Goal: Transaction & Acquisition: Purchase product/service

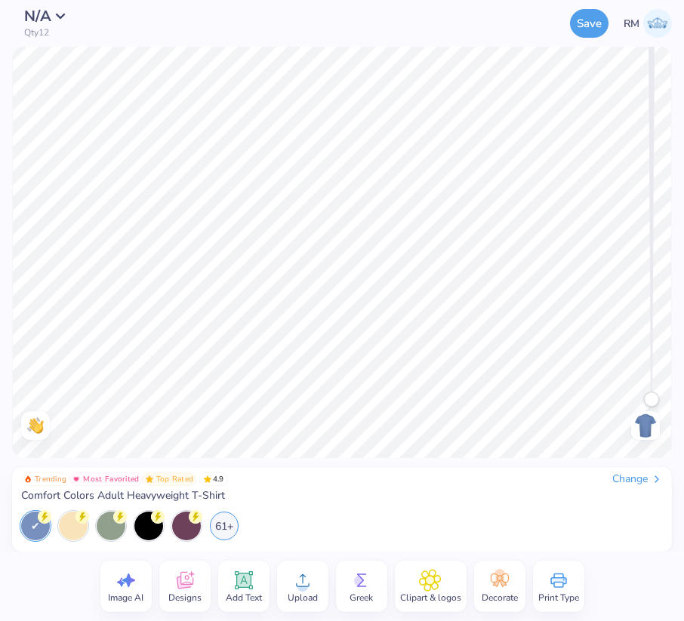
click at [205, 493] on span "Comfort Colors Adult Heavyweight T-Shirt" at bounding box center [123, 496] width 204 height 14
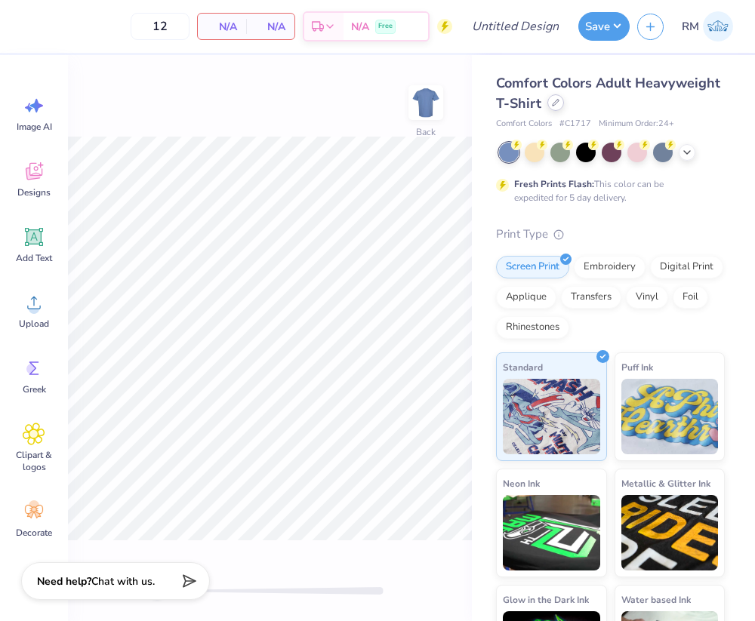
click at [554, 105] on icon at bounding box center [556, 103] width 8 height 8
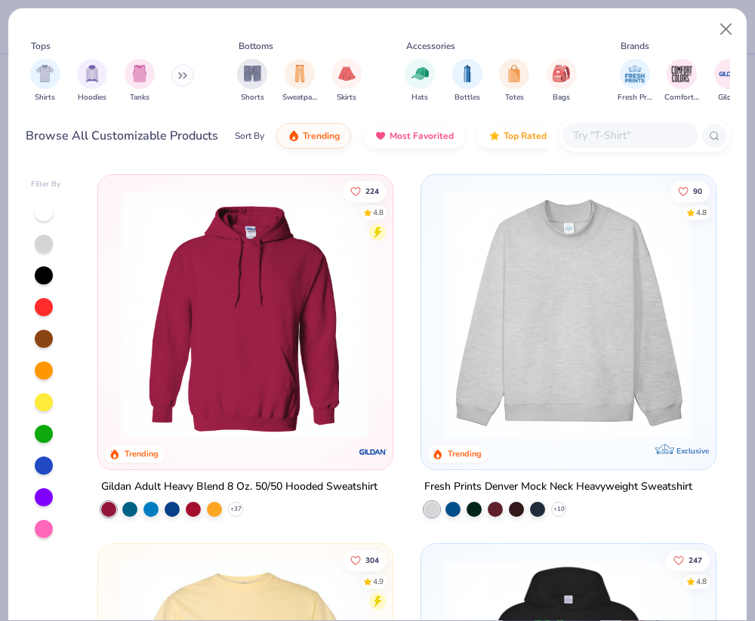
click at [547, 323] on img at bounding box center [567, 314] width 263 height 249
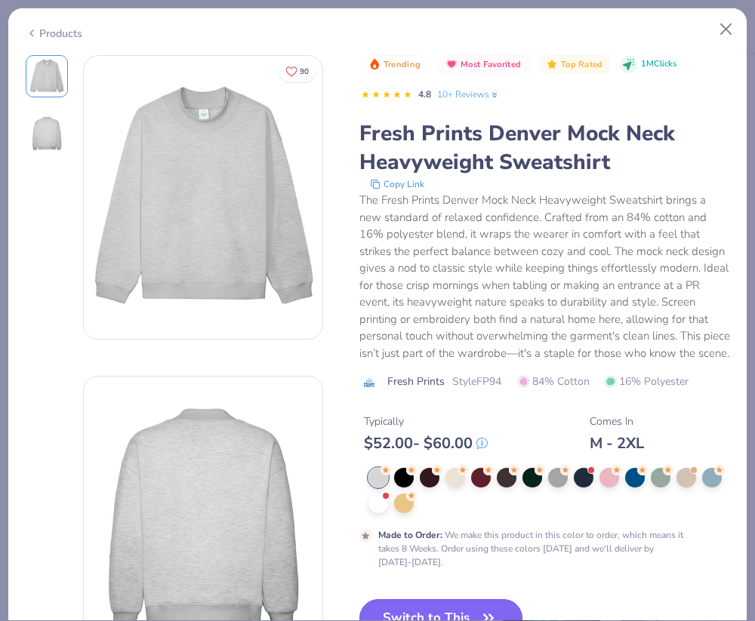
click at [405, 588] on div "Trending Most Favorited Top Rated 1M Clicks 4.8 10+ Reviews Fresh Prints Denver…" at bounding box center [544, 358] width 371 height 607
click at [405, 621] on div "Products 90 Trending Most Favorited Top Rated 1M Clicks 4.8 10+ Reviews Fresh P…" at bounding box center [378, 315] width 740 height 614
click at [411, 611] on button "Switch to This" at bounding box center [441, 618] width 164 height 38
type input "50"
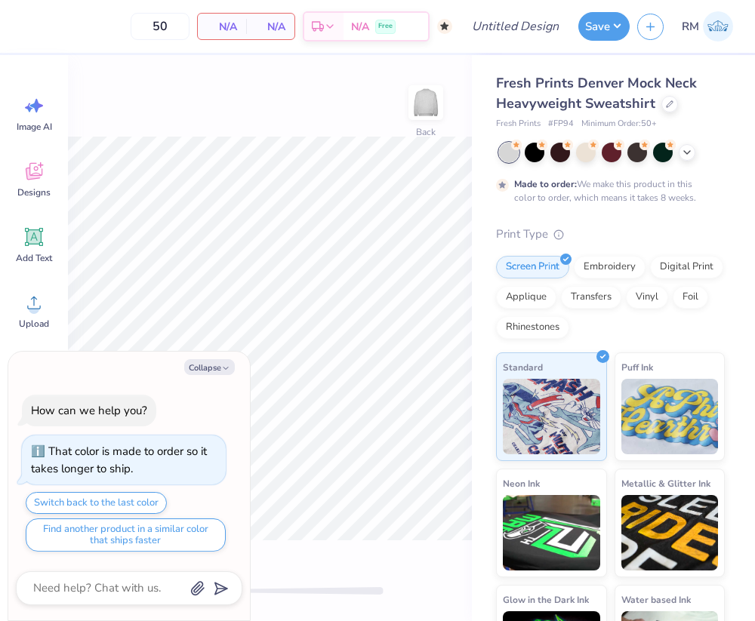
click at [214, 375] on div "Collapse How can we help you? That color is made to order so it takes longer to…" at bounding box center [129, 487] width 242 height 270
click at [214, 366] on button "Collapse" at bounding box center [209, 367] width 51 height 16
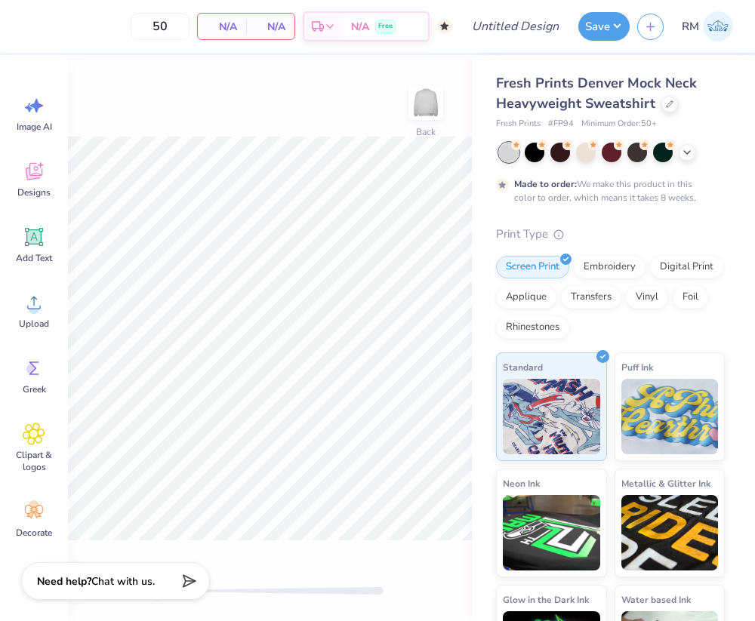
click at [683, 153] on div at bounding box center [612, 153] width 226 height 20
click at [683, 153] on icon at bounding box center [687, 151] width 12 height 12
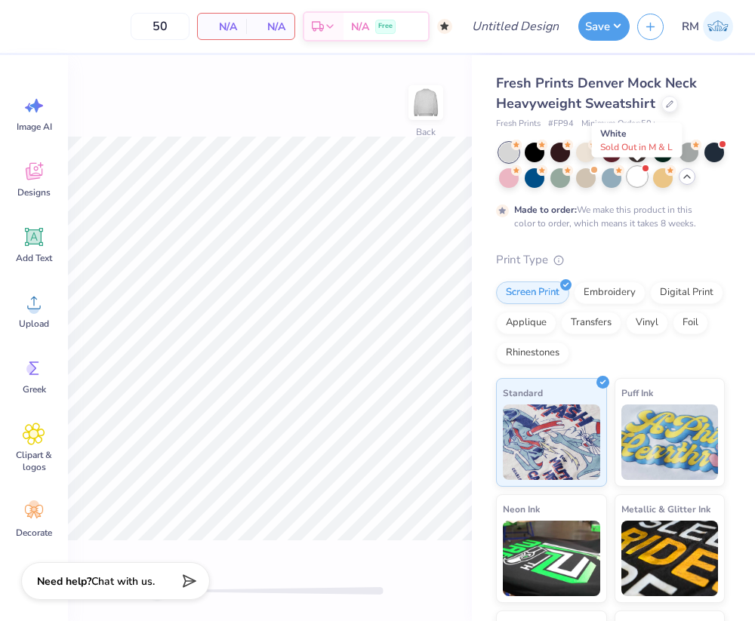
click at [643, 176] on div at bounding box center [637, 177] width 20 height 20
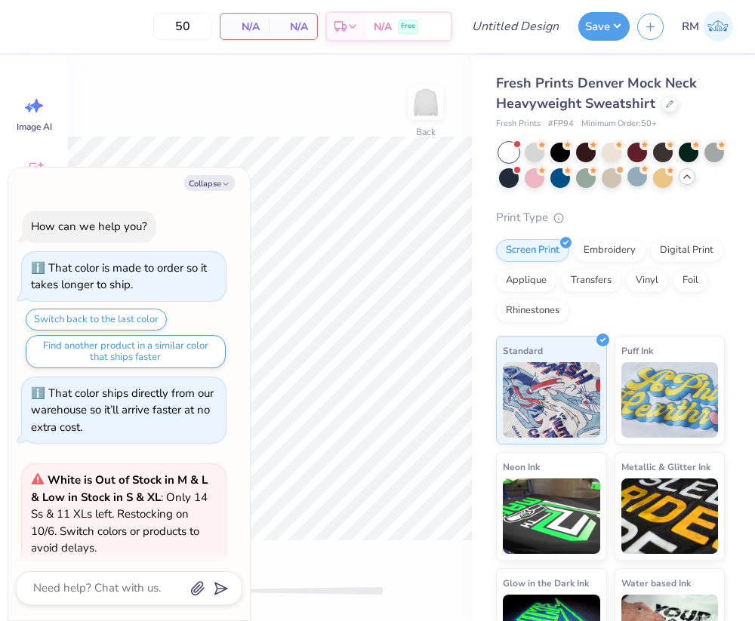
scroll to position [122, 0]
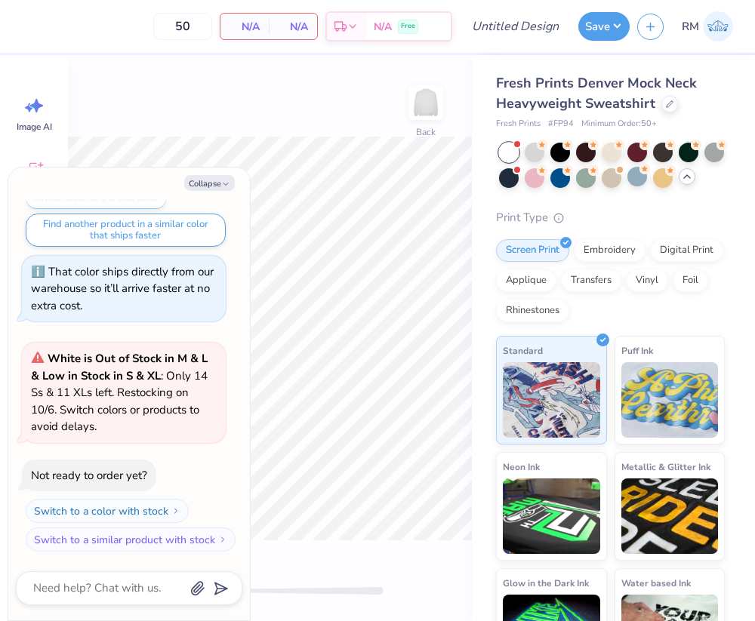
click at [219, 192] on div "Collapse How can we help you? That color is made to order so it takes longer to…" at bounding box center [129, 394] width 242 height 453
click at [211, 187] on button "Collapse" at bounding box center [209, 183] width 51 height 16
type textarea "x"
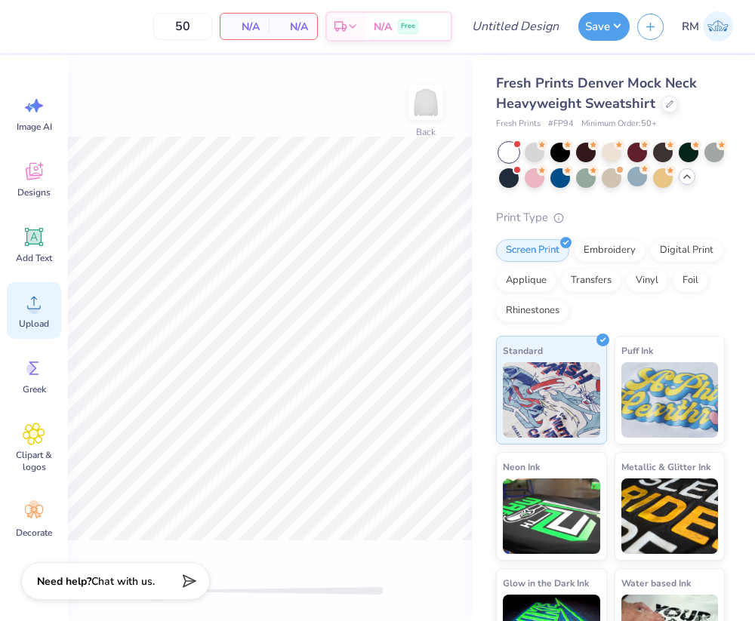
click at [37, 318] on span "Upload" at bounding box center [34, 324] width 30 height 12
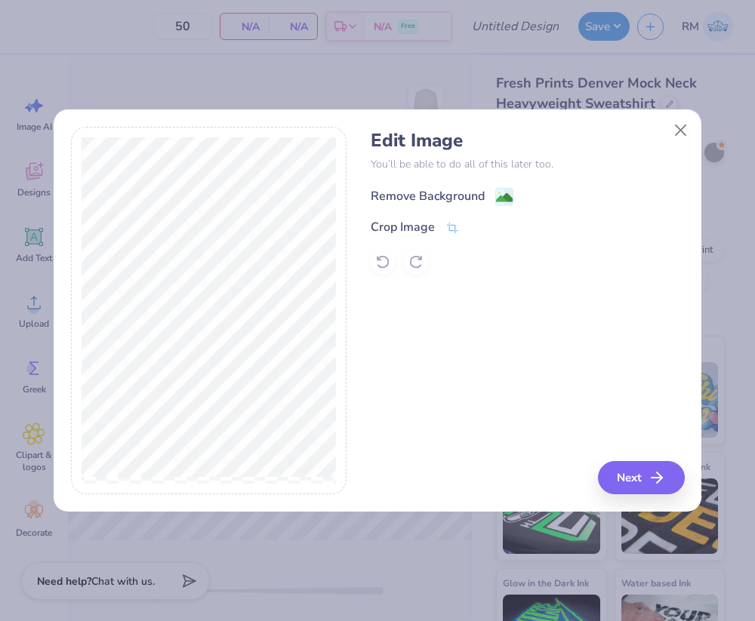
click at [496, 196] on rect at bounding box center [504, 196] width 17 height 17
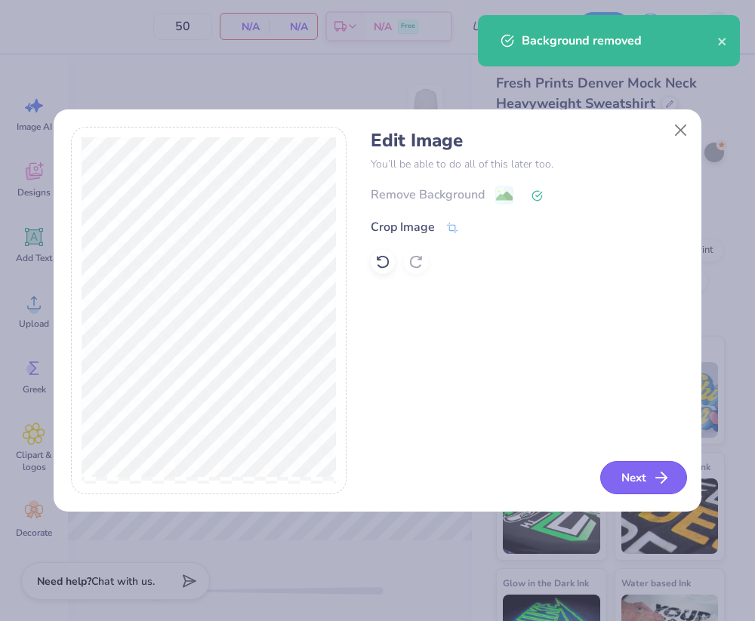
click at [637, 485] on button "Next" at bounding box center [643, 477] width 87 height 33
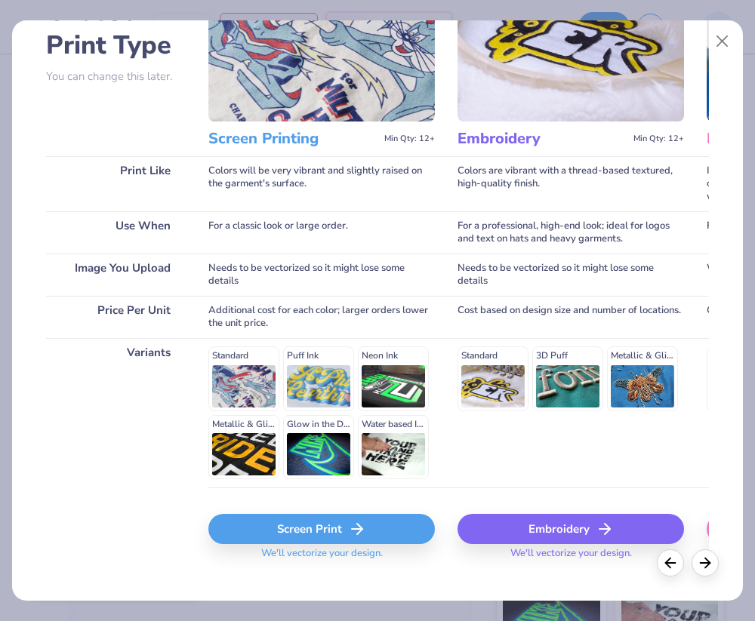
scroll to position [131, 0]
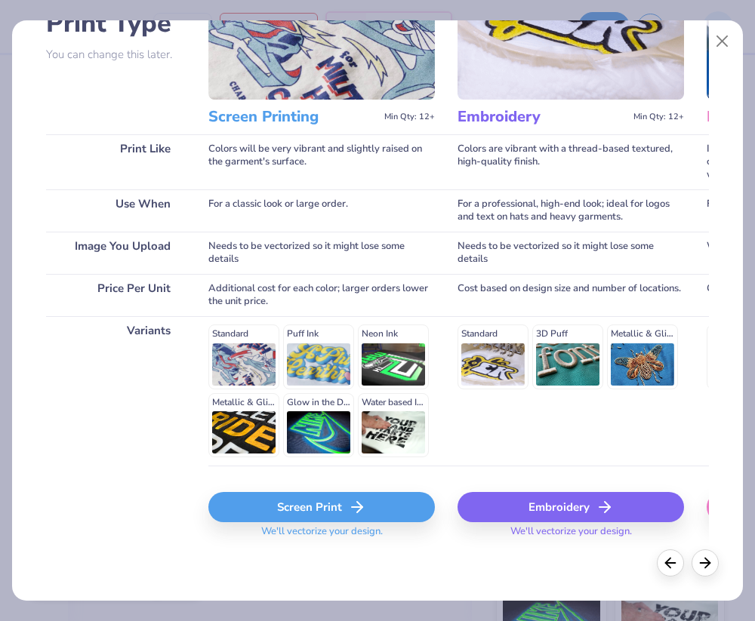
click at [386, 500] on div "Screen Print" at bounding box center [321, 507] width 226 height 30
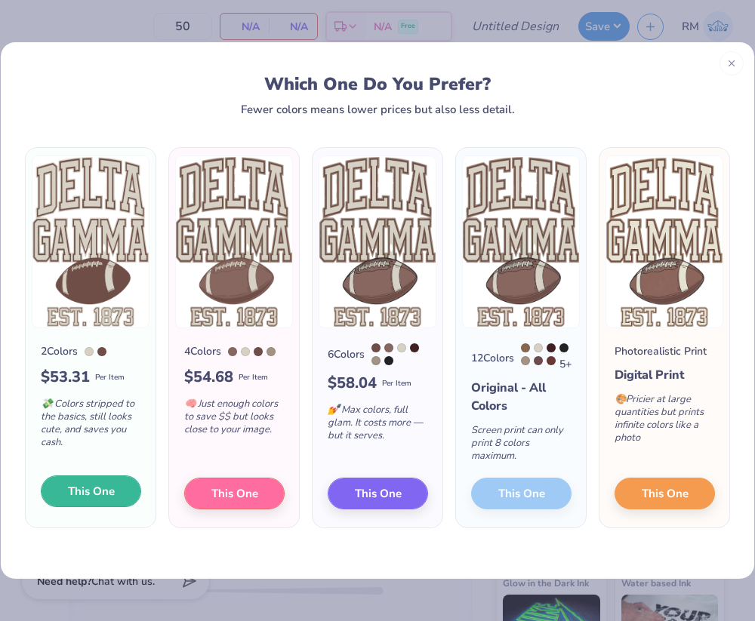
click at [102, 496] on span "This One" at bounding box center [91, 491] width 47 height 17
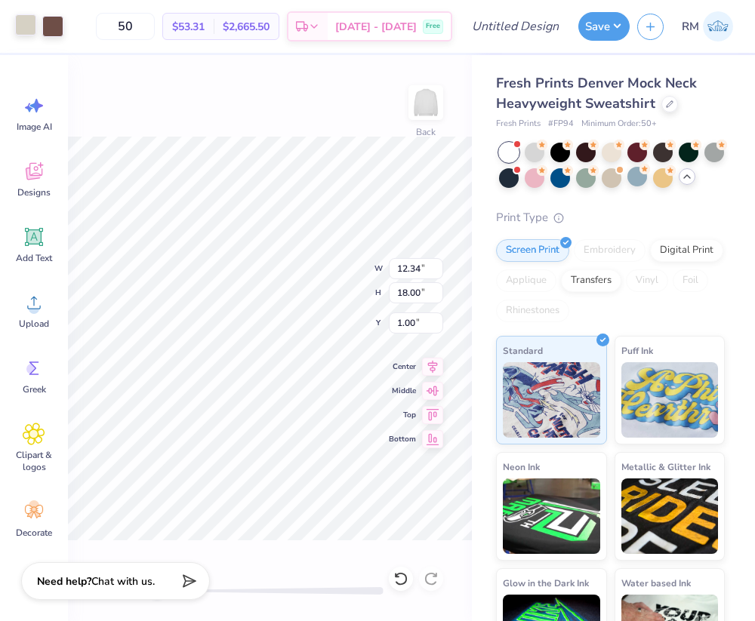
click at [28, 34] on div at bounding box center [25, 24] width 21 height 21
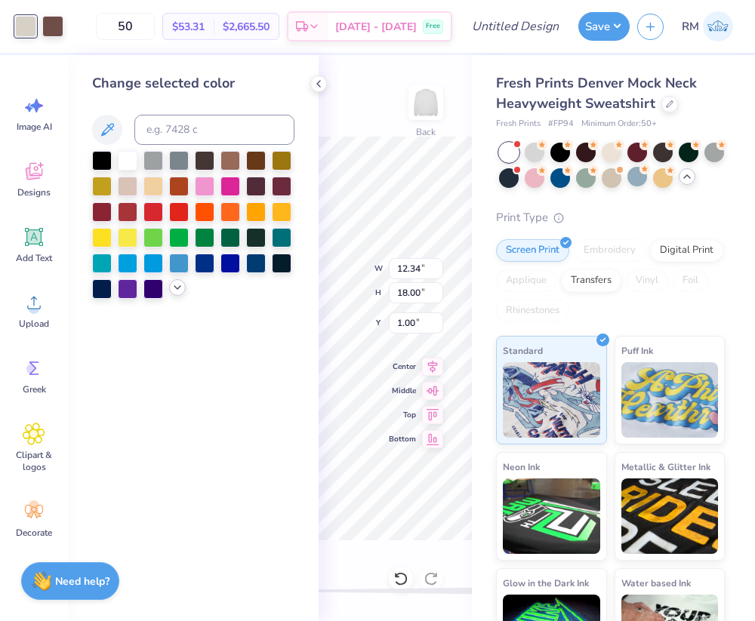
click at [181, 286] on icon at bounding box center [177, 288] width 12 height 12
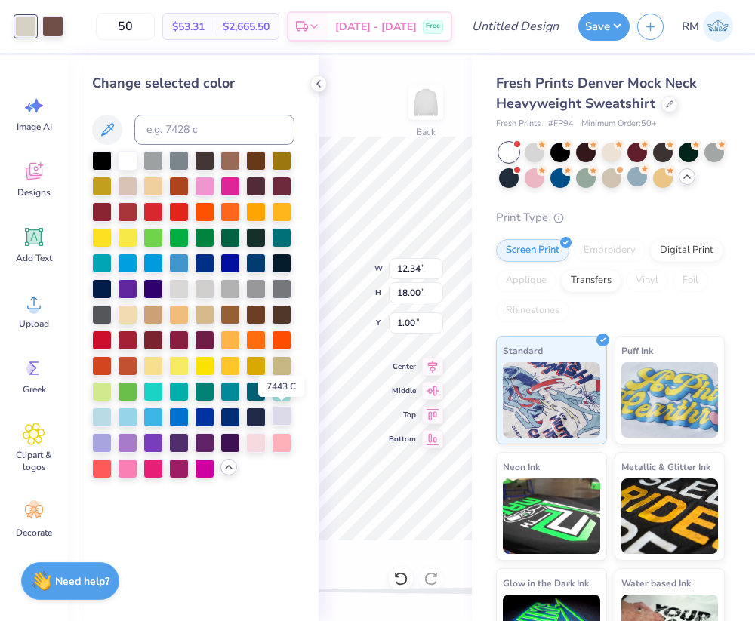
click at [279, 419] on div at bounding box center [282, 416] width 20 height 20
click at [97, 439] on div at bounding box center [102, 442] width 20 height 20
click at [36, 190] on span "Designs" at bounding box center [33, 192] width 33 height 12
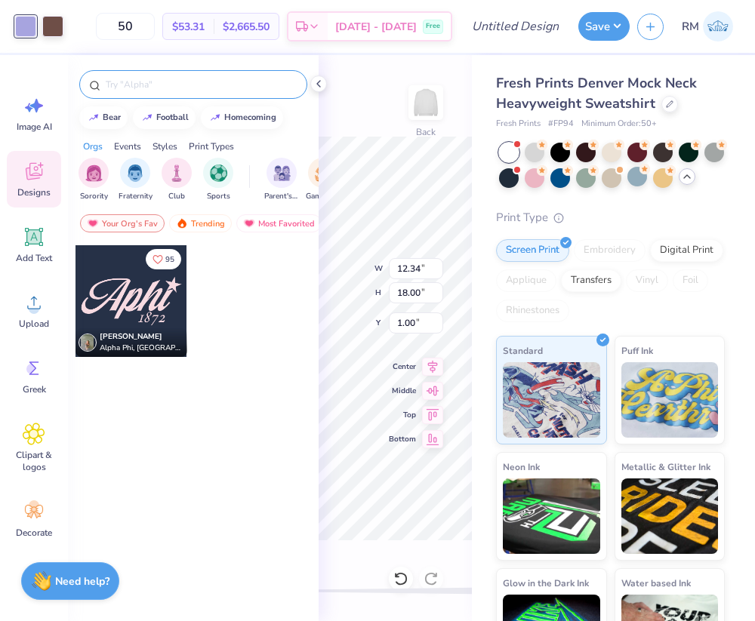
click at [223, 88] on input "text" at bounding box center [200, 84] width 193 height 15
click at [196, 214] on div "Trending" at bounding box center [200, 223] width 63 height 18
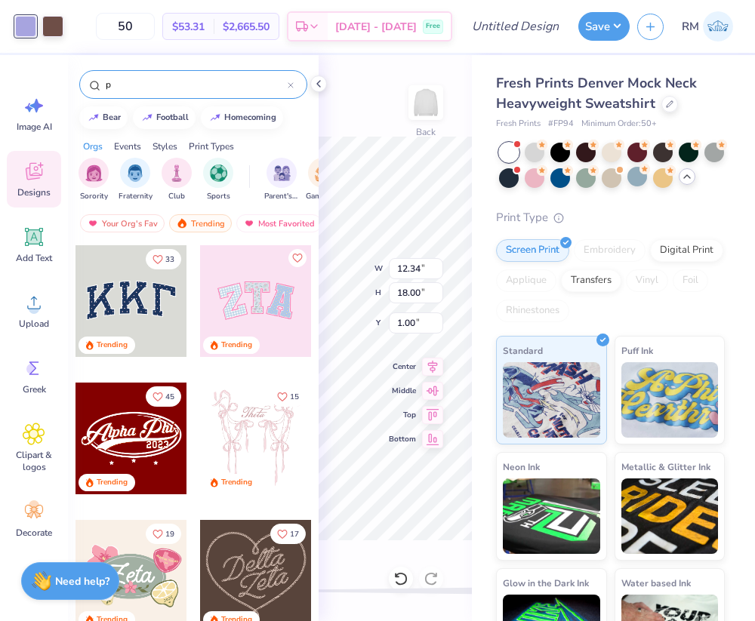
click at [171, 79] on input "p" at bounding box center [195, 84] width 183 height 15
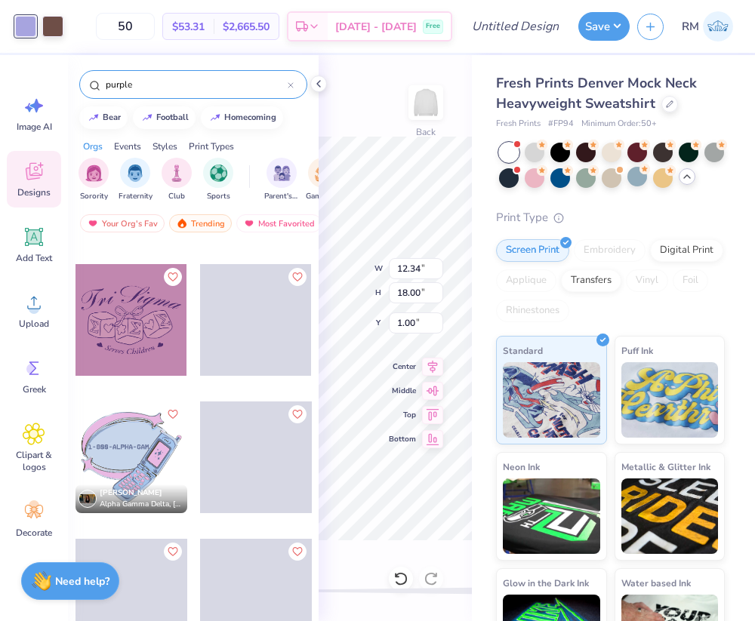
scroll to position [260, 0]
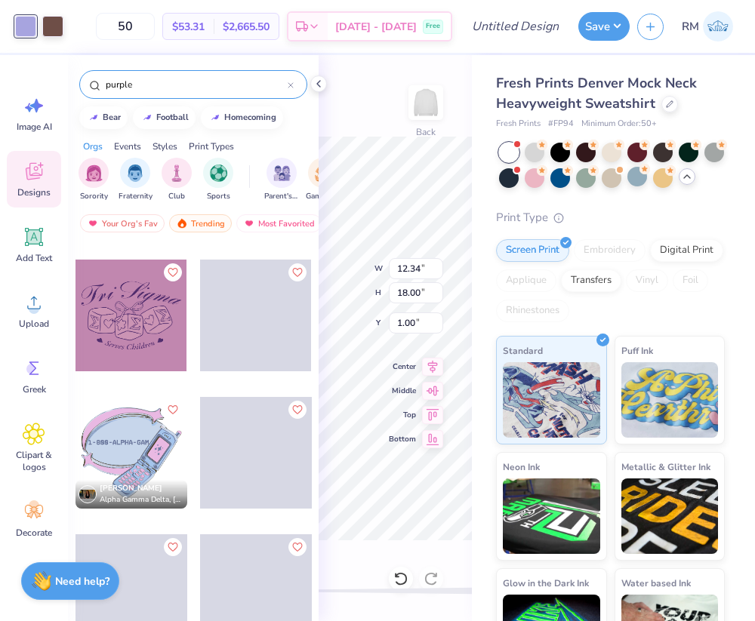
type input "purple"
click at [148, 444] on div at bounding box center [131, 453] width 112 height 112
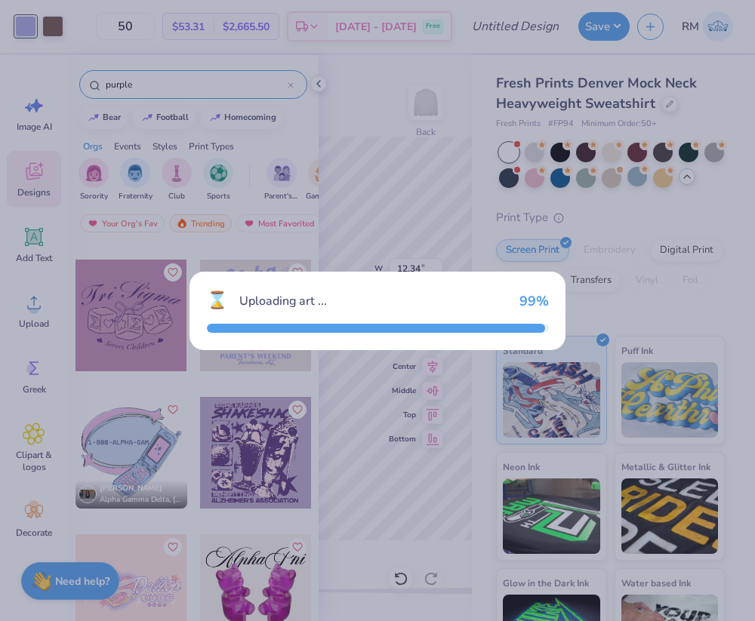
type input "8.36"
type input "7.58"
type input "3.00"
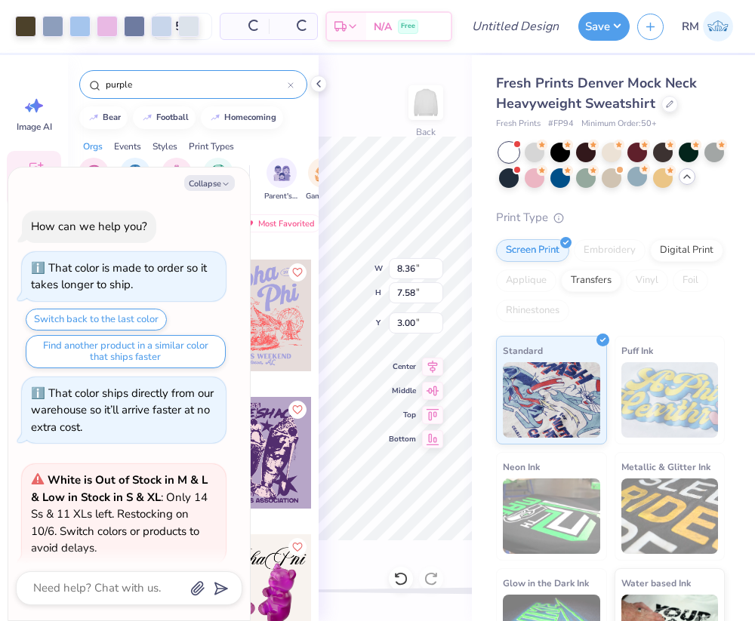
scroll to position [271, 0]
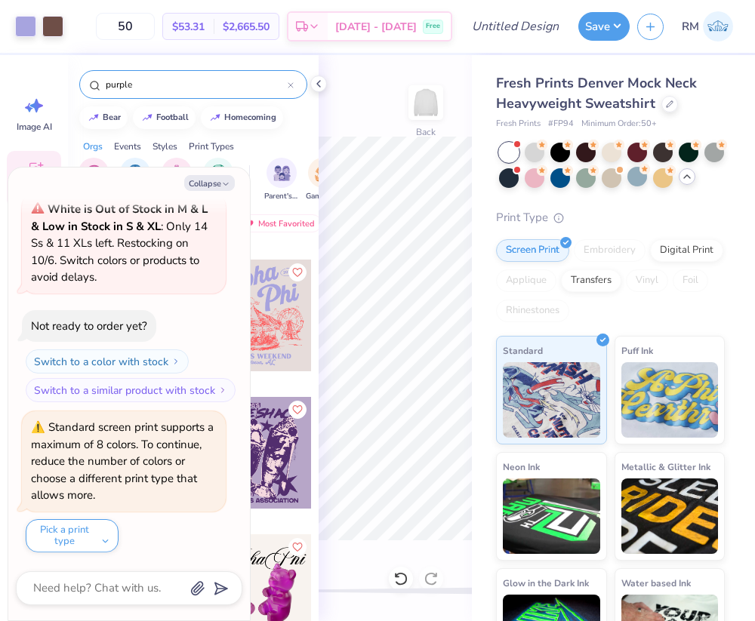
click at [11, 25] on div "Art colors" at bounding box center [31, 26] width 63 height 53
click at [19, 25] on div at bounding box center [25, 24] width 21 height 21
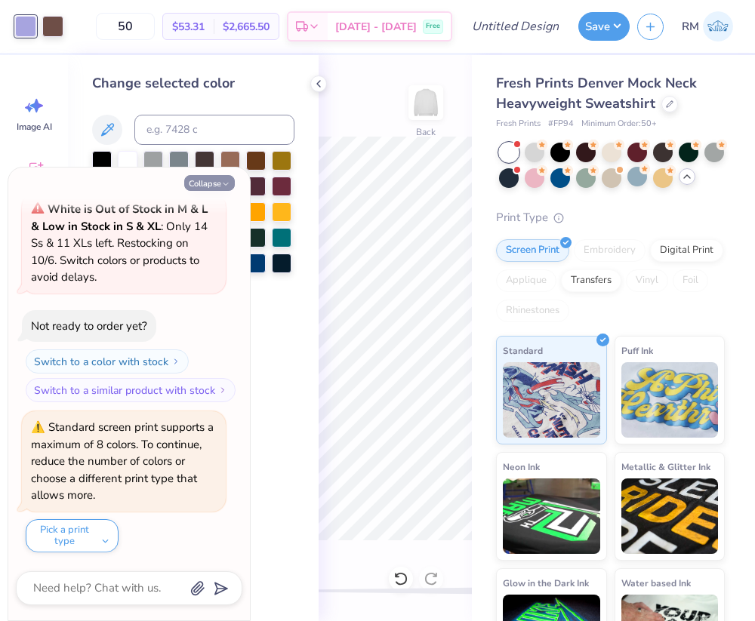
click at [201, 186] on button "Collapse" at bounding box center [209, 183] width 51 height 16
type textarea "x"
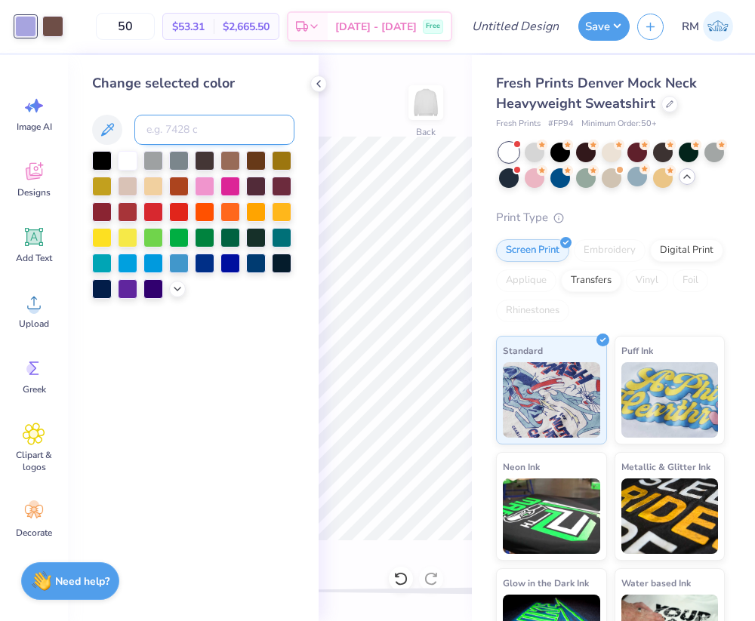
click at [198, 119] on input at bounding box center [214, 130] width 160 height 30
type input "250"
click at [34, 183] on div "Designs" at bounding box center [34, 179] width 54 height 57
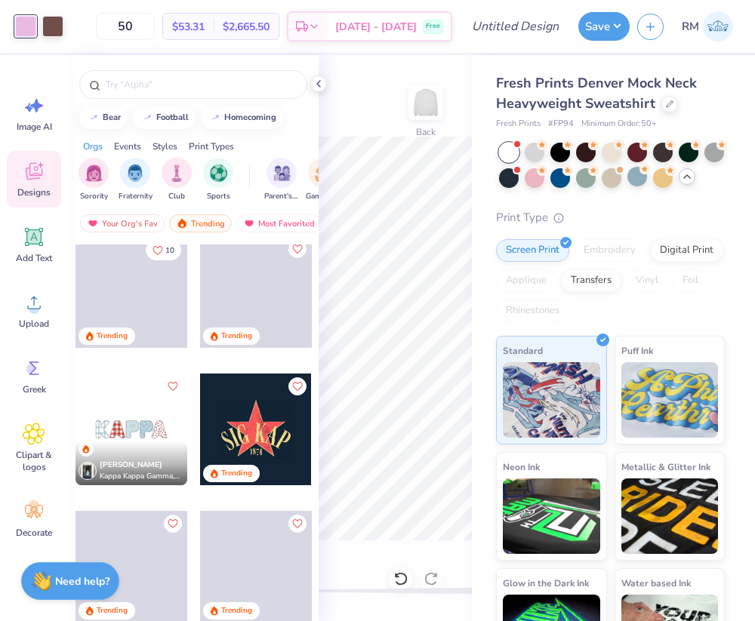
scroll to position [3718, 0]
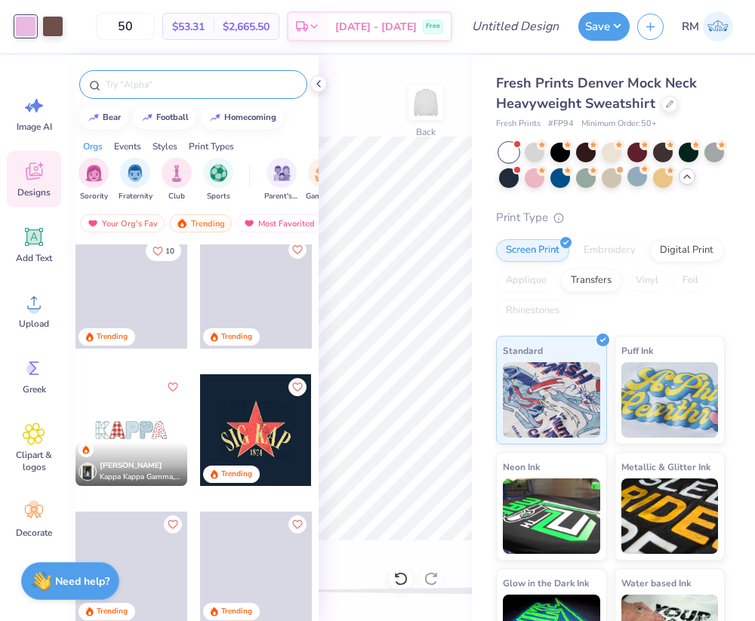
click at [137, 81] on input "text" at bounding box center [200, 84] width 193 height 15
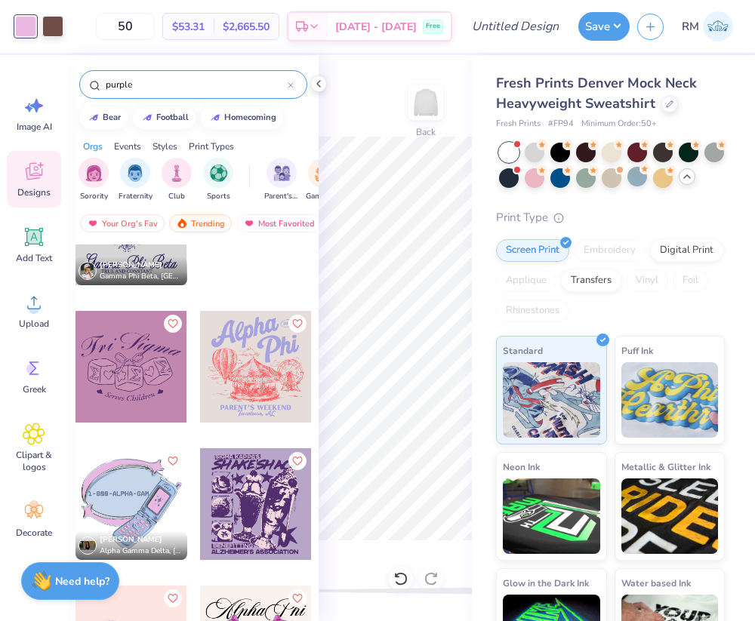
scroll to position [214, 0]
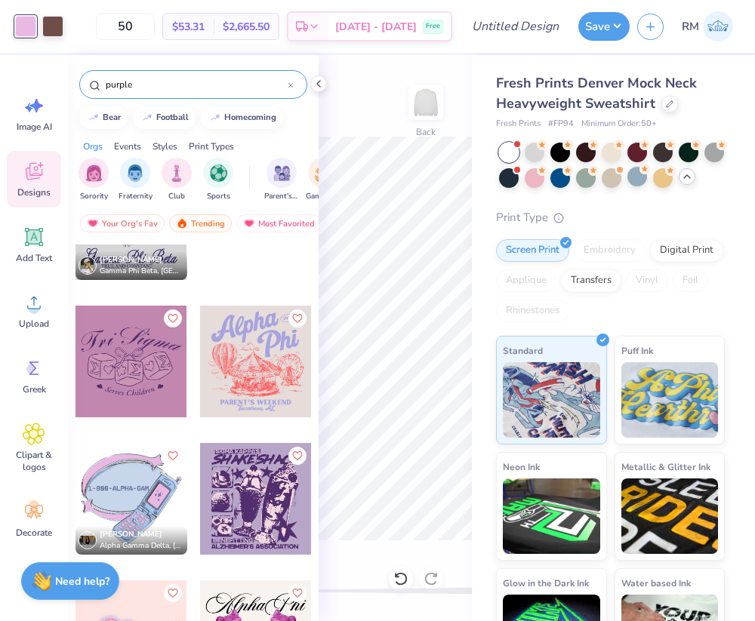
type input "purple"
click at [224, 380] on div at bounding box center [256, 362] width 112 height 112
click at [22, 31] on div at bounding box center [25, 24] width 21 height 21
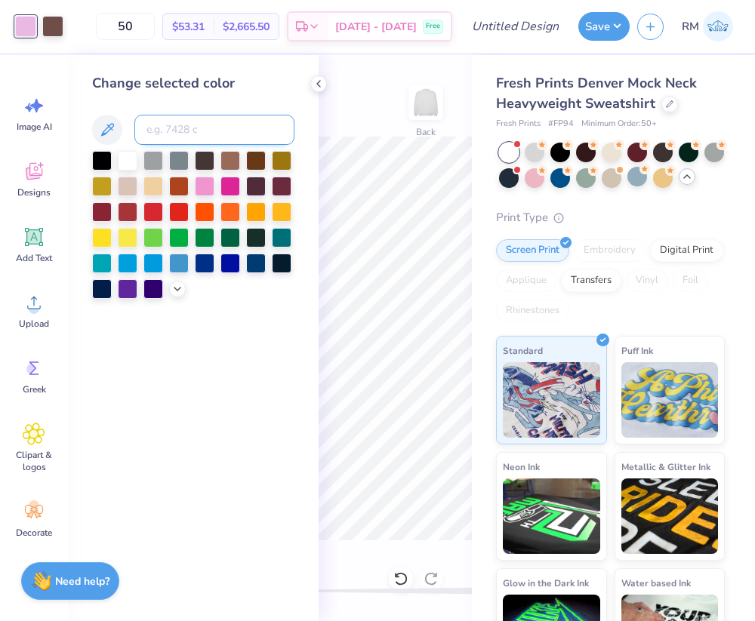
click at [210, 136] on input at bounding box center [214, 130] width 160 height 30
type input "2705"
click at [321, 85] on icon at bounding box center [319, 84] width 12 height 12
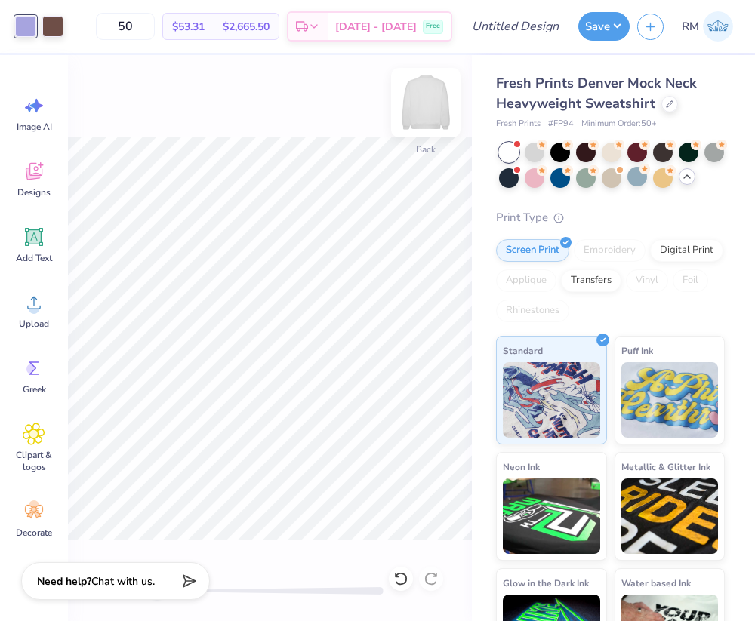
click at [435, 106] on img at bounding box center [426, 102] width 60 height 60
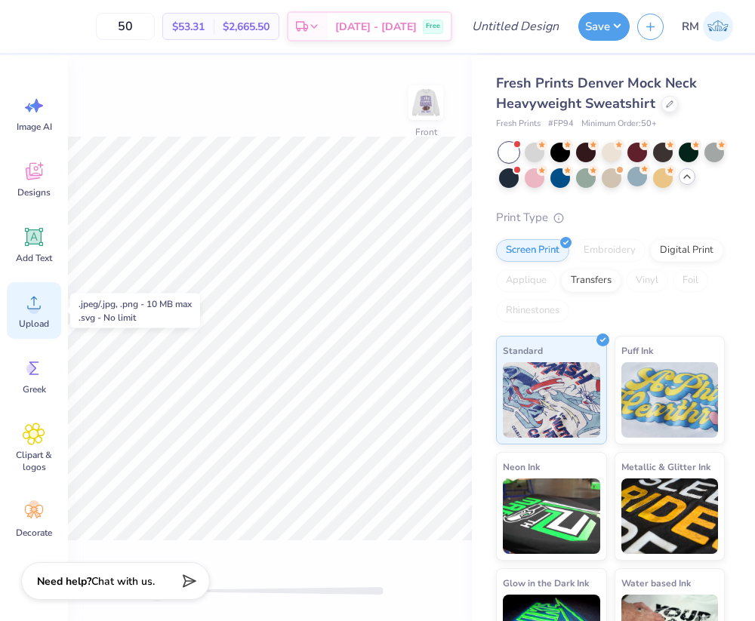
click at [35, 322] on span "Upload" at bounding box center [34, 324] width 30 height 12
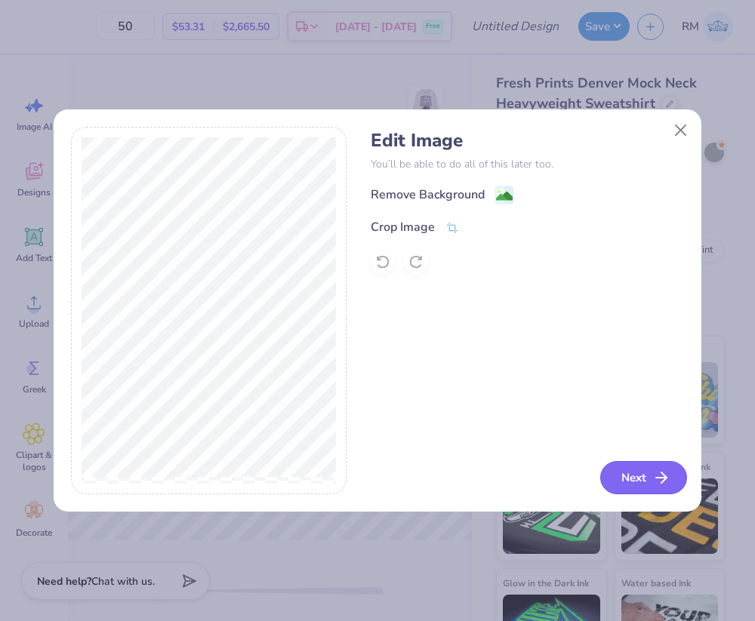
click at [633, 483] on button "Next" at bounding box center [643, 477] width 87 height 33
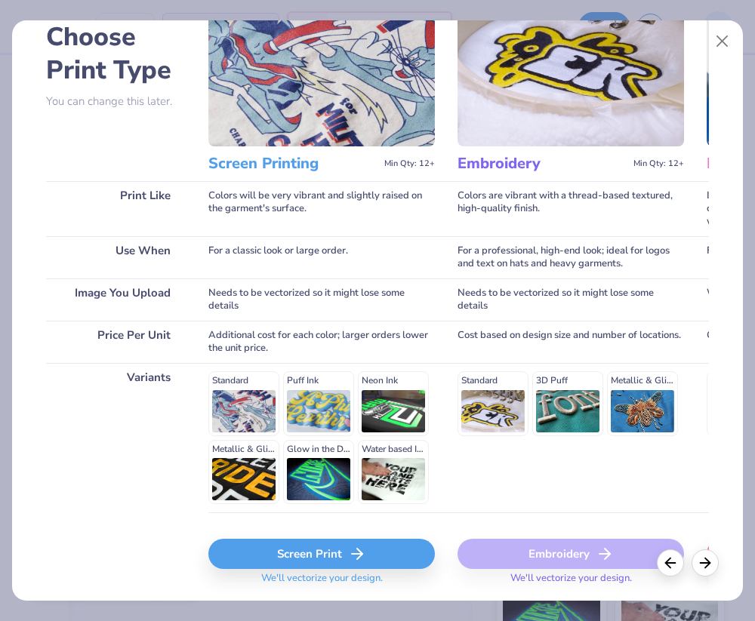
scroll to position [131, 0]
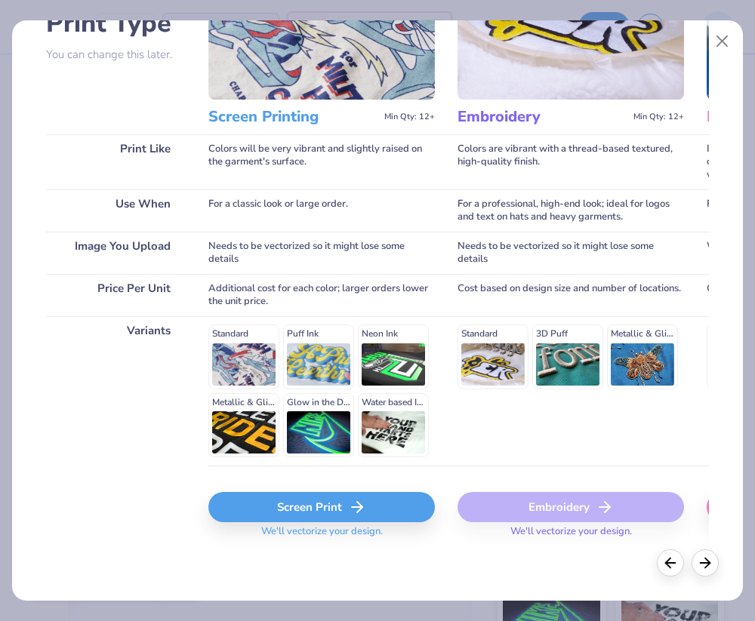
click at [324, 504] on div "Screen Print" at bounding box center [321, 507] width 226 height 30
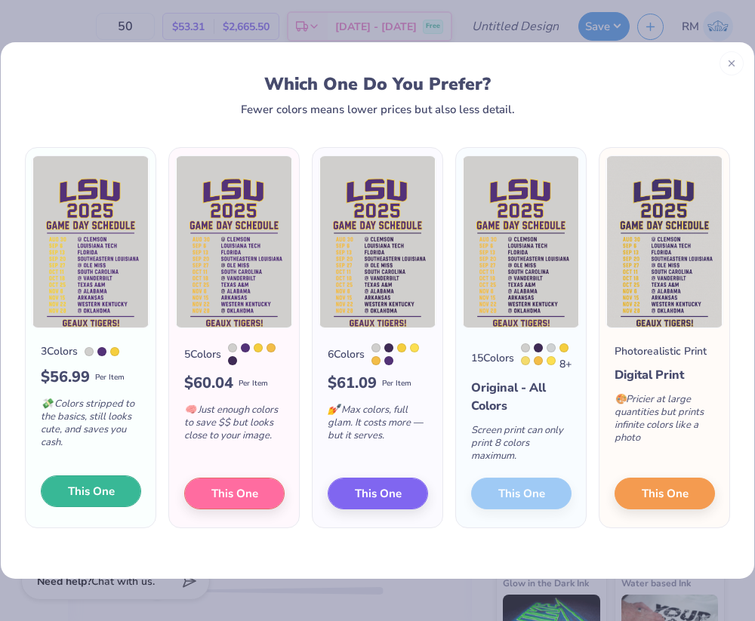
click at [120, 490] on button "This One" at bounding box center [91, 492] width 100 height 32
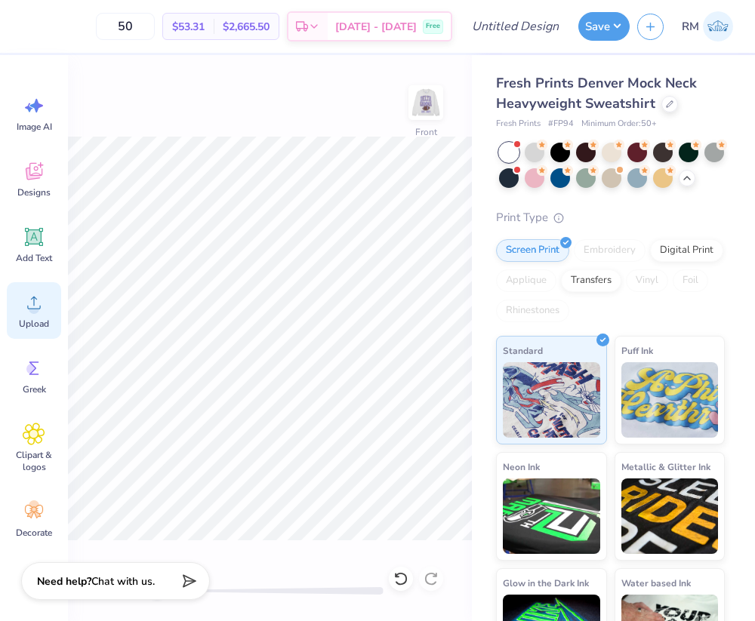
click at [41, 323] on span "Upload" at bounding box center [34, 324] width 30 height 12
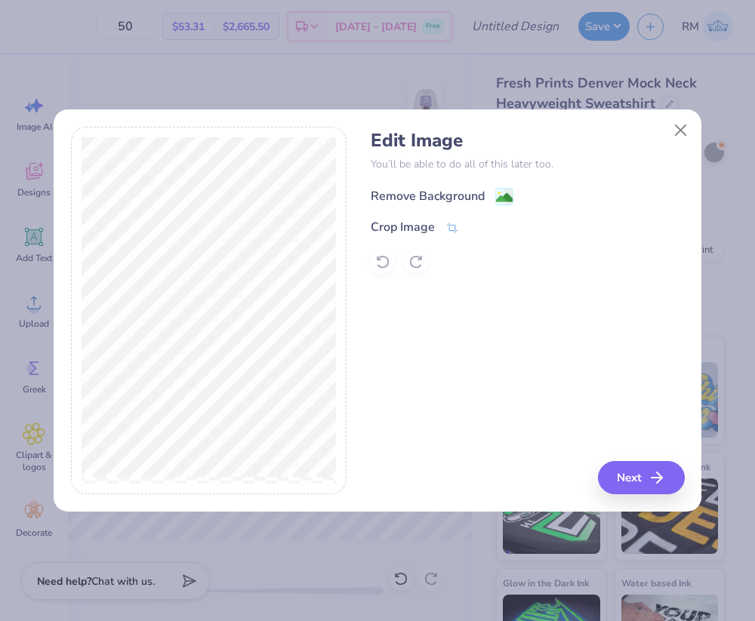
click at [377, 202] on icon at bounding box center [504, 197] width 18 height 18
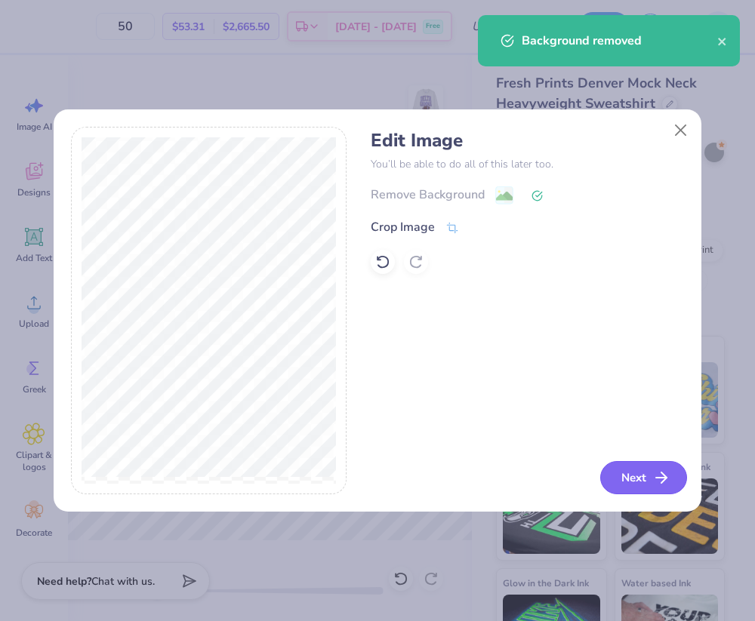
drag, startPoint x: 639, startPoint y: 486, endPoint x: 639, endPoint y: 476, distance: 9.8
click at [377, 476] on button "Next" at bounding box center [643, 477] width 87 height 33
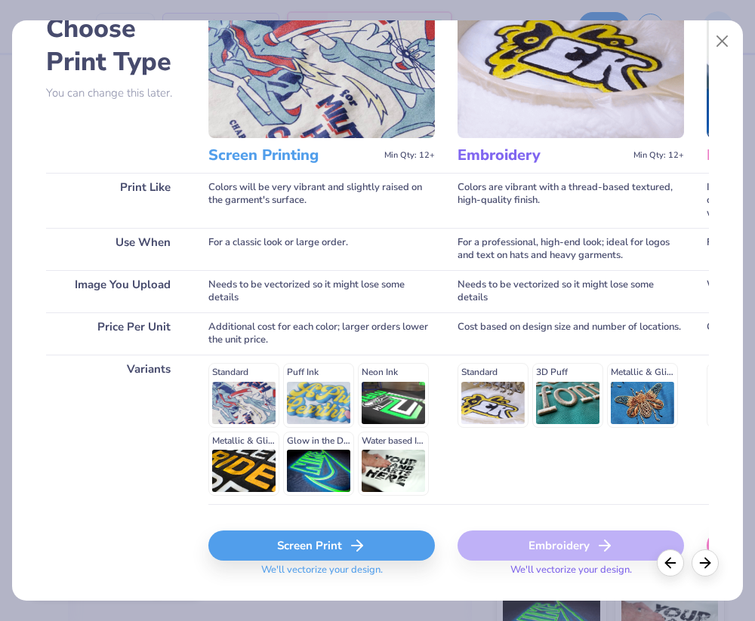
scroll to position [131, 0]
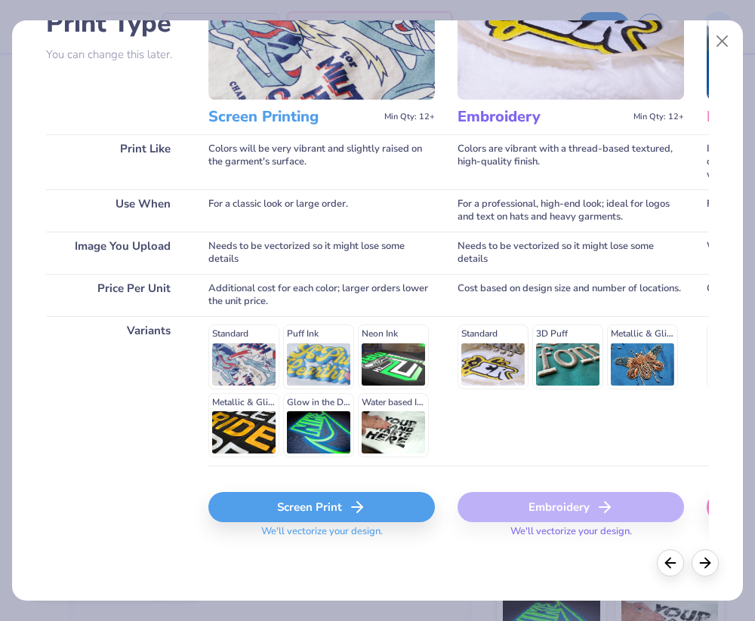
click at [376, 501] on div "Screen Print" at bounding box center [321, 507] width 226 height 30
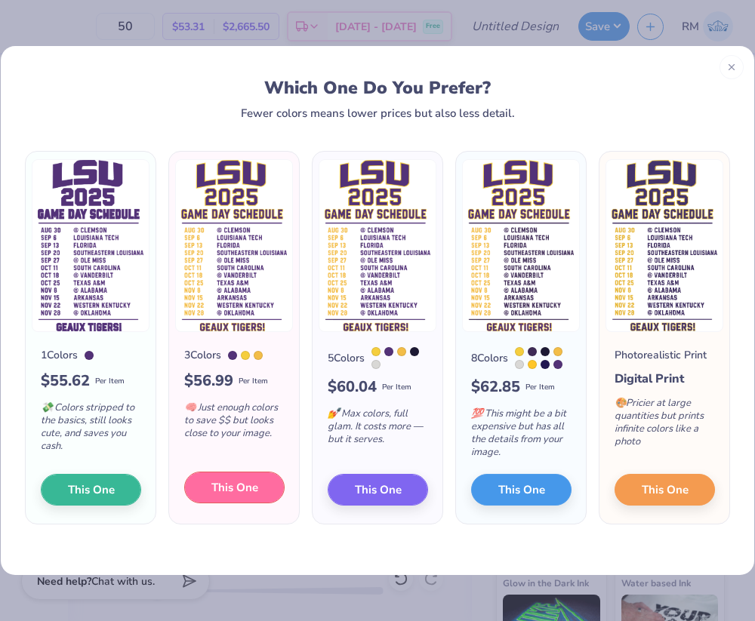
click at [229, 496] on span "This One" at bounding box center [234, 487] width 47 height 17
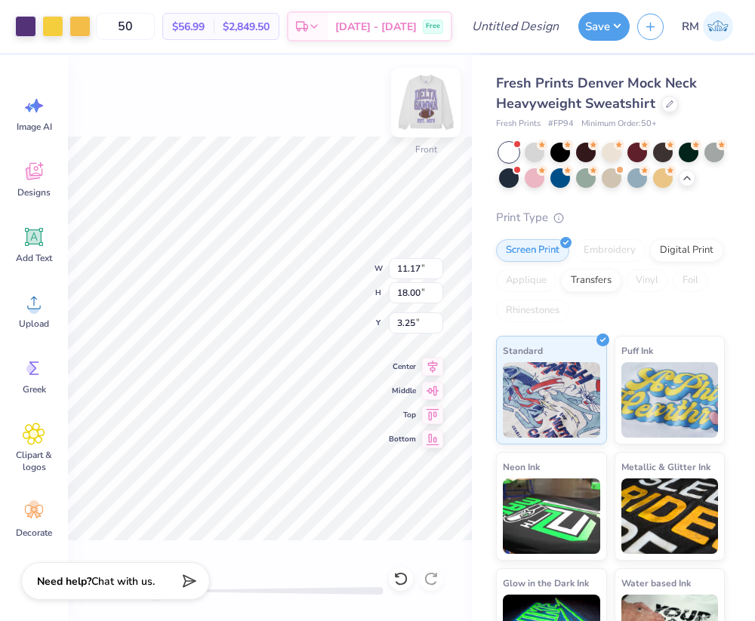
click at [431, 97] on img at bounding box center [426, 102] width 60 height 60
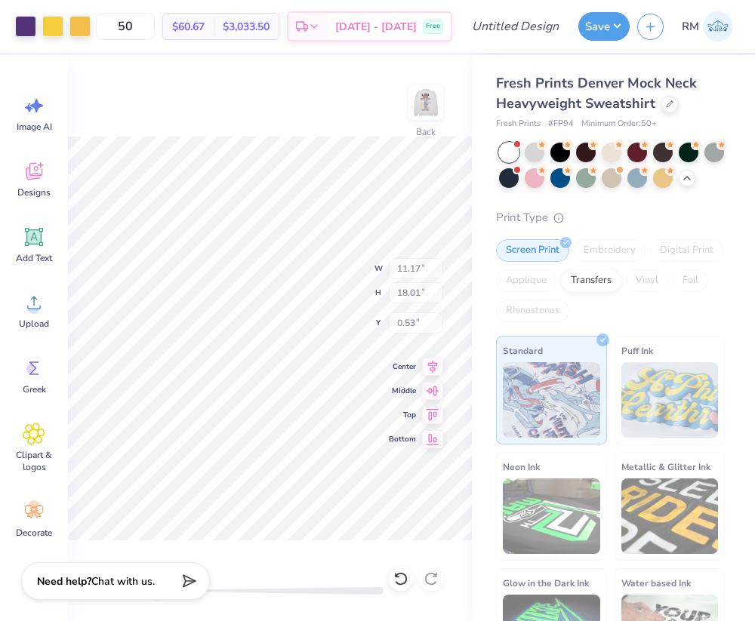
type input "12.34"
type input "18.00"
type input "1.00"
click at [426, 105] on img at bounding box center [426, 102] width 60 height 60
type input "12.33"
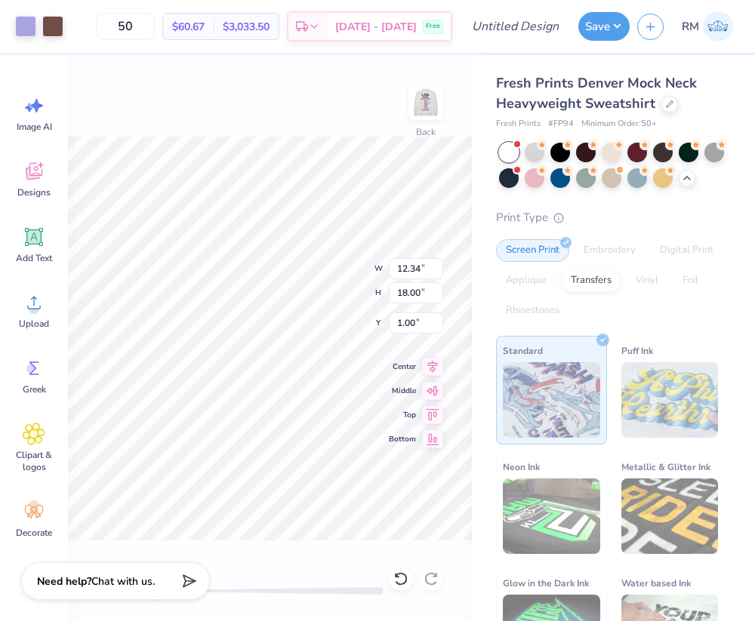
type input "17.99"
type input "5.54"
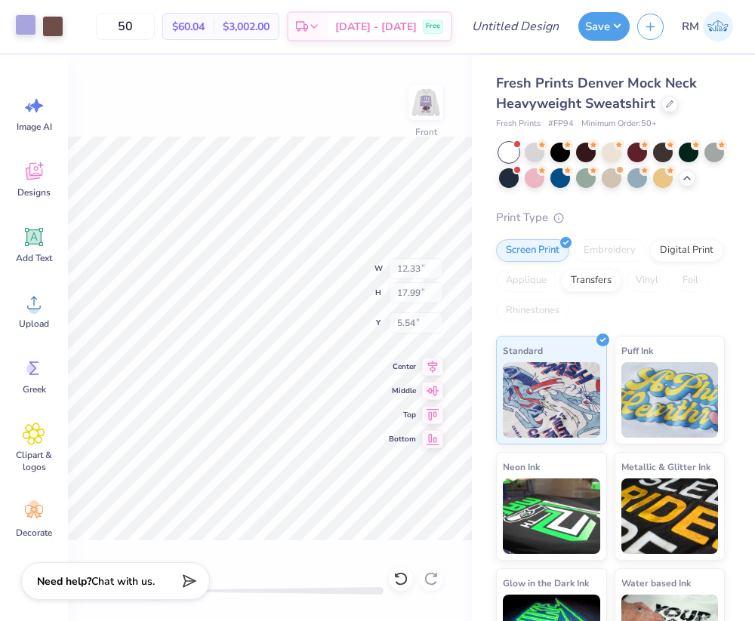
click at [26, 30] on div at bounding box center [25, 24] width 21 height 21
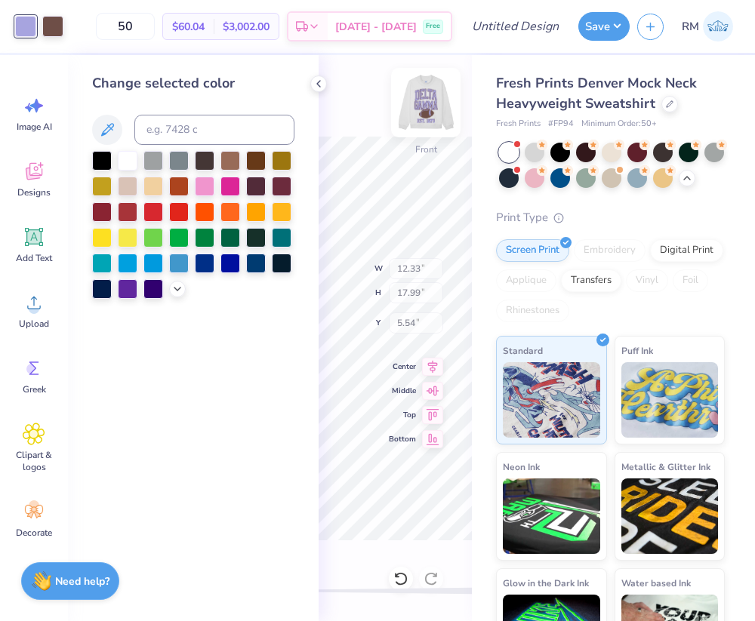
click at [439, 89] on img at bounding box center [426, 102] width 60 height 60
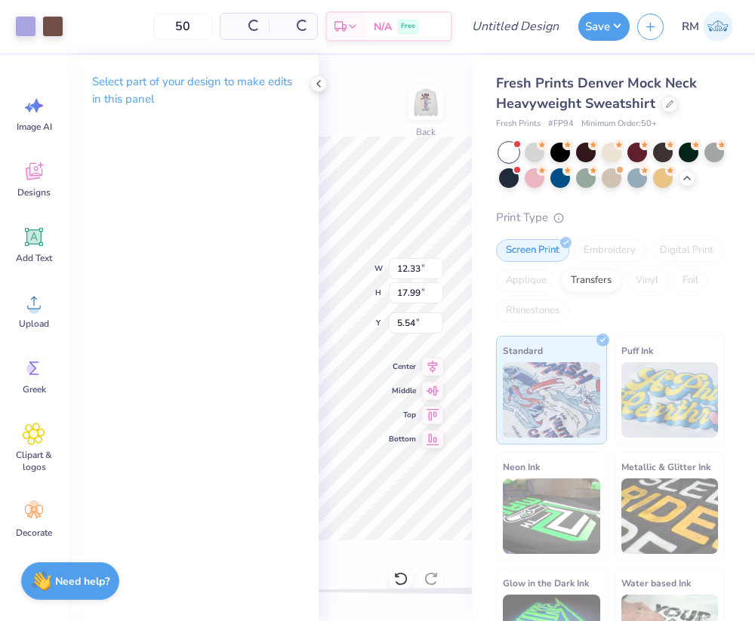
type input "12.34"
type input "18.00"
type input "1.00"
click at [312, 91] on div "Select part of your design to make edits in this panel" at bounding box center [193, 96] width 251 height 82
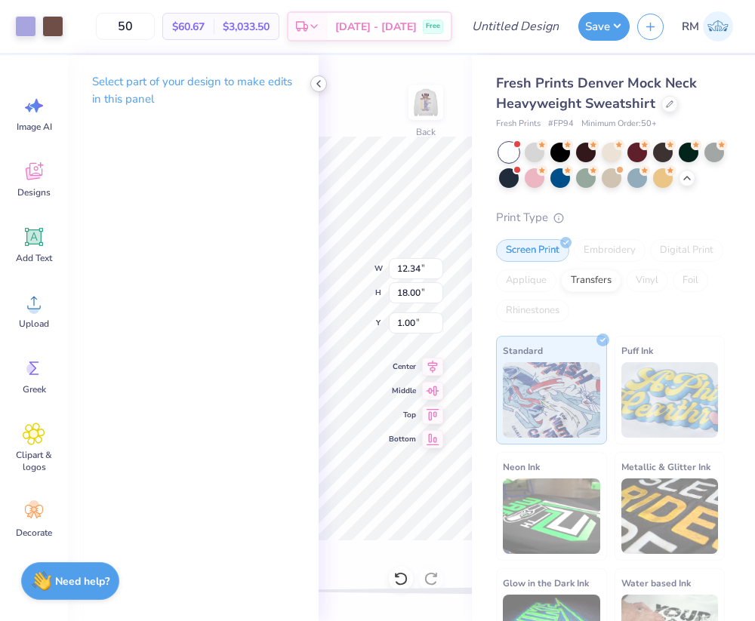
click at [319, 81] on icon at bounding box center [319, 84] width 12 height 12
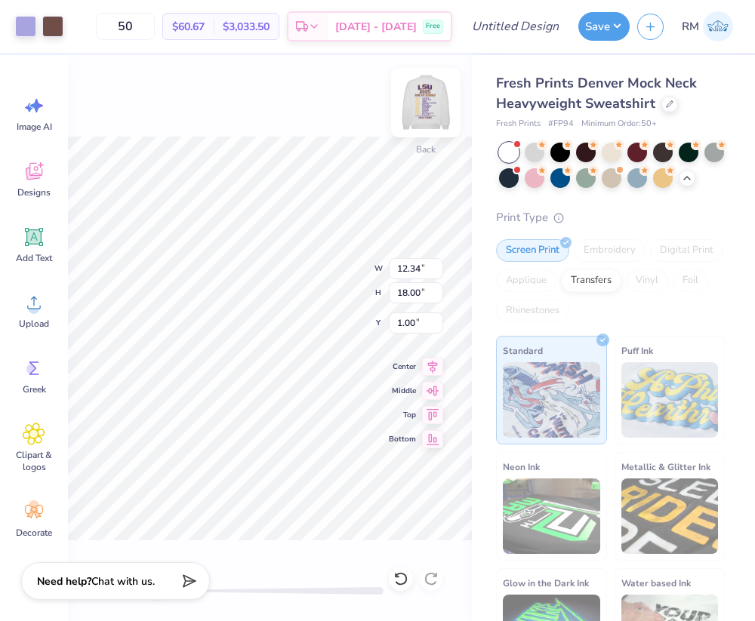
click at [409, 97] on img at bounding box center [426, 102] width 60 height 60
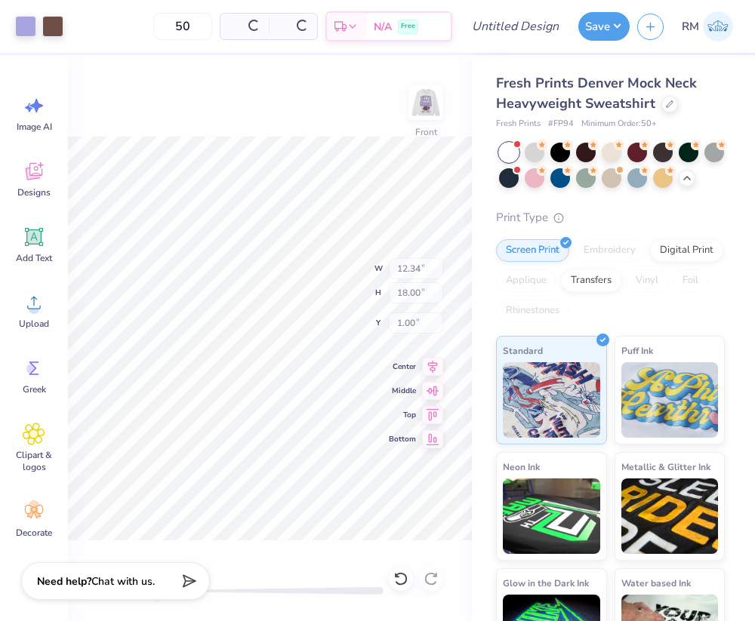
type input "12.33"
type input "17.99"
type input "5.54"
type input "11.17"
type input "18.00"
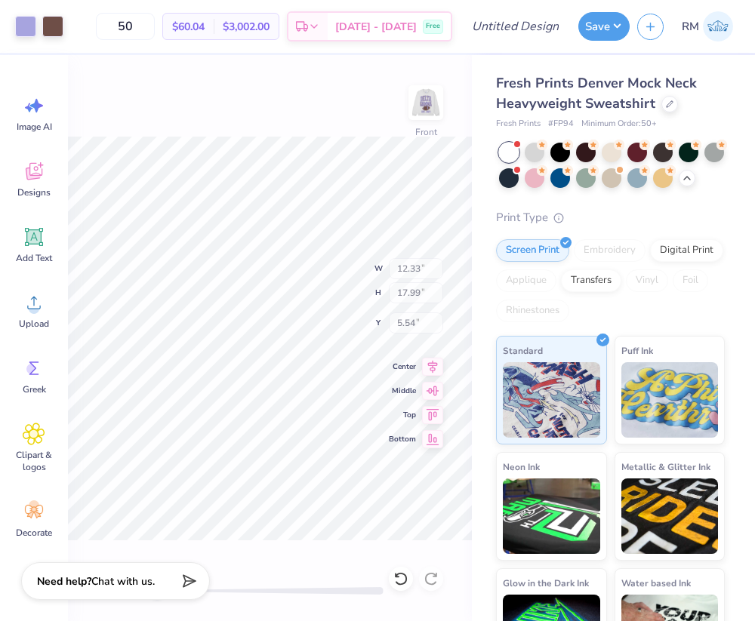
type input "3.25"
click at [23, 23] on div at bounding box center [25, 24] width 21 height 21
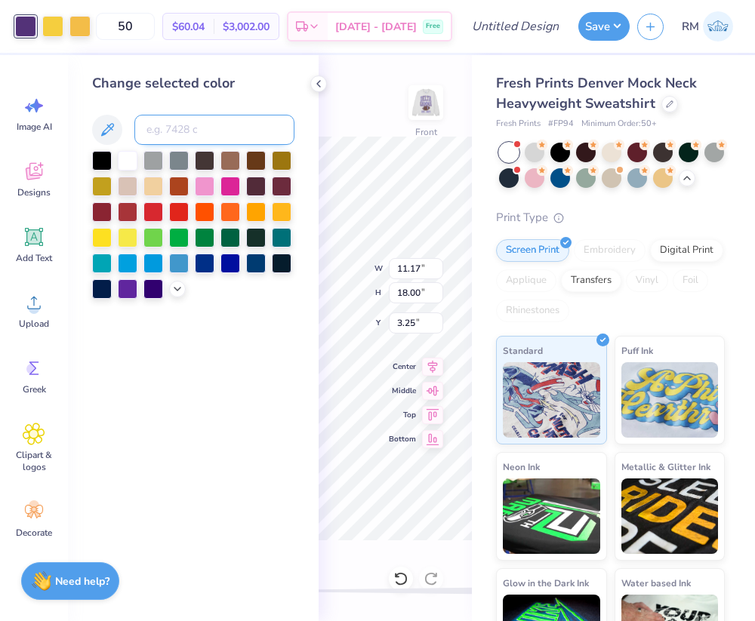
click at [160, 132] on input at bounding box center [214, 130] width 160 height 30
type input "2705"
click at [55, 32] on div at bounding box center [52, 24] width 21 height 21
click at [257, 154] on div at bounding box center [256, 159] width 20 height 20
click at [88, 29] on div at bounding box center [79, 24] width 21 height 21
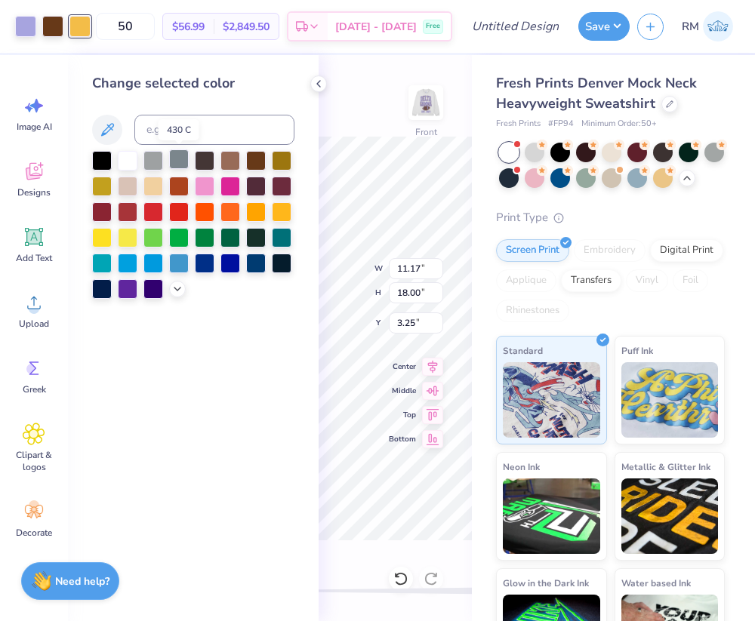
click at [186, 162] on div at bounding box center [179, 159] width 20 height 20
click at [209, 164] on div at bounding box center [205, 159] width 20 height 20
click at [263, 159] on div at bounding box center [256, 159] width 20 height 20
click at [320, 82] on icon at bounding box center [319, 84] width 12 height 12
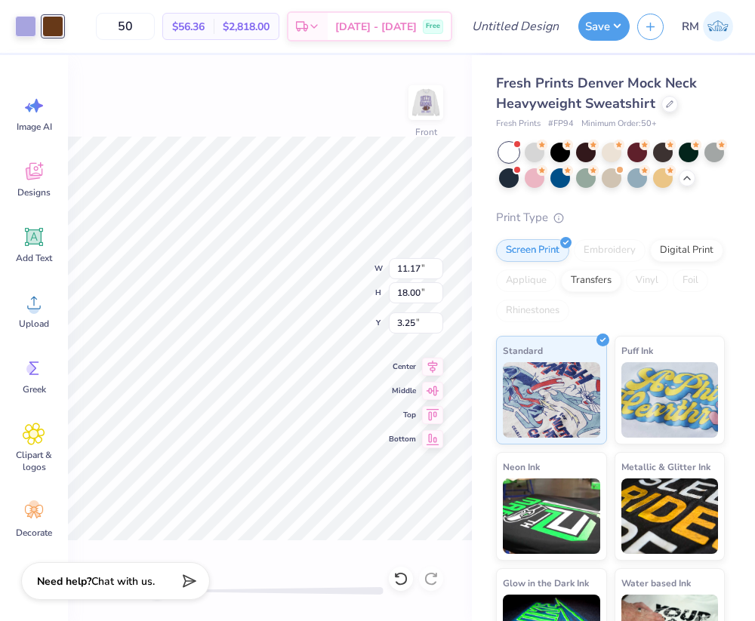
click at [320, 82] on div "Front W 11.17 11.17 " H 18.00 18.00 " Y 3.25 3.25 " Center Middle Top Bottom" at bounding box center [270, 338] width 404 height 566
click at [146, 109] on div "Front" at bounding box center [270, 338] width 404 height 566
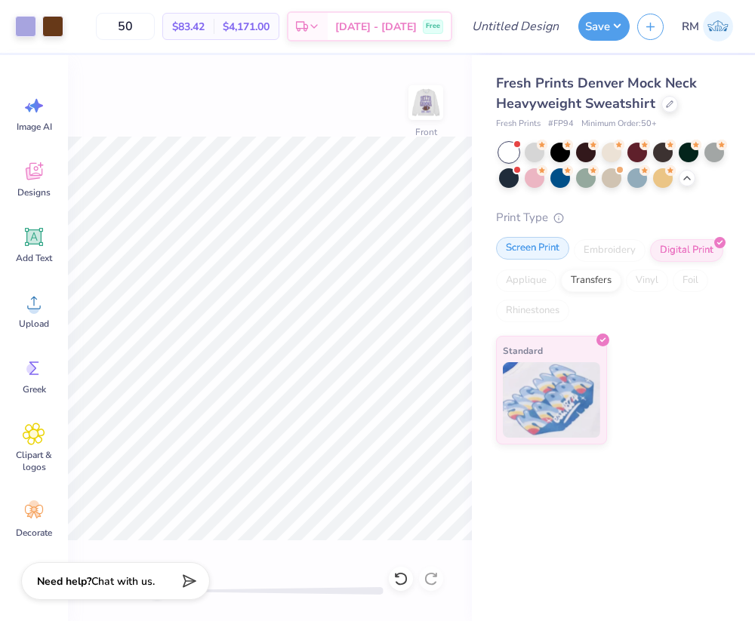
click at [544, 255] on div "Screen Print" at bounding box center [532, 248] width 73 height 23
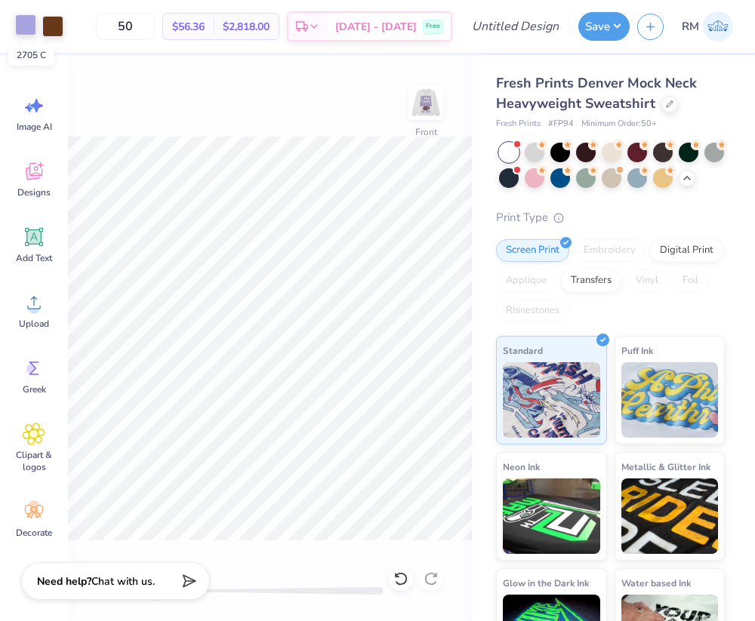
click at [20, 27] on div at bounding box center [25, 24] width 21 height 21
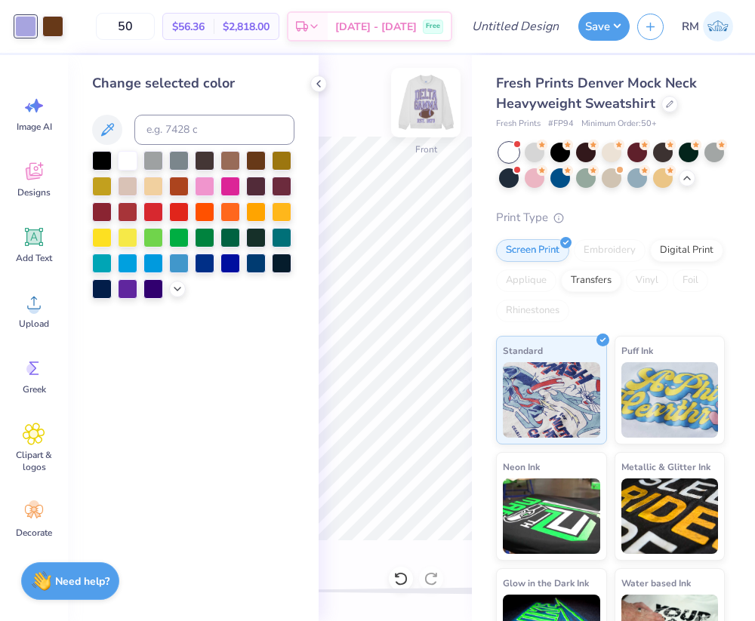
click at [417, 108] on img at bounding box center [426, 102] width 60 height 60
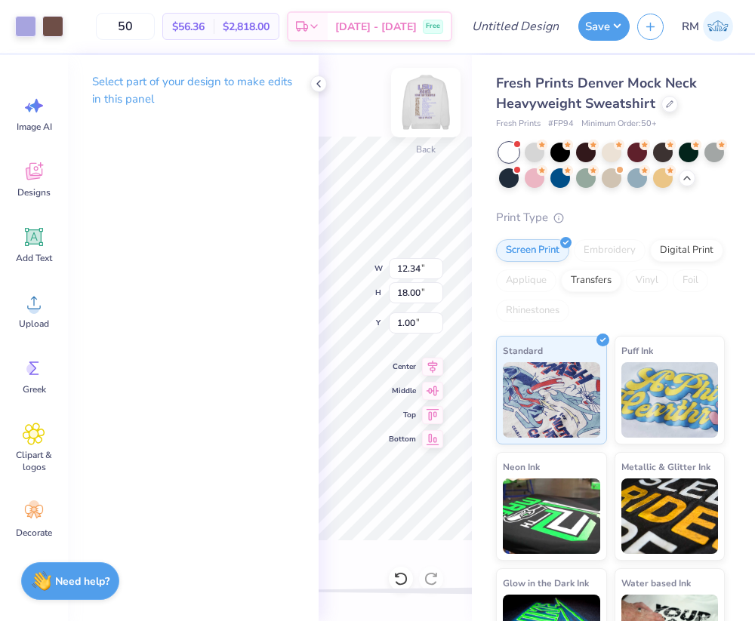
click at [417, 91] on img at bounding box center [426, 102] width 60 height 60
type input "12.33"
type input "17.99"
type input "5.54"
click at [424, 103] on img at bounding box center [426, 102] width 60 height 60
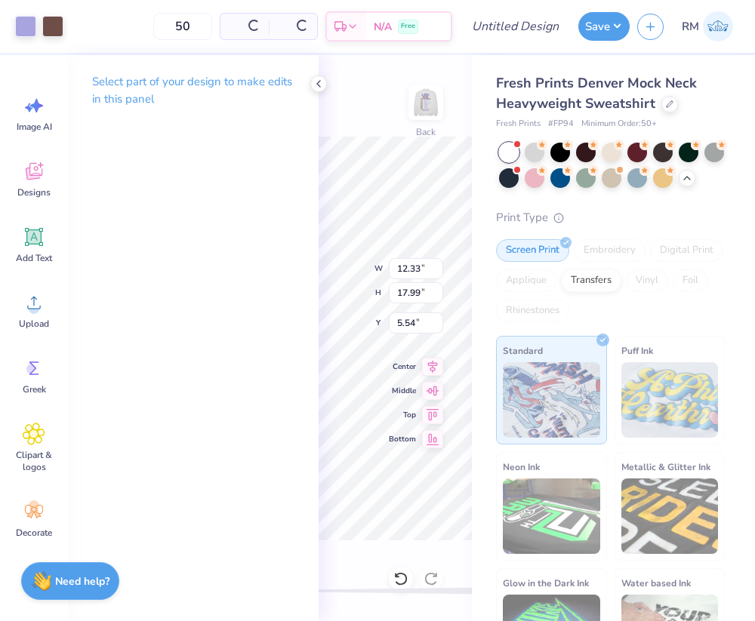
type input "12.34"
type input "18.00"
type input "1.00"
click at [425, 119] on img at bounding box center [426, 102] width 60 height 60
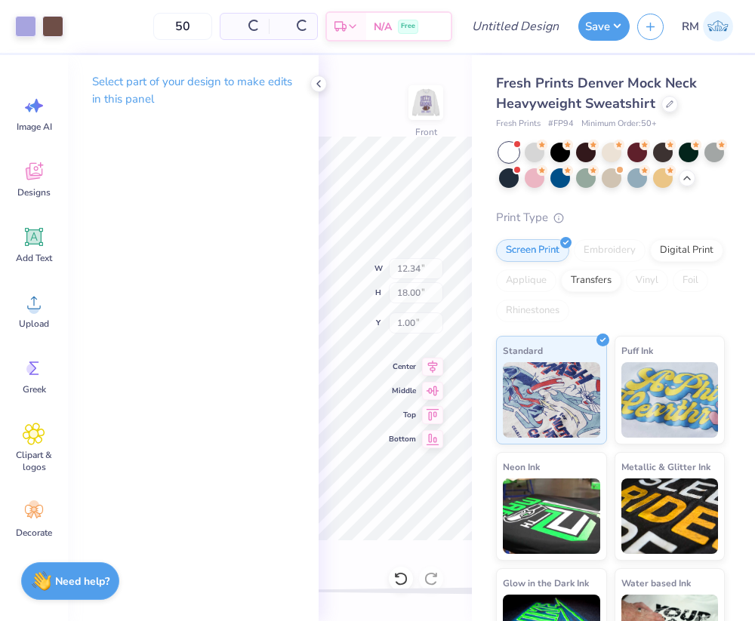
type input "12.33"
type input "17.99"
type input "5.54"
type input "11.17"
type input "18.00"
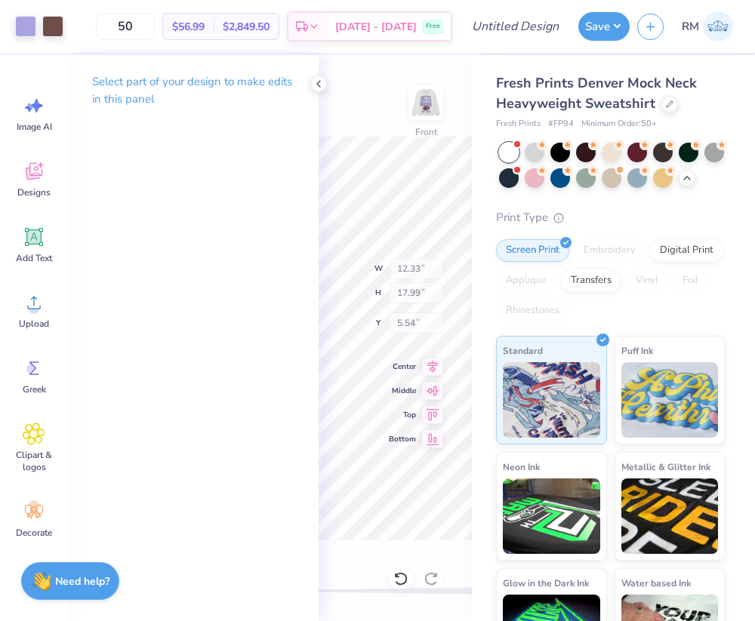
type input "3.25"
click at [57, 16] on div at bounding box center [52, 24] width 21 height 21
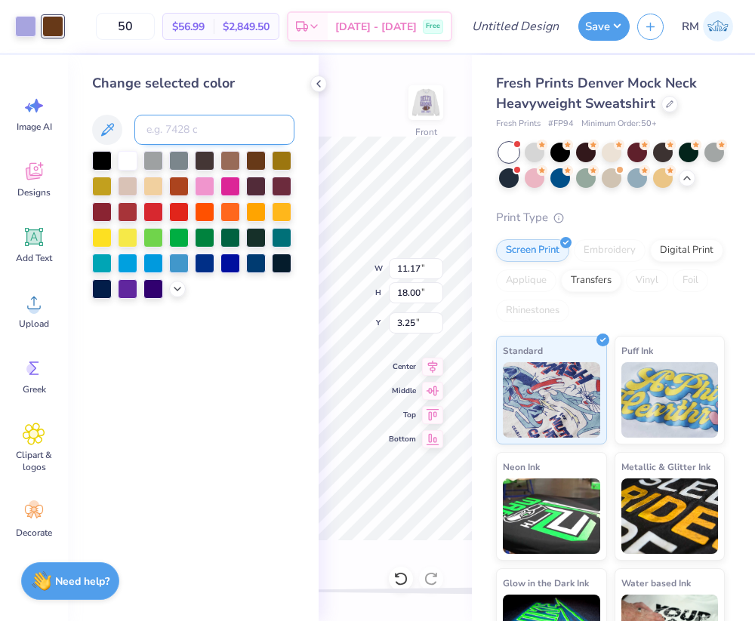
click at [175, 127] on input at bounding box center [214, 130] width 160 height 30
type input "7518"
click at [324, 74] on div "Front W 11.17 11.17 " H 18.00 18.00 " Y 3.25 3.25 " Center Middle Top Bottom" at bounding box center [395, 338] width 153 height 566
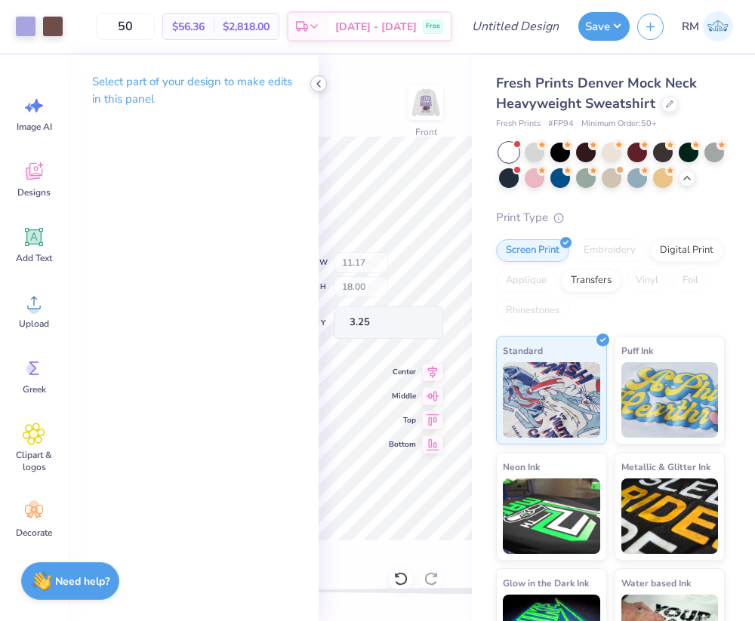
click at [317, 76] on div at bounding box center [318, 83] width 17 height 17
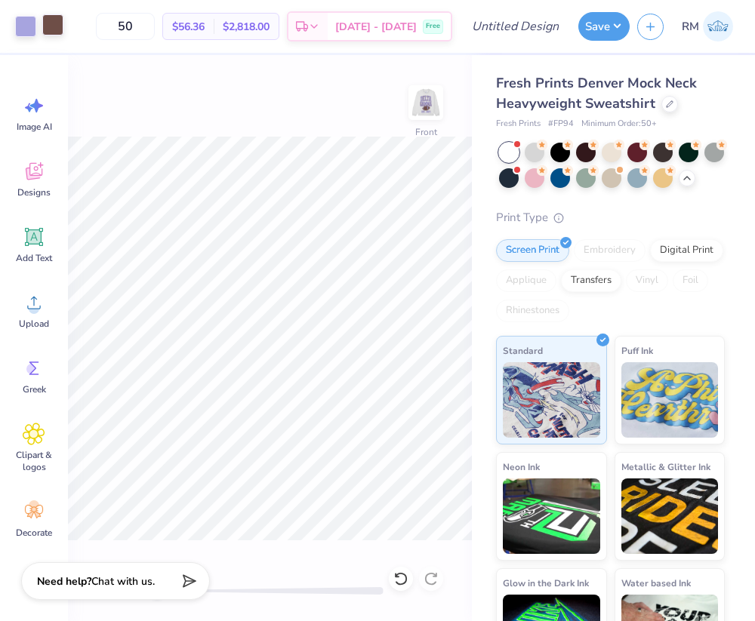
click at [51, 14] on div at bounding box center [52, 24] width 21 height 21
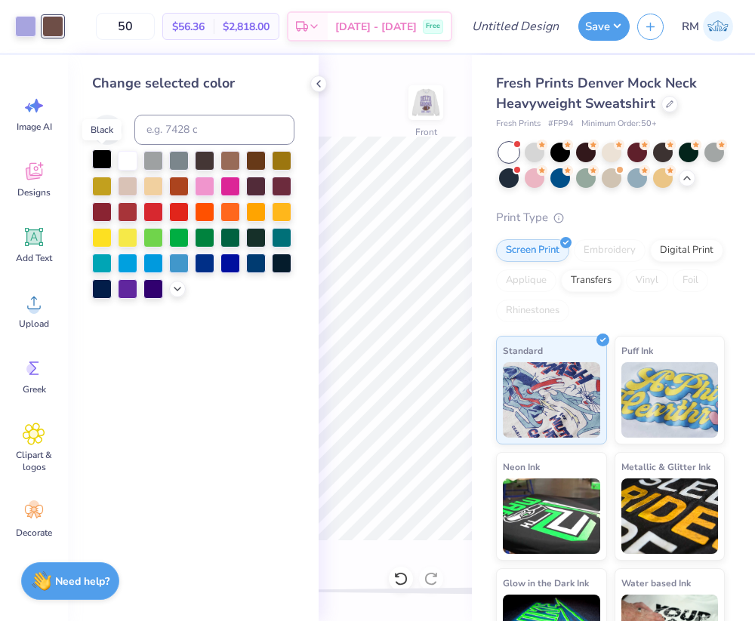
click at [96, 159] on div at bounding box center [102, 159] width 20 height 20
click at [213, 122] on input at bounding box center [214, 130] width 160 height 30
click at [246, 156] on div at bounding box center [256, 159] width 20 height 20
click at [229, 132] on input at bounding box center [214, 130] width 160 height 30
type input "7518"
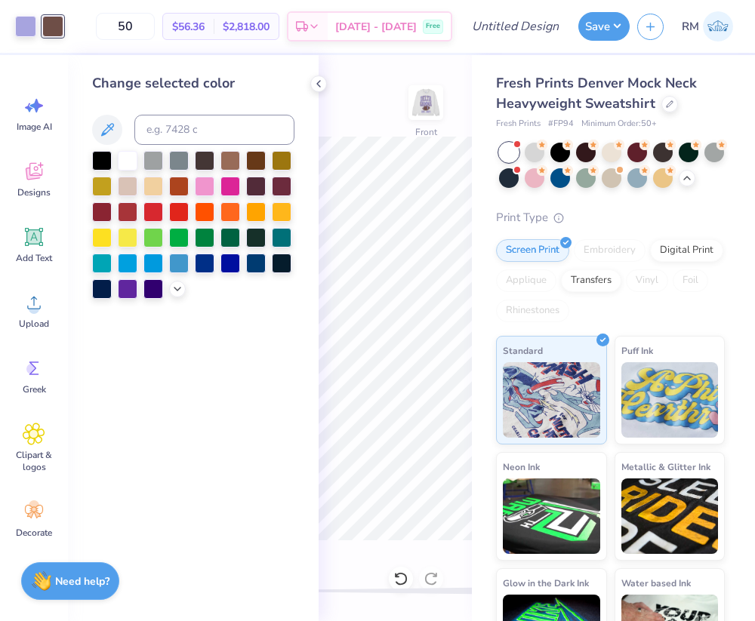
click at [326, 78] on div "Front" at bounding box center [395, 338] width 153 height 566
click at [326, 80] on div "Front" at bounding box center [395, 338] width 153 height 566
click at [326, 80] on div at bounding box center [318, 83] width 17 height 17
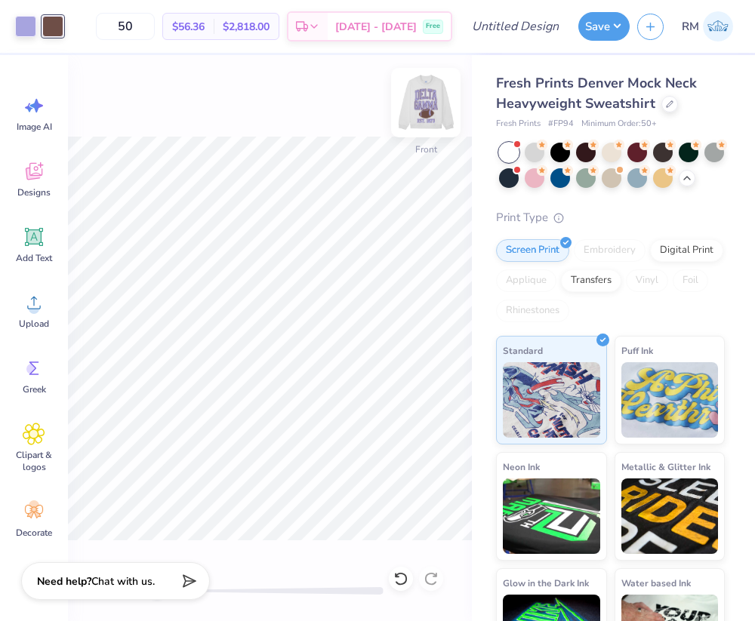
click at [421, 97] on img at bounding box center [426, 102] width 60 height 60
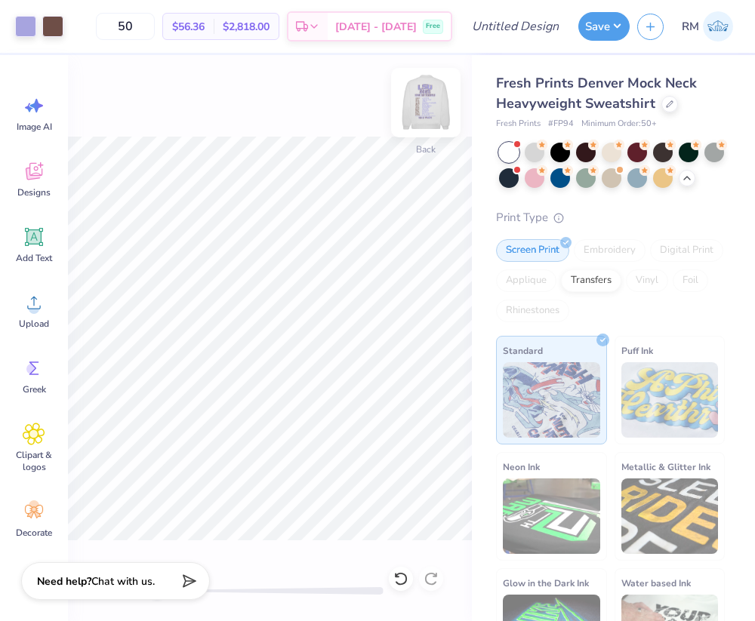
click at [426, 115] on img at bounding box center [426, 102] width 60 height 60
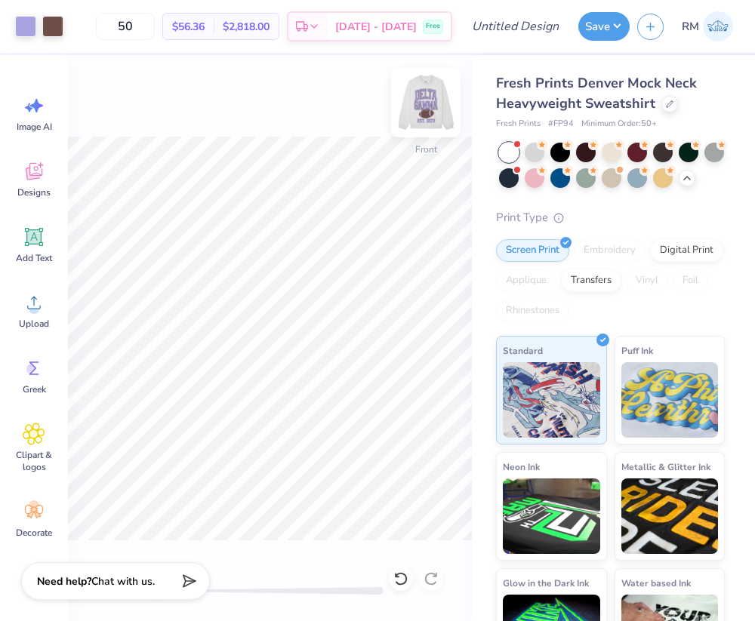
click at [433, 109] on img at bounding box center [426, 102] width 60 height 60
click at [621, 20] on button "Save" at bounding box center [603, 24] width 51 height 29
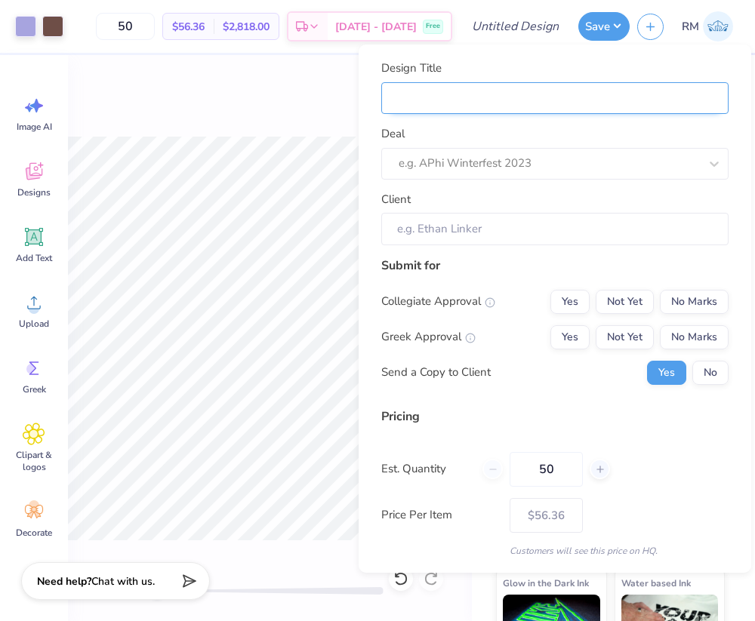
click at [593, 104] on input "Design Title" at bounding box center [554, 98] width 347 height 32
type input "d"
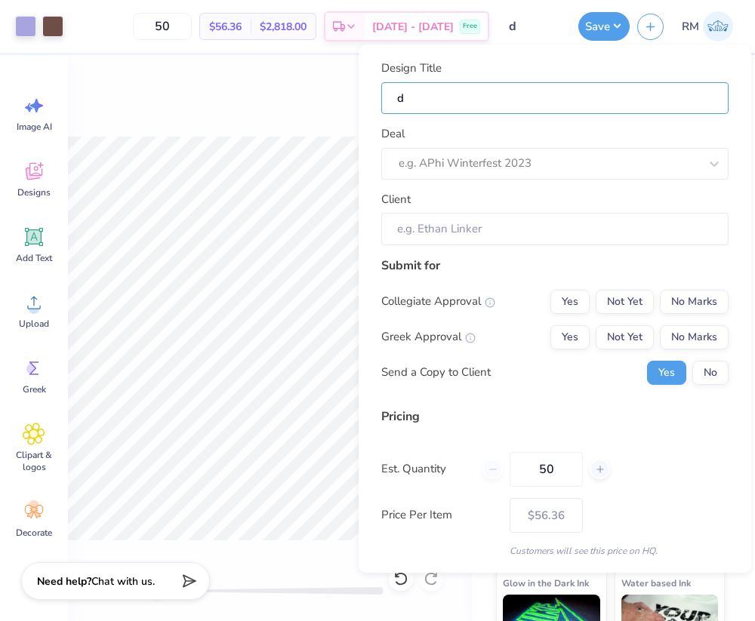
type input "dg"
type input "dg football sweatshirt"
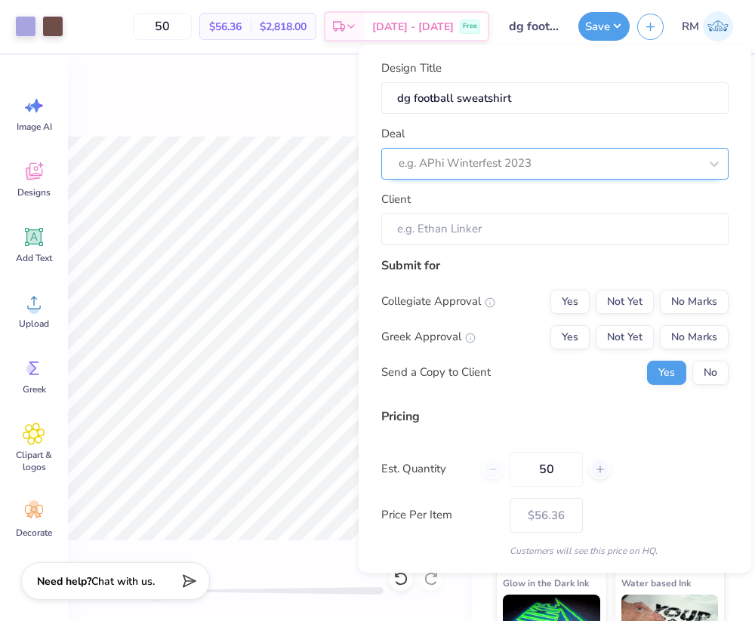
click at [531, 165] on div at bounding box center [549, 163] width 300 height 20
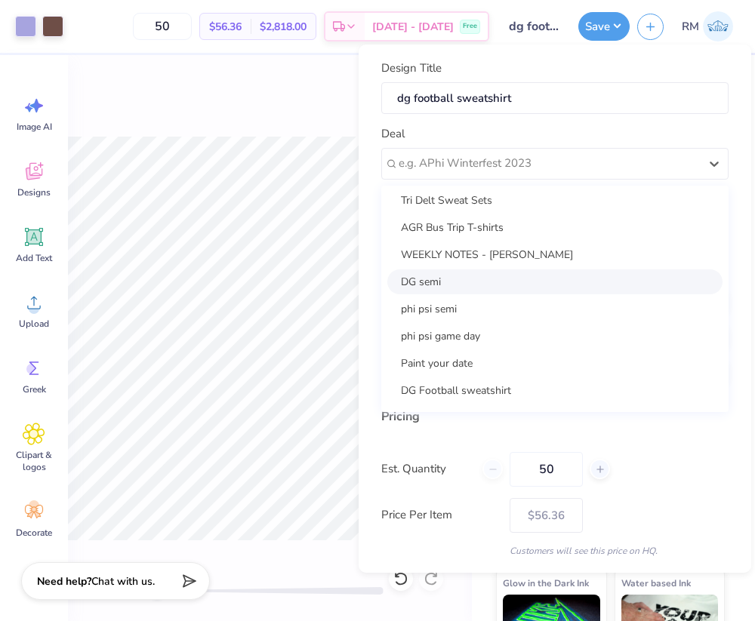
scroll to position [220, 0]
click at [584, 390] on div "DG Football sweatshirt" at bounding box center [554, 392] width 335 height 25
type input "Julia Kotch"
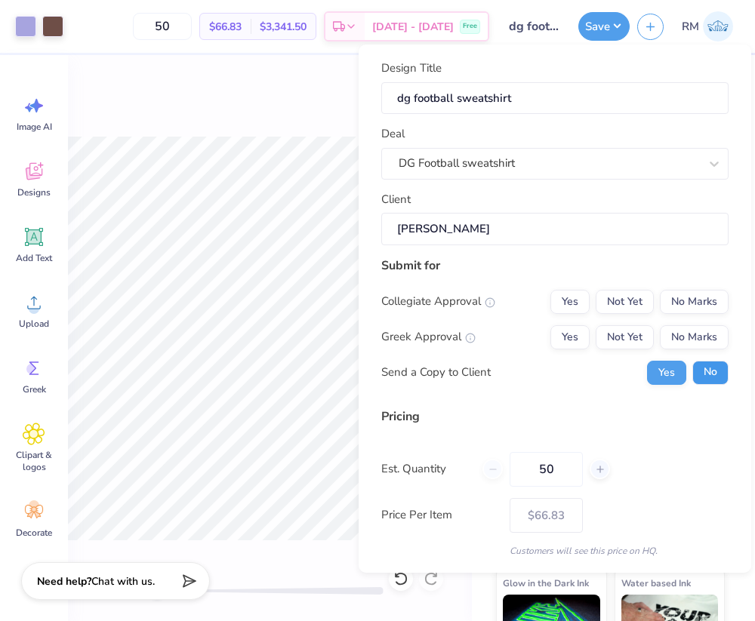
click at [705, 370] on button "No" at bounding box center [710, 373] width 36 height 24
click at [611, 345] on button "Not Yet" at bounding box center [625, 337] width 58 height 24
click at [673, 301] on button "No Marks" at bounding box center [694, 302] width 69 height 24
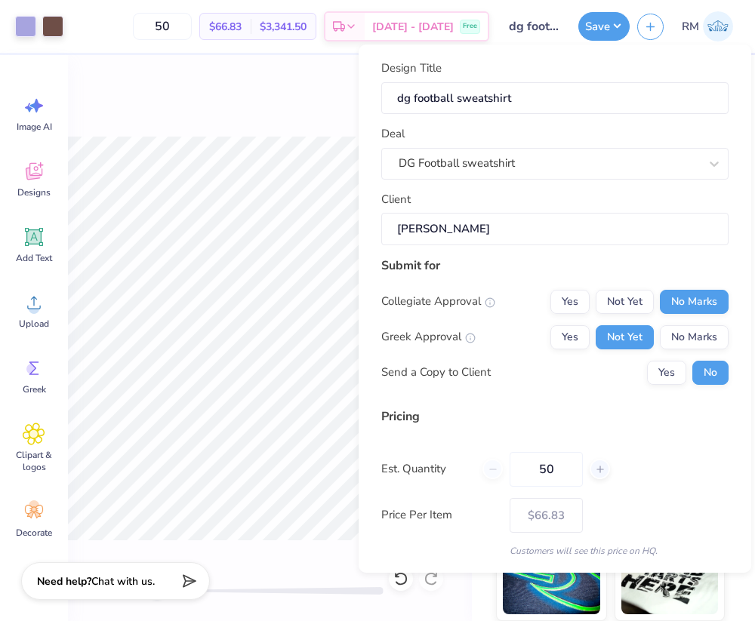
scroll to position [48, 0]
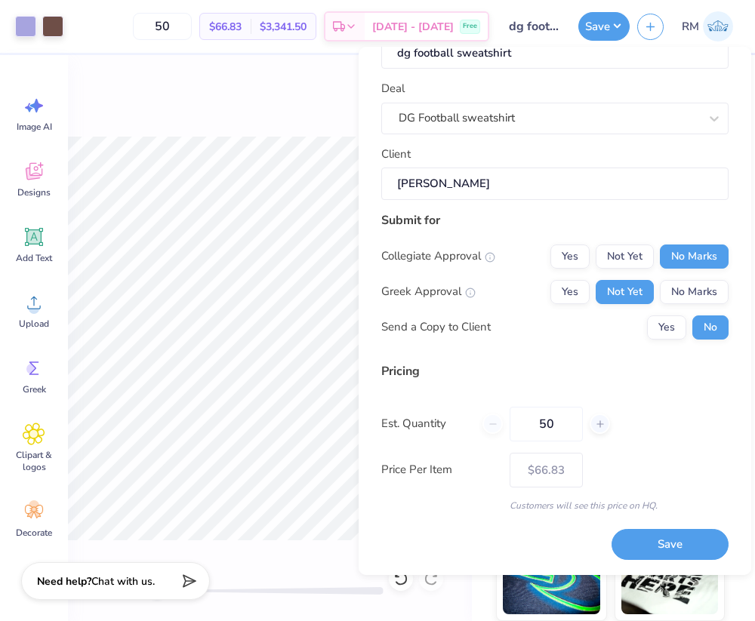
click at [661, 528] on div "Save" at bounding box center [669, 537] width 117 height 48
click at [661, 527] on div "Save" at bounding box center [669, 537] width 117 height 48
click at [659, 539] on button "Save" at bounding box center [669, 544] width 117 height 31
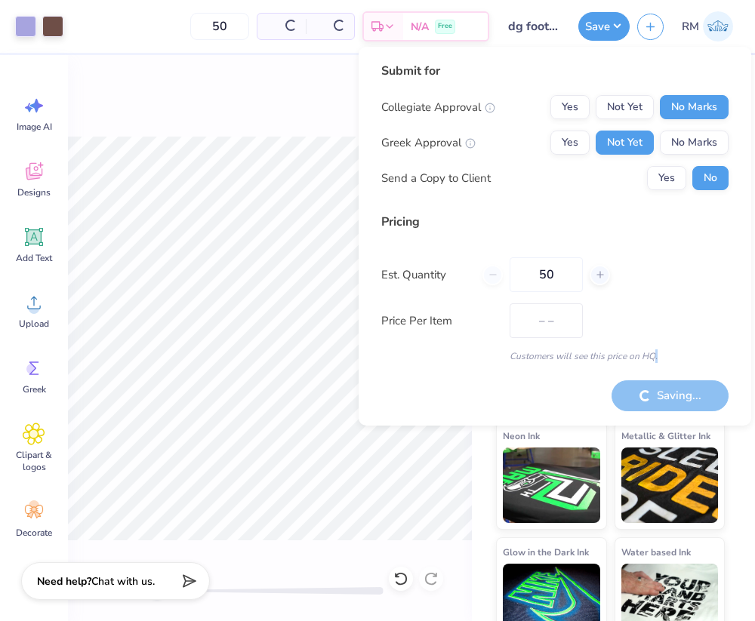
scroll to position [81, 0]
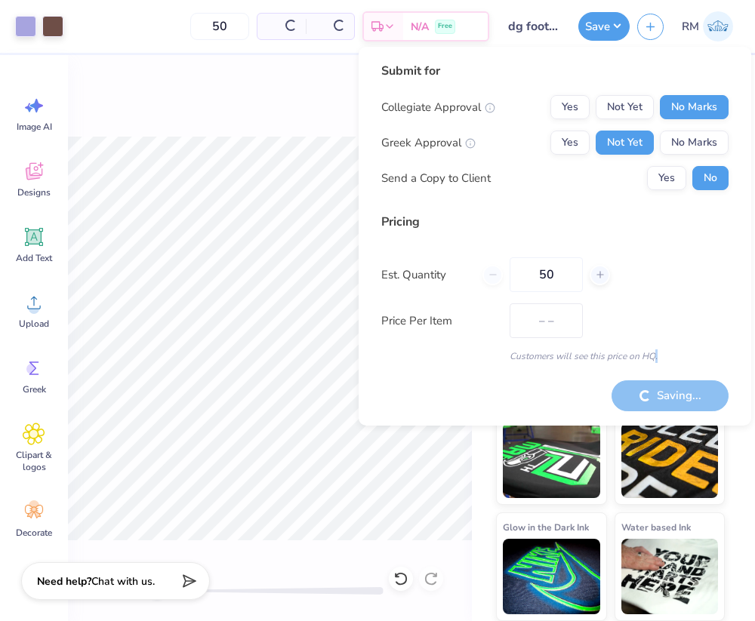
type input "$66.83"
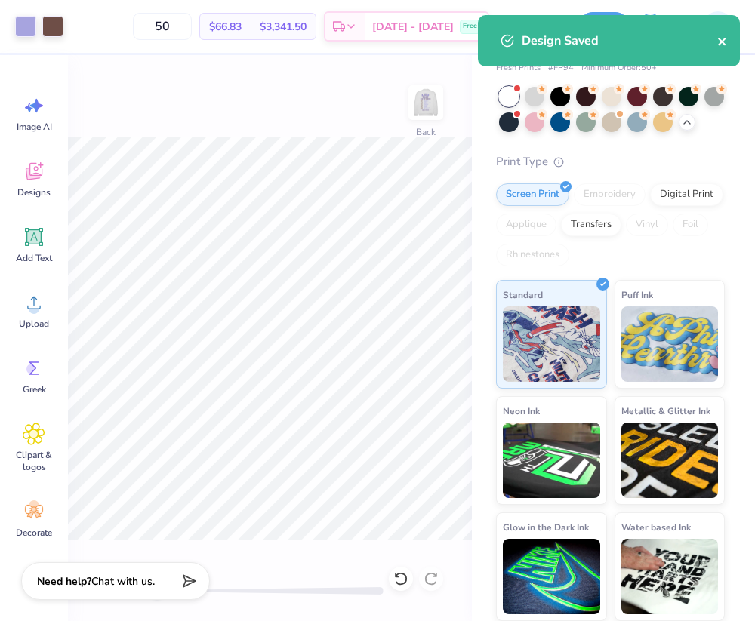
click at [724, 39] on icon "close" at bounding box center [722, 42] width 8 height 8
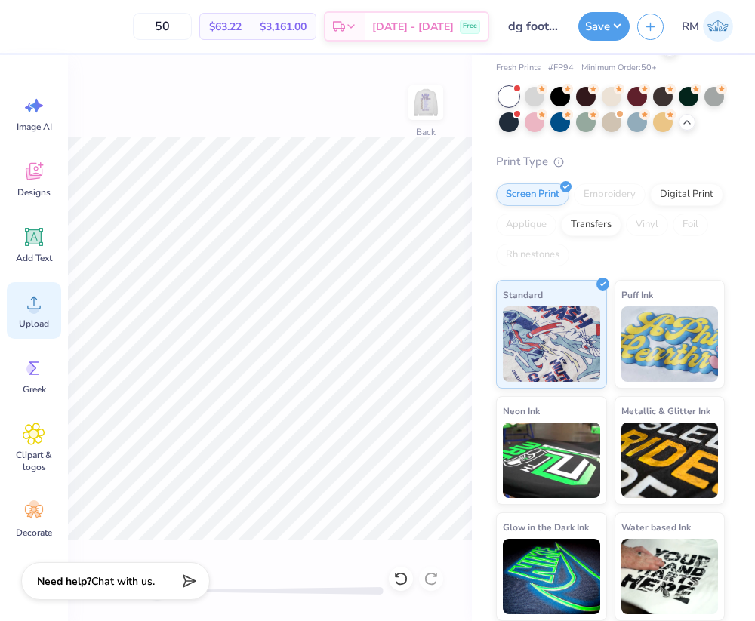
click at [43, 302] on icon at bounding box center [34, 302] width 23 height 23
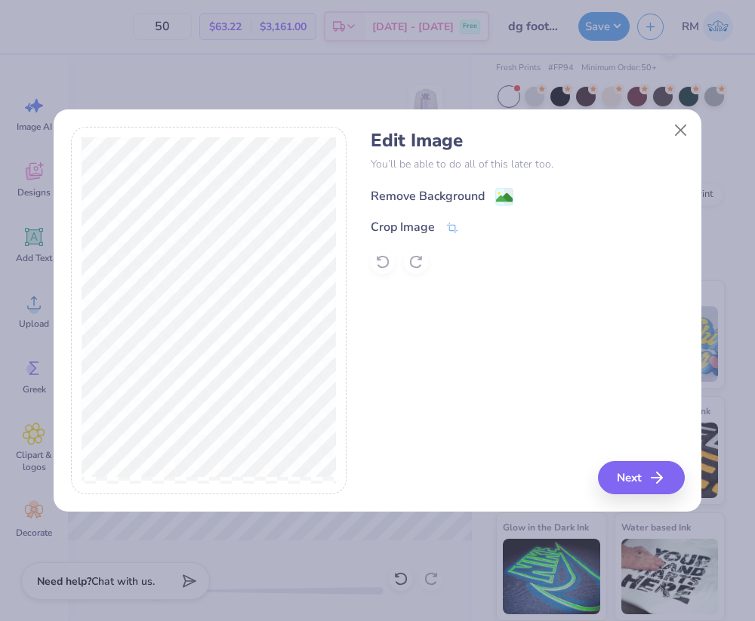
click at [497, 186] on div "Remove Background" at bounding box center [527, 195] width 313 height 19
click at [522, 193] on div "Remove Background" at bounding box center [527, 195] width 313 height 19
click at [509, 193] on image at bounding box center [504, 197] width 17 height 17
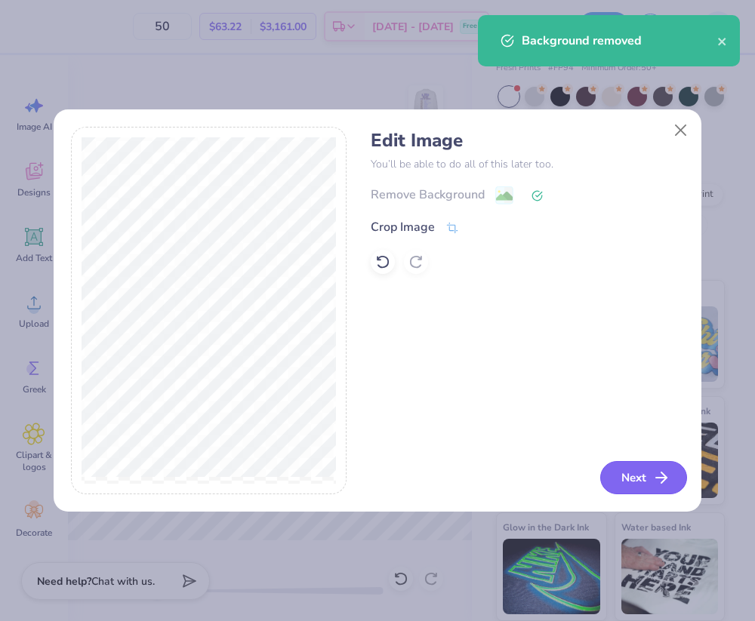
click at [642, 468] on button "Next" at bounding box center [643, 477] width 87 height 33
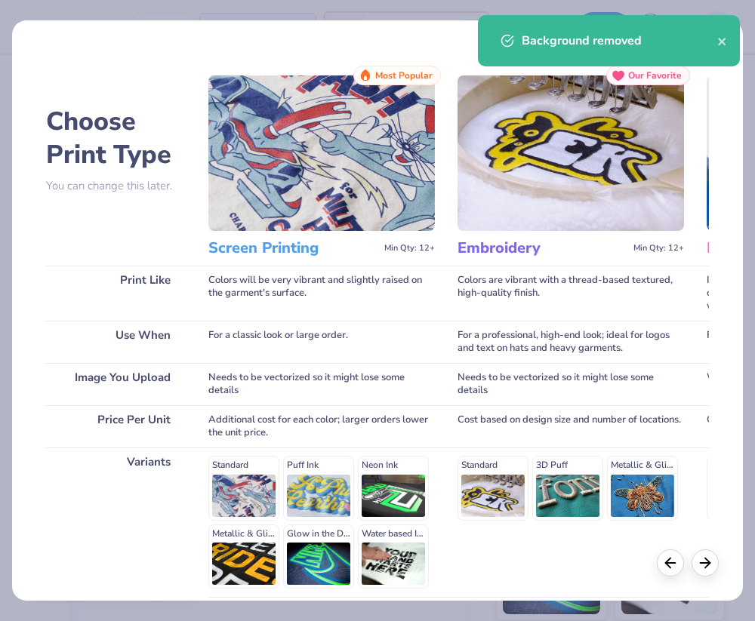
scroll to position [131, 0]
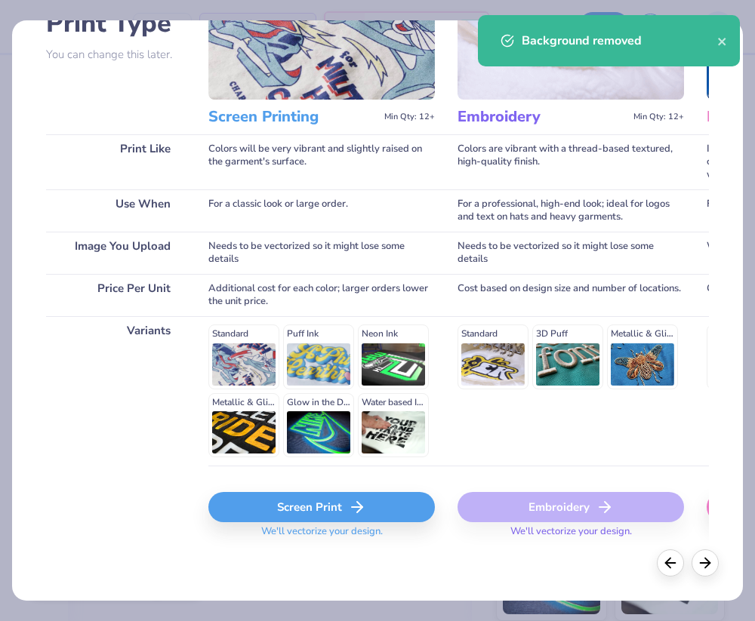
click at [319, 510] on div "Screen Print" at bounding box center [321, 507] width 226 height 30
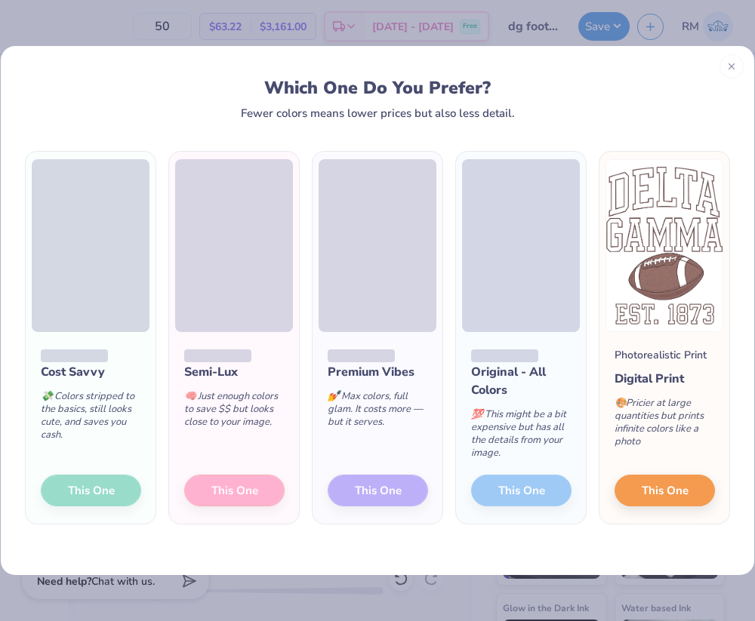
scroll to position [81, 0]
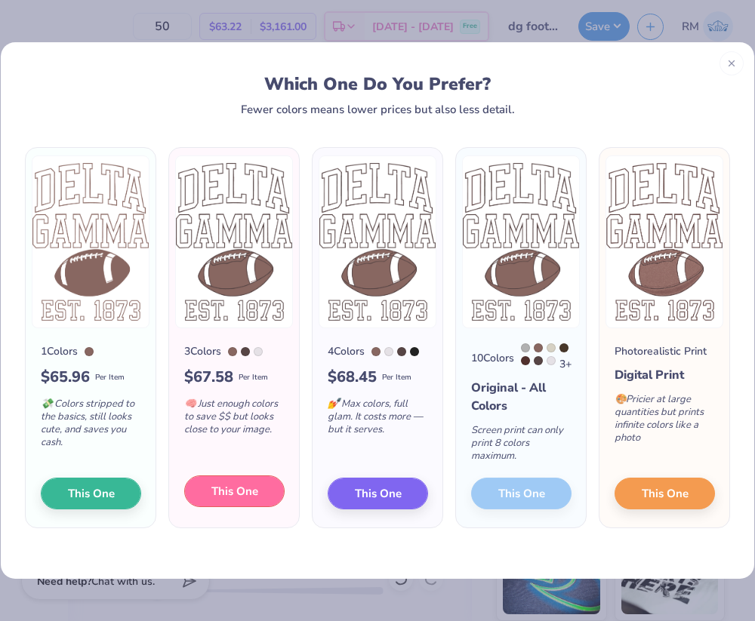
click at [264, 485] on button "This One" at bounding box center [234, 492] width 100 height 32
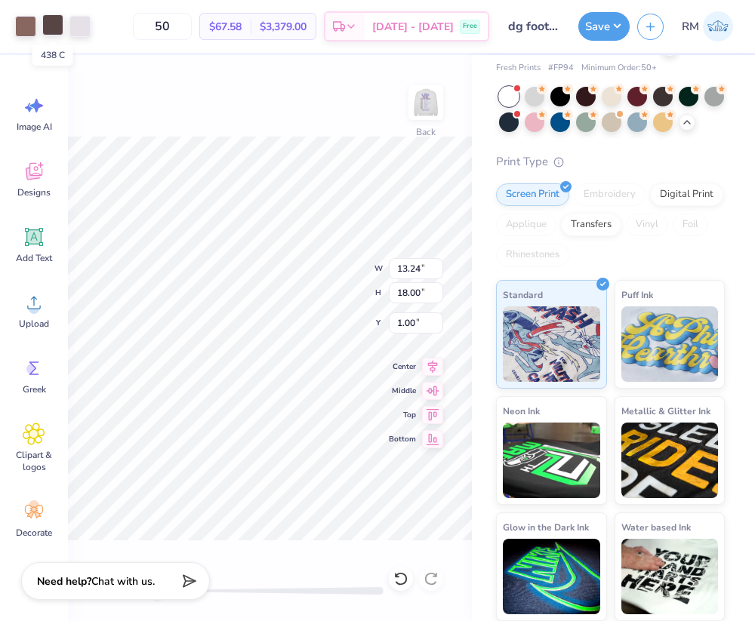
click at [54, 29] on div at bounding box center [52, 24] width 21 height 21
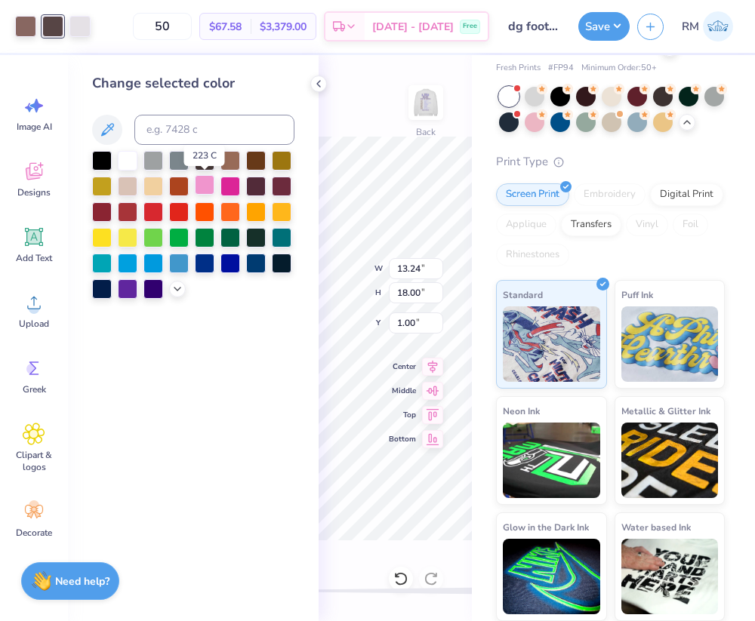
click at [202, 191] on div at bounding box center [205, 185] width 20 height 20
click at [171, 289] on icon at bounding box center [177, 288] width 12 height 12
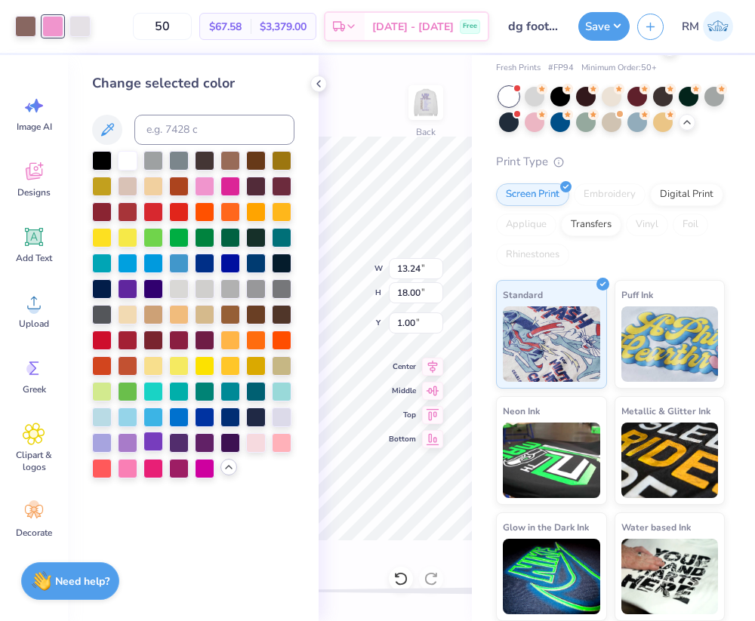
click at [152, 441] on div at bounding box center [153, 442] width 20 height 20
click at [427, 85] on img at bounding box center [426, 102] width 60 height 60
type input "13.23"
type input "17.99"
type input "5.54"
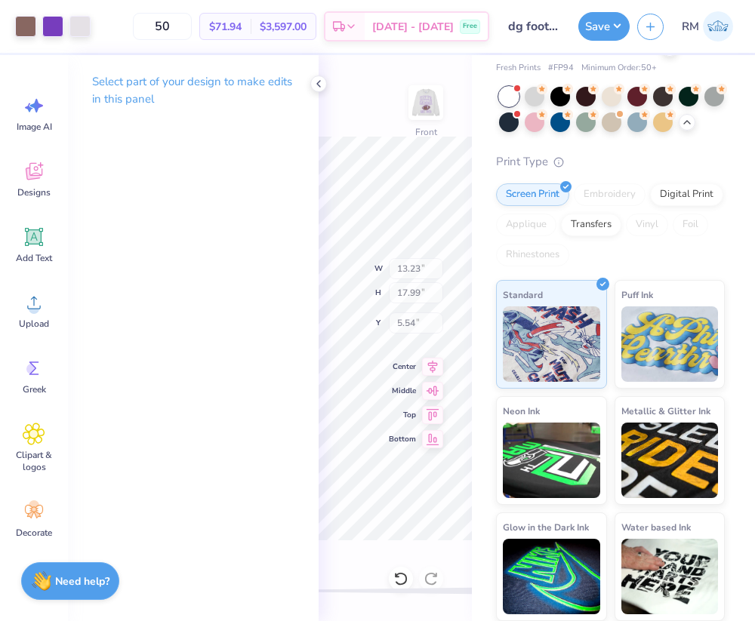
type input "11.17"
type input "18.00"
type input "3.25"
click at [436, 89] on img at bounding box center [426, 102] width 60 height 60
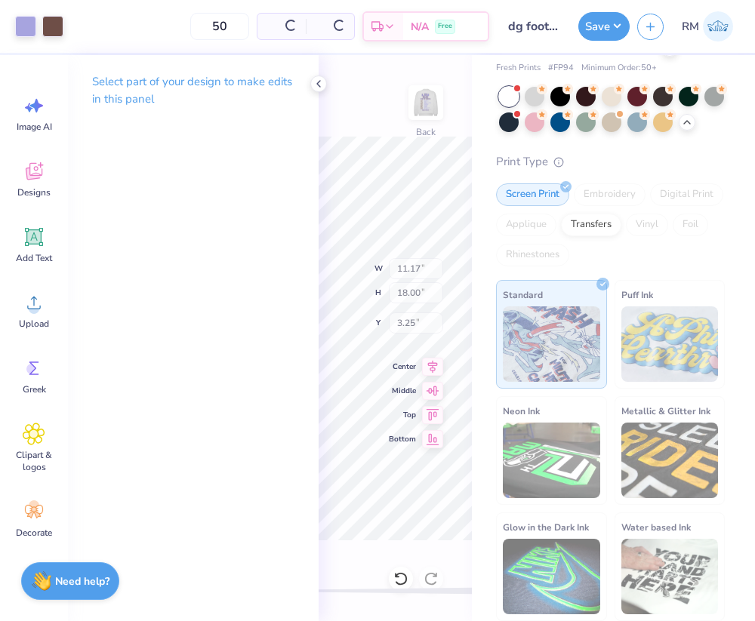
type input "18.01"
type input "0.53"
type input "13.24"
type input "18.00"
type input "1.00"
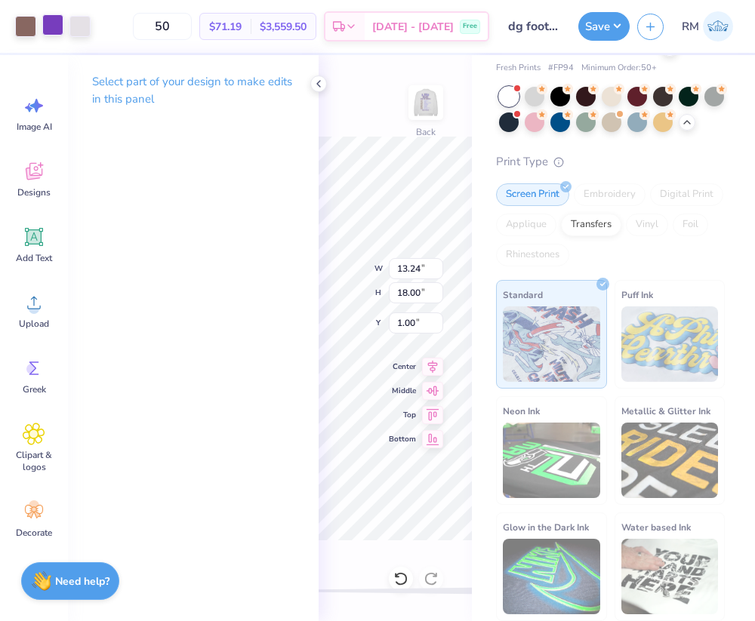
click at [51, 24] on div at bounding box center [52, 24] width 21 height 21
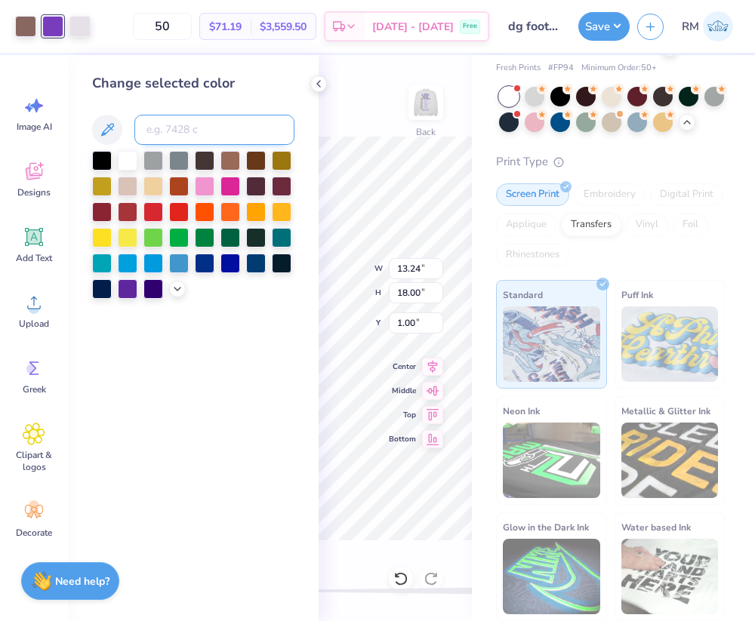
click at [152, 137] on input at bounding box center [214, 130] width 160 height 30
type input "2705"
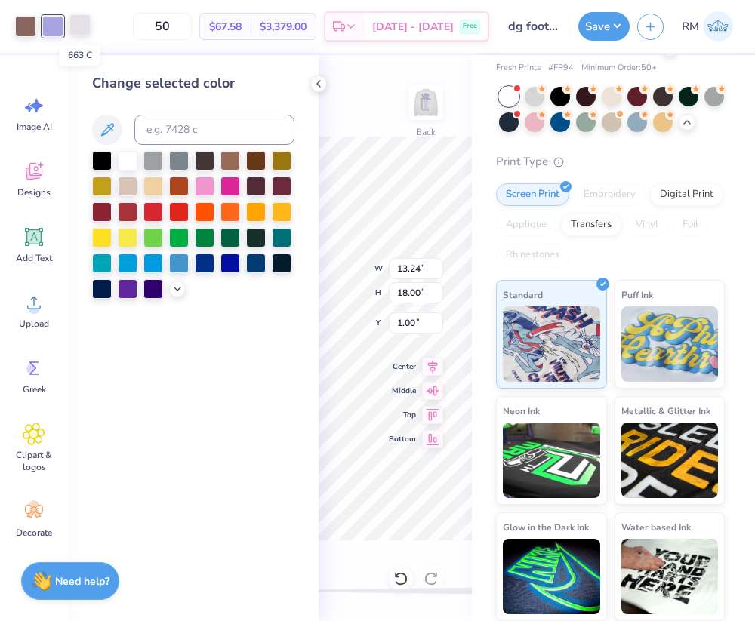
click at [85, 30] on div at bounding box center [79, 24] width 21 height 21
click at [201, 185] on div at bounding box center [205, 185] width 20 height 20
click at [318, 84] on icon at bounding box center [319, 84] width 12 height 12
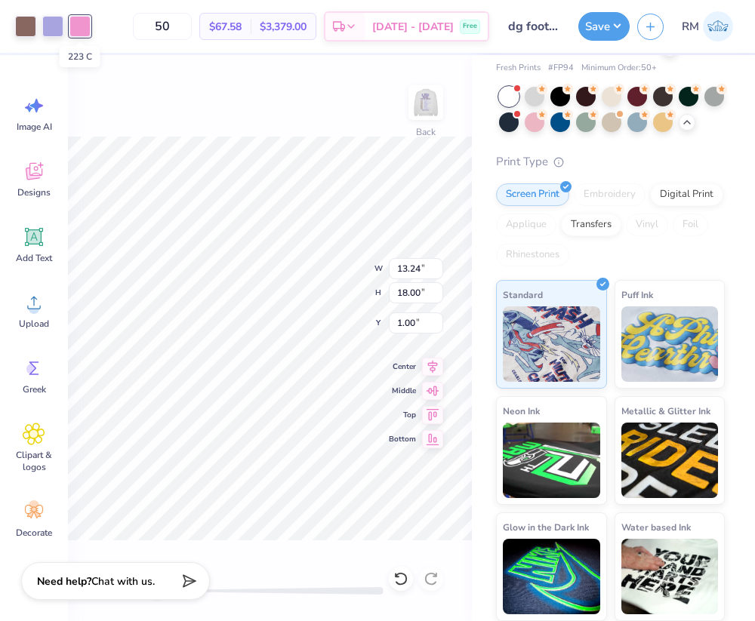
click at [75, 22] on div at bounding box center [79, 26] width 21 height 21
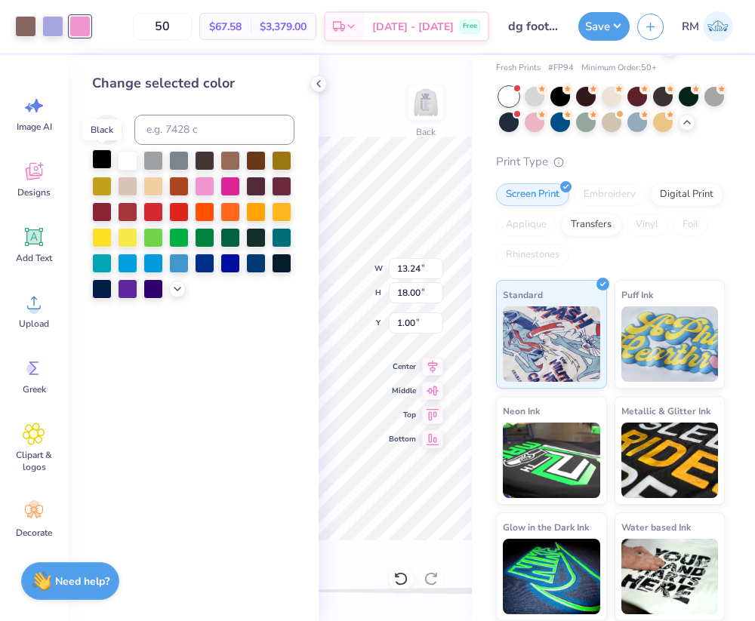
click at [100, 168] on div at bounding box center [102, 159] width 20 height 20
click at [202, 136] on input at bounding box center [214, 130] width 160 height 30
type input "2705"
click at [318, 85] on icon at bounding box center [319, 84] width 12 height 12
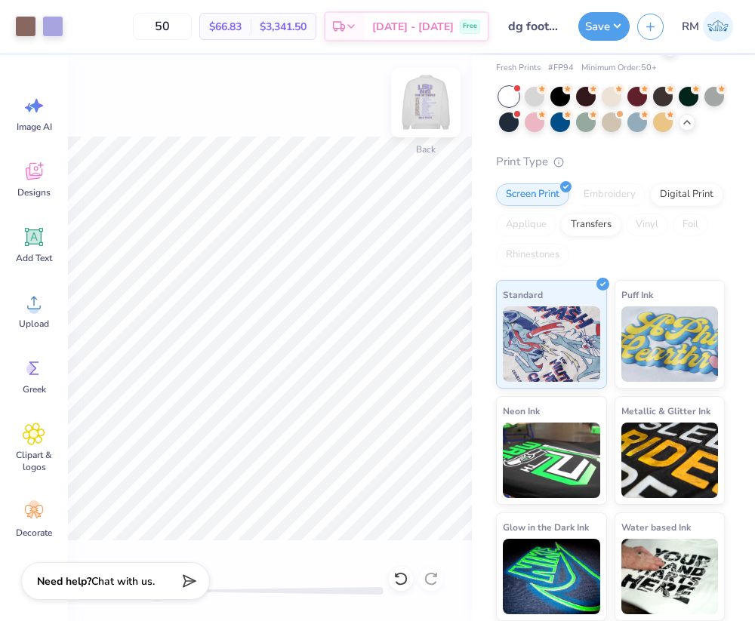
click at [430, 112] on img at bounding box center [426, 102] width 60 height 60
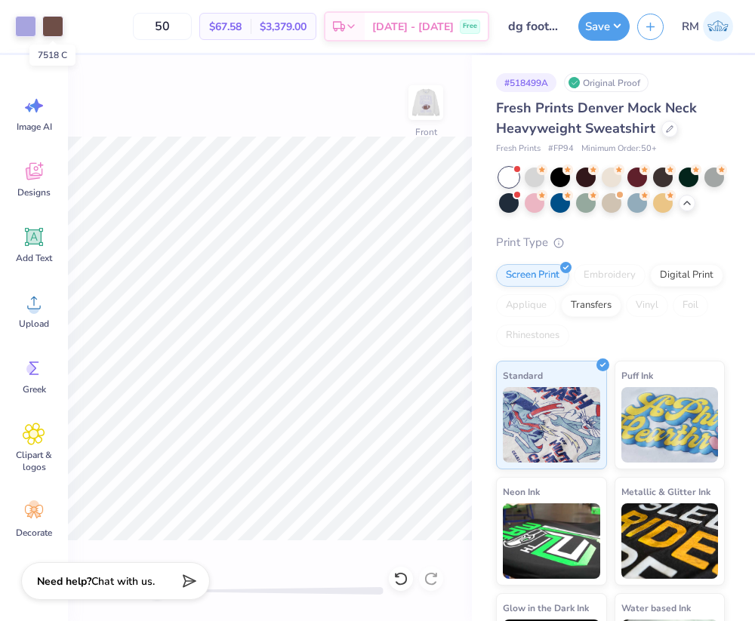
scroll to position [81, 0]
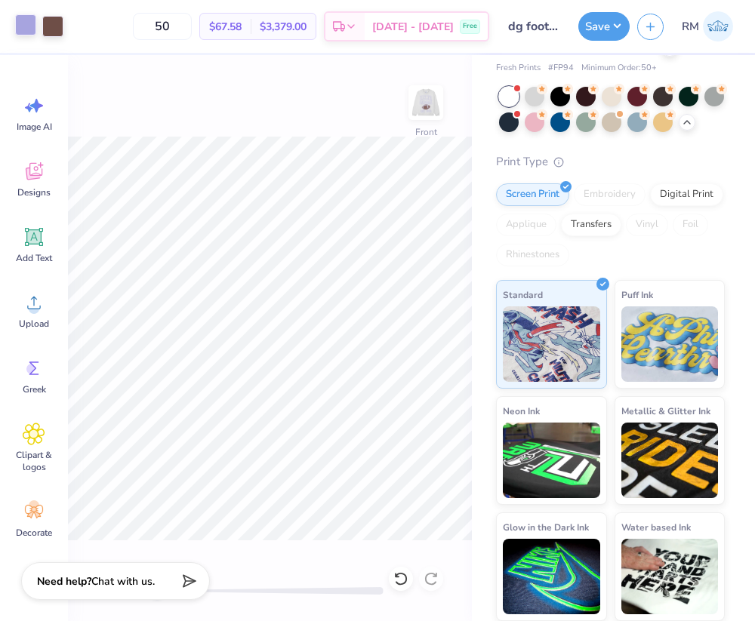
click at [17, 37] on div "Art colors" at bounding box center [31, 26] width 63 height 53
click at [20, 35] on div at bounding box center [25, 24] width 21 height 21
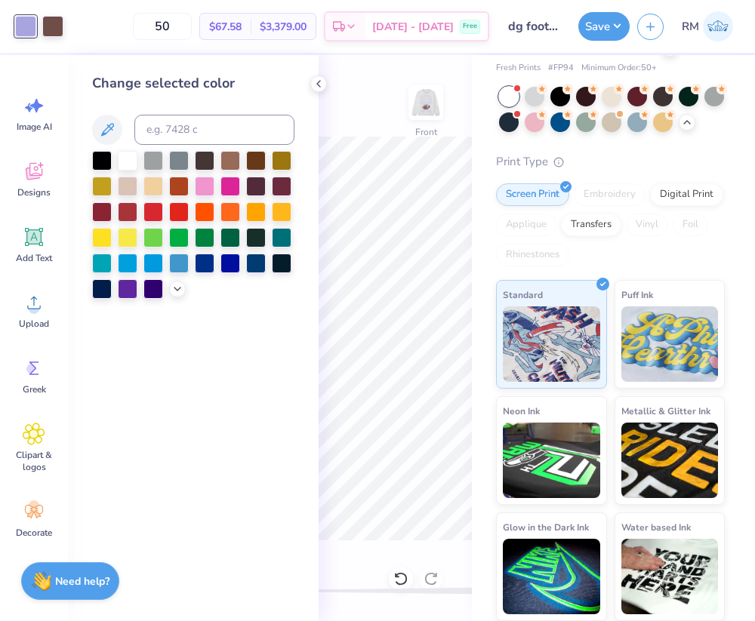
click at [327, 79] on div "Front" at bounding box center [395, 338] width 153 height 566
click at [316, 85] on icon at bounding box center [319, 84] width 12 height 12
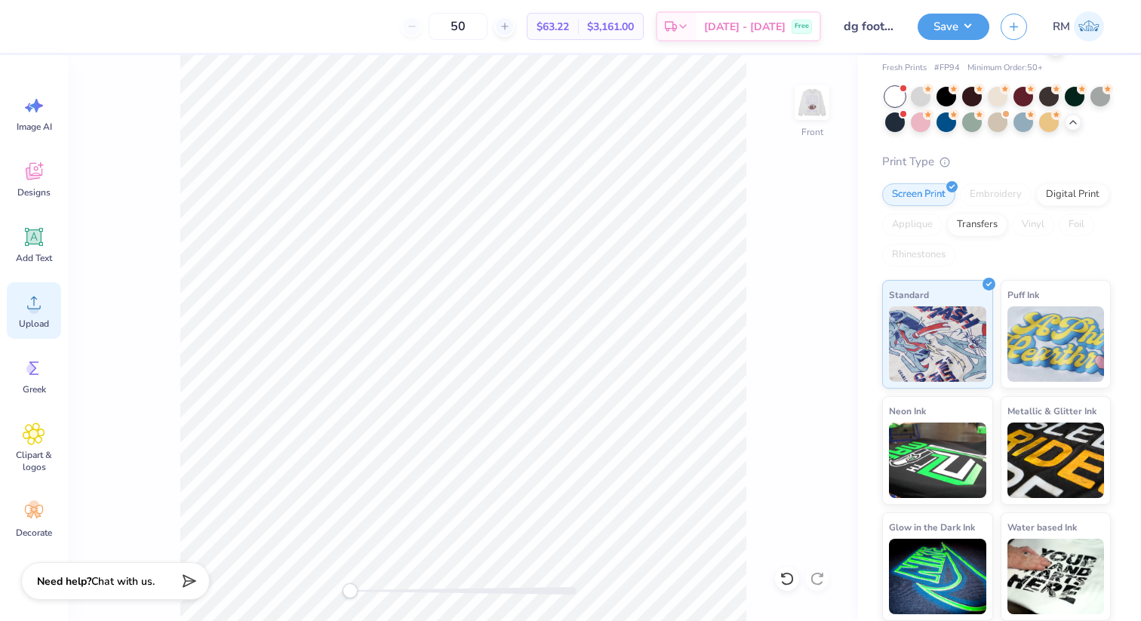
click at [32, 308] on icon at bounding box center [34, 303] width 14 height 13
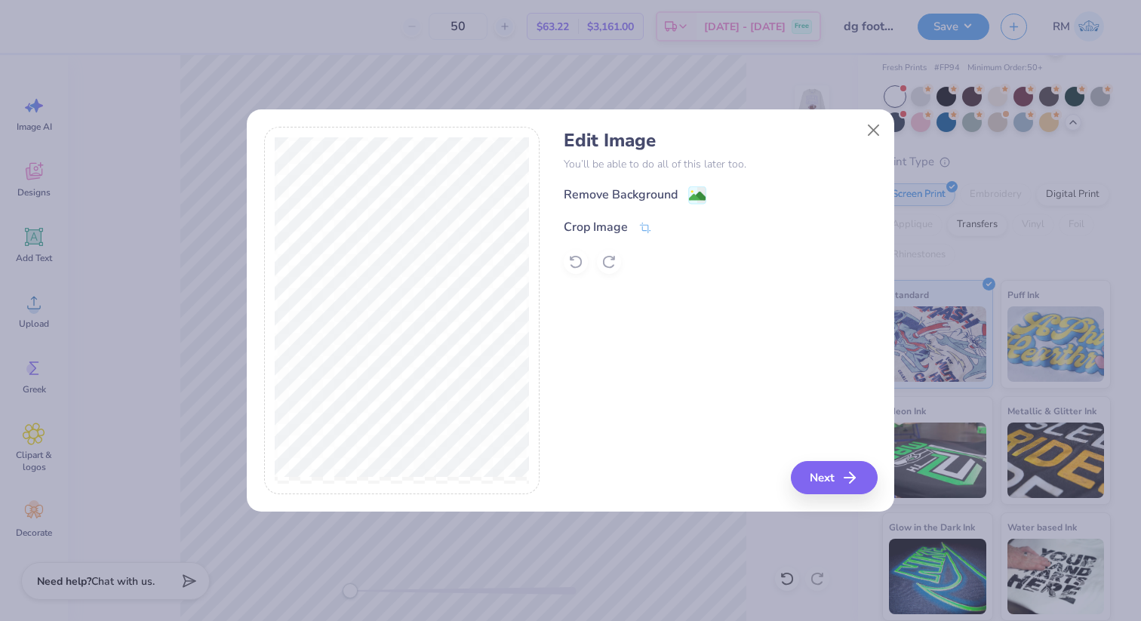
click at [692, 184] on div "Edit Image You’ll be able to do all of this later too. Remove Background Crop I…" at bounding box center [720, 202] width 313 height 144
click at [694, 194] on image at bounding box center [697, 197] width 17 height 17
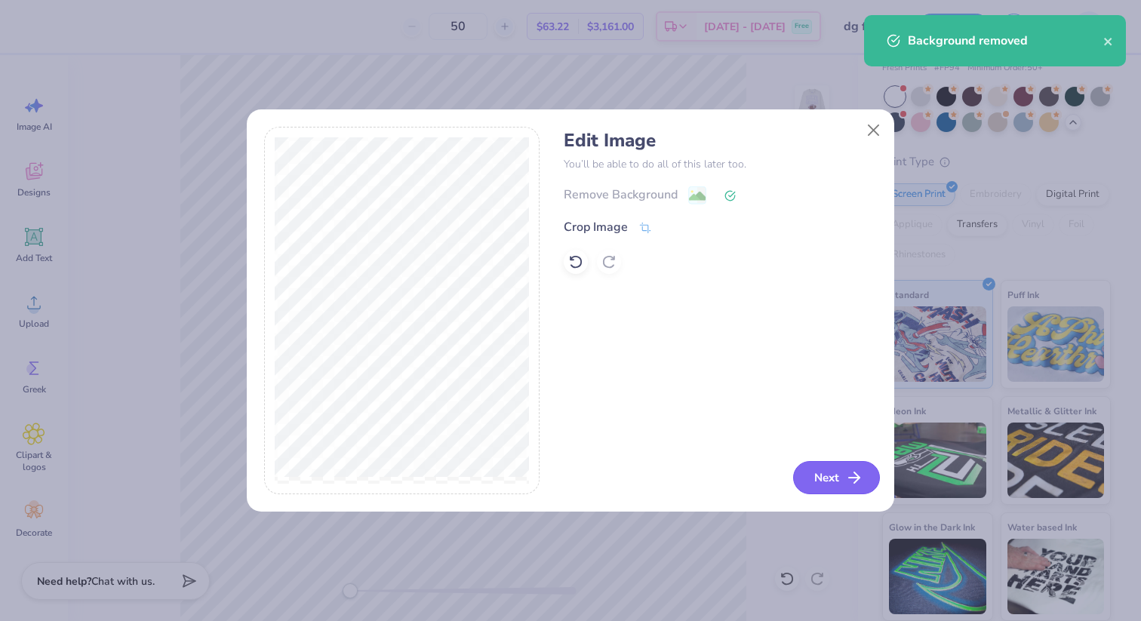
click at [754, 490] on button "Next" at bounding box center [836, 477] width 87 height 33
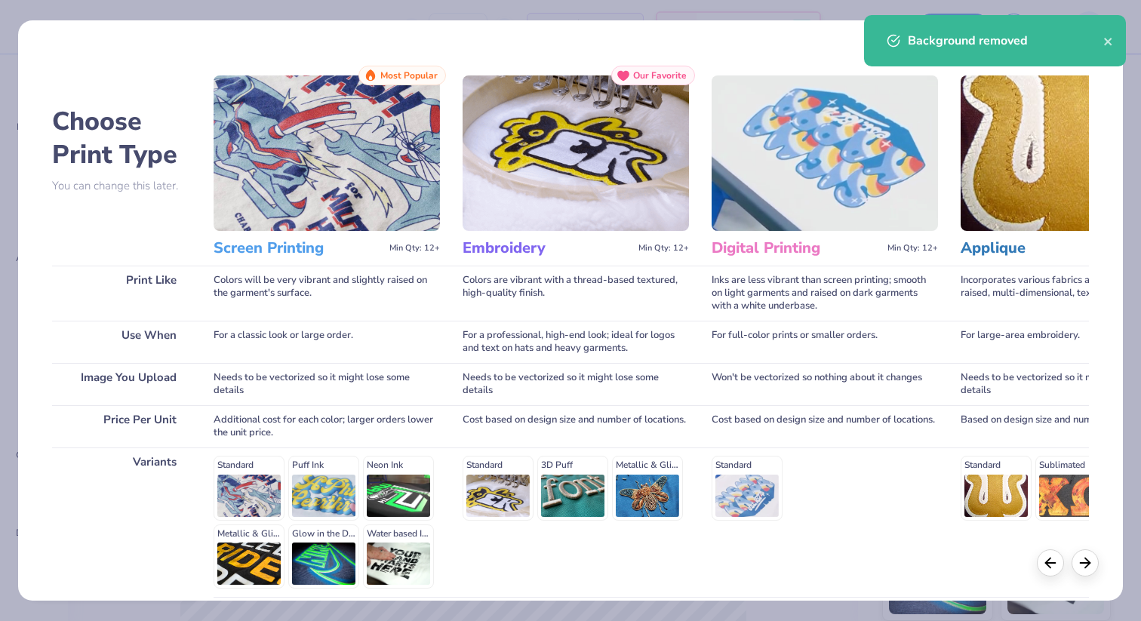
scroll to position [131, 0]
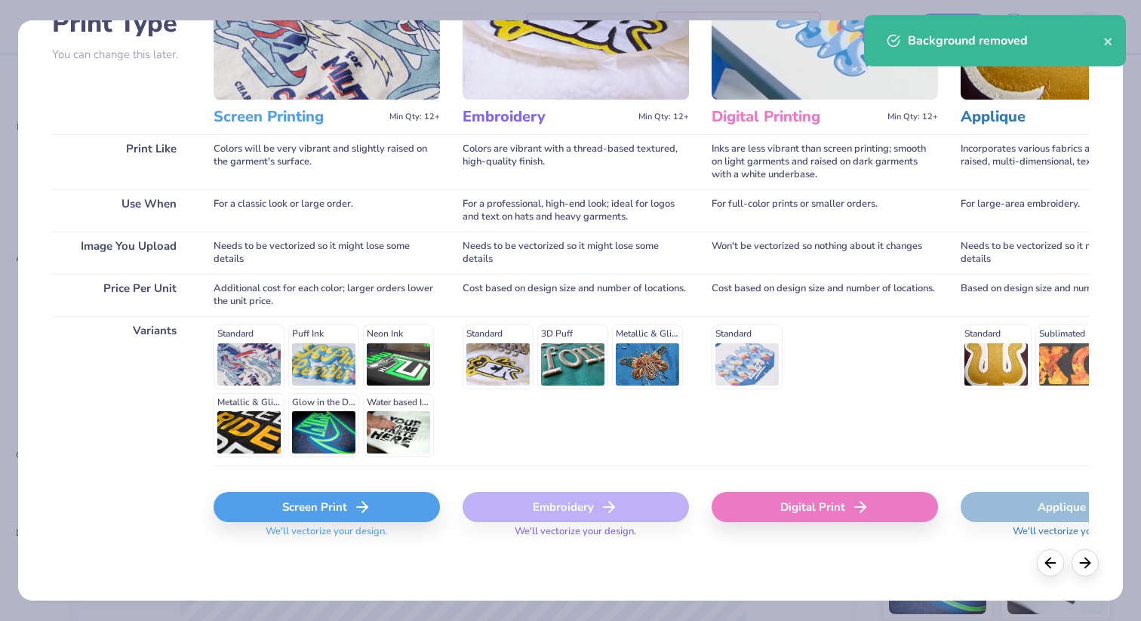
click at [412, 488] on div "Screen Print We'll vectorize your design." at bounding box center [327, 511] width 226 height 90
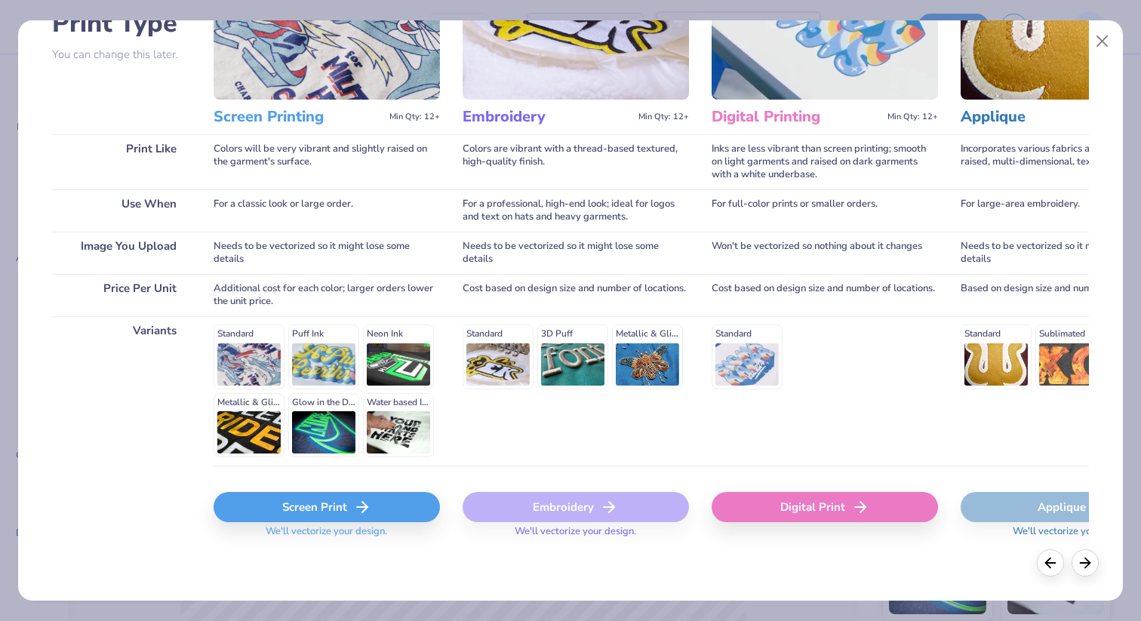
click at [407, 503] on div "Screen Print" at bounding box center [327, 507] width 226 height 30
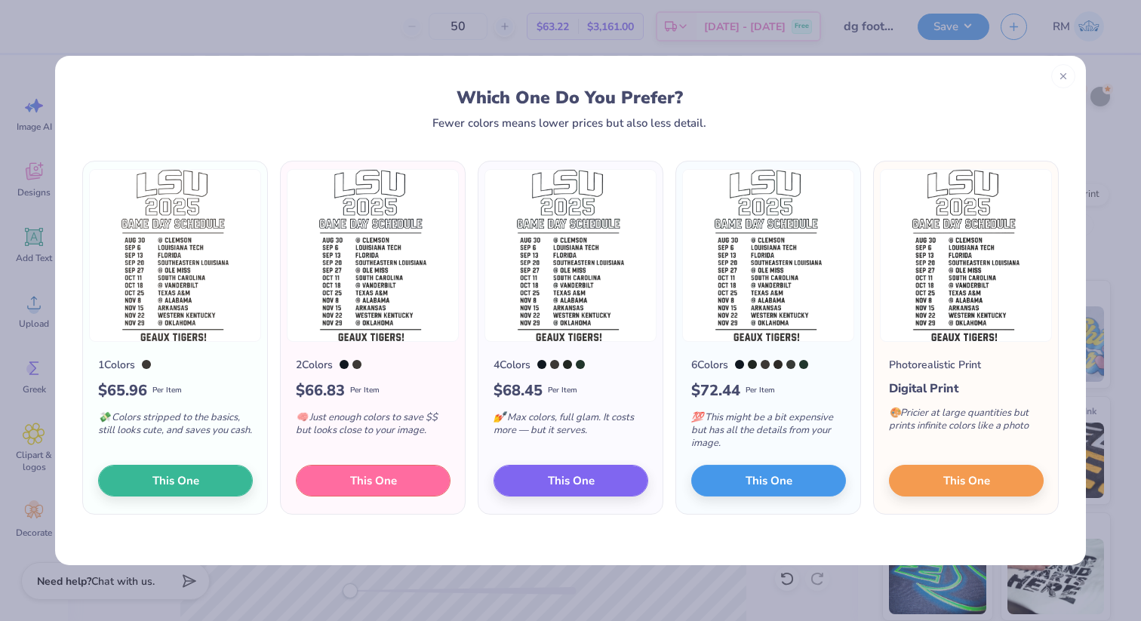
click at [378, 485] on span "This One" at bounding box center [373, 480] width 47 height 17
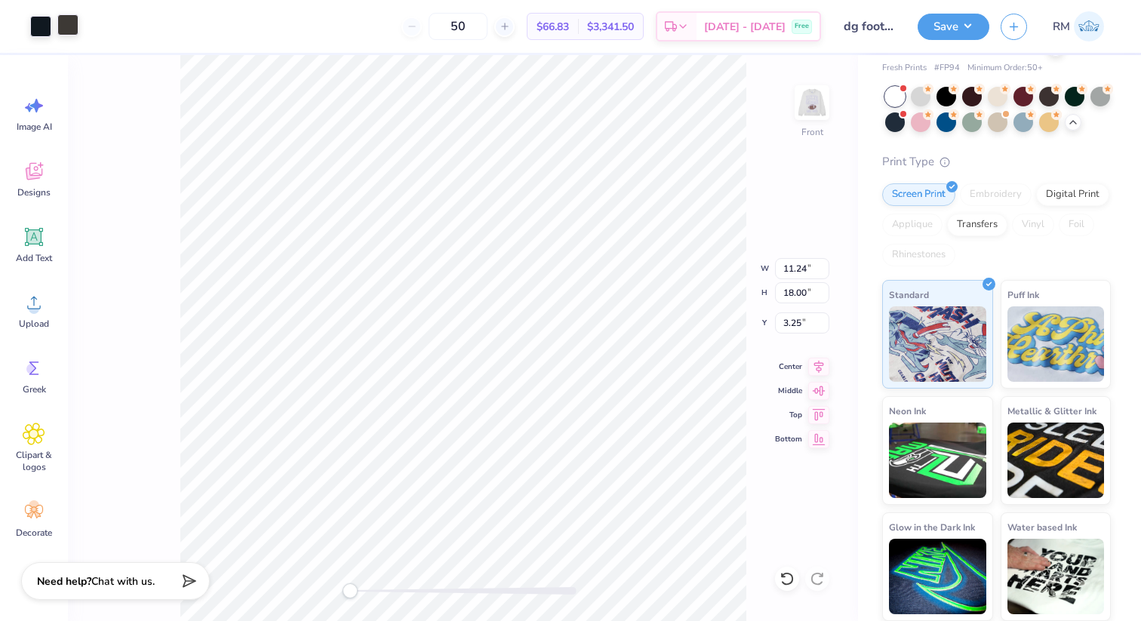
click at [69, 20] on div at bounding box center [67, 24] width 21 height 21
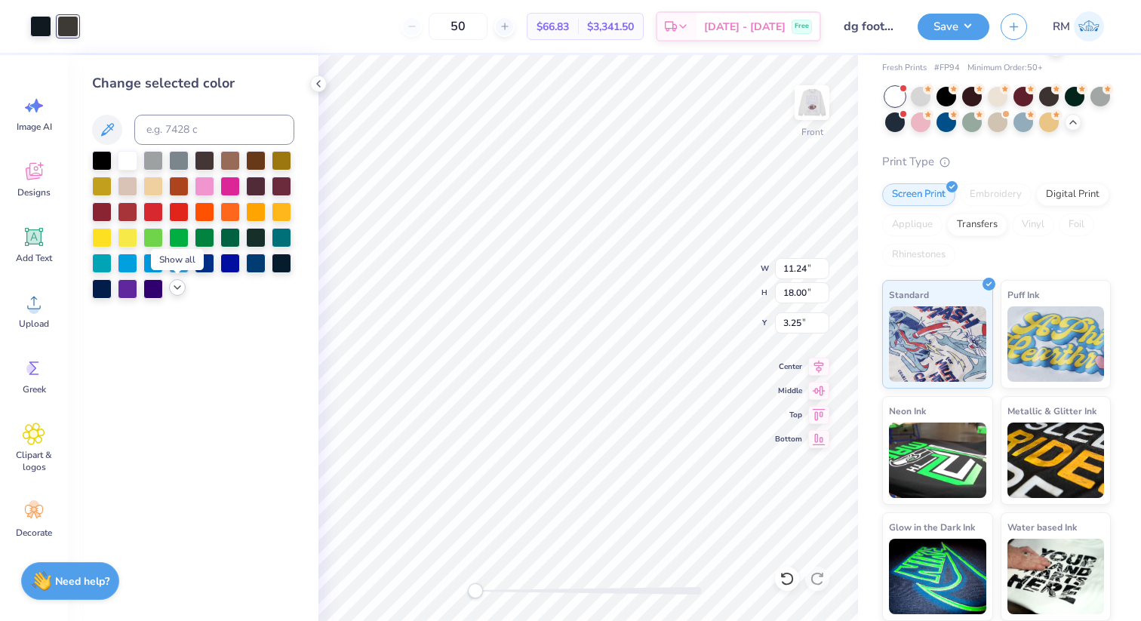
click at [177, 287] on icon at bounding box center [177, 288] width 12 height 12
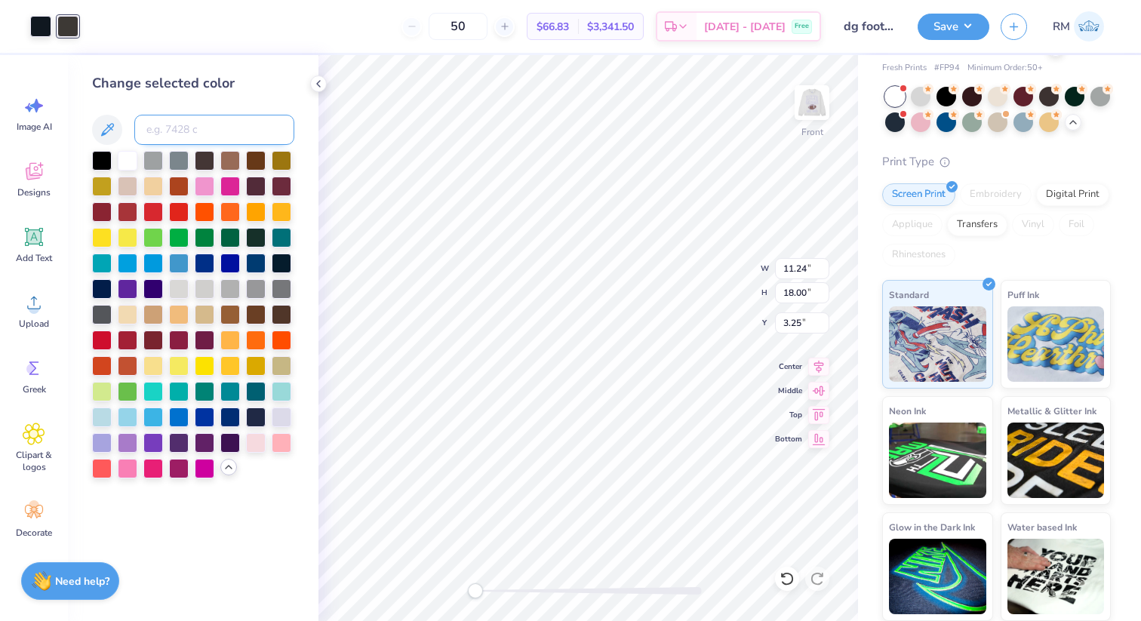
click at [211, 130] on input at bounding box center [214, 130] width 160 height 30
type input "2704c"
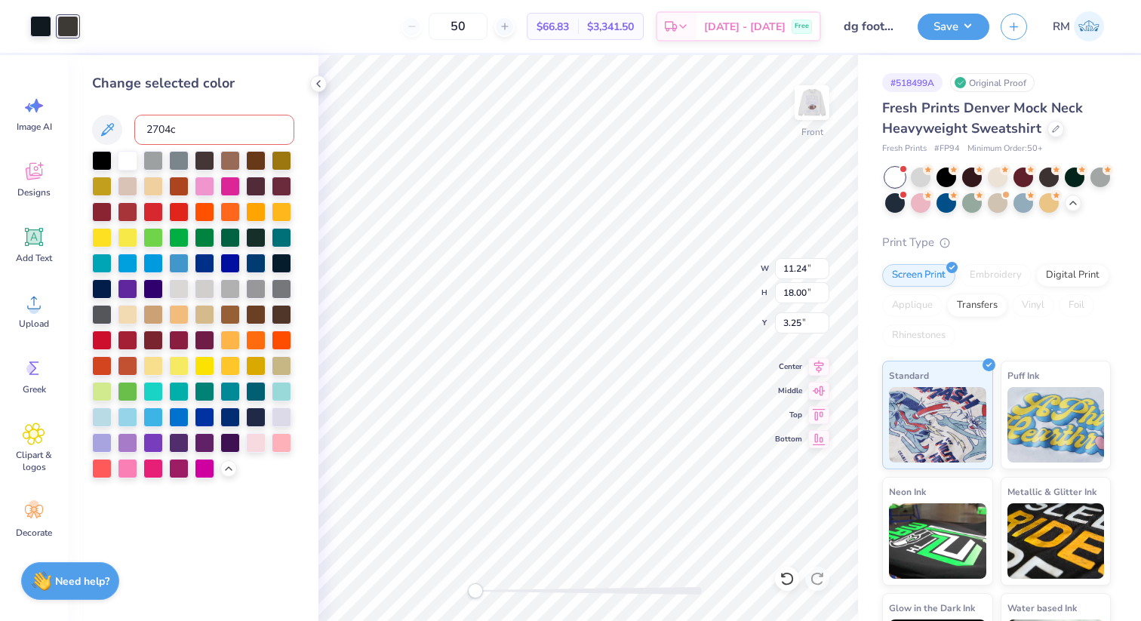
scroll to position [81, 0]
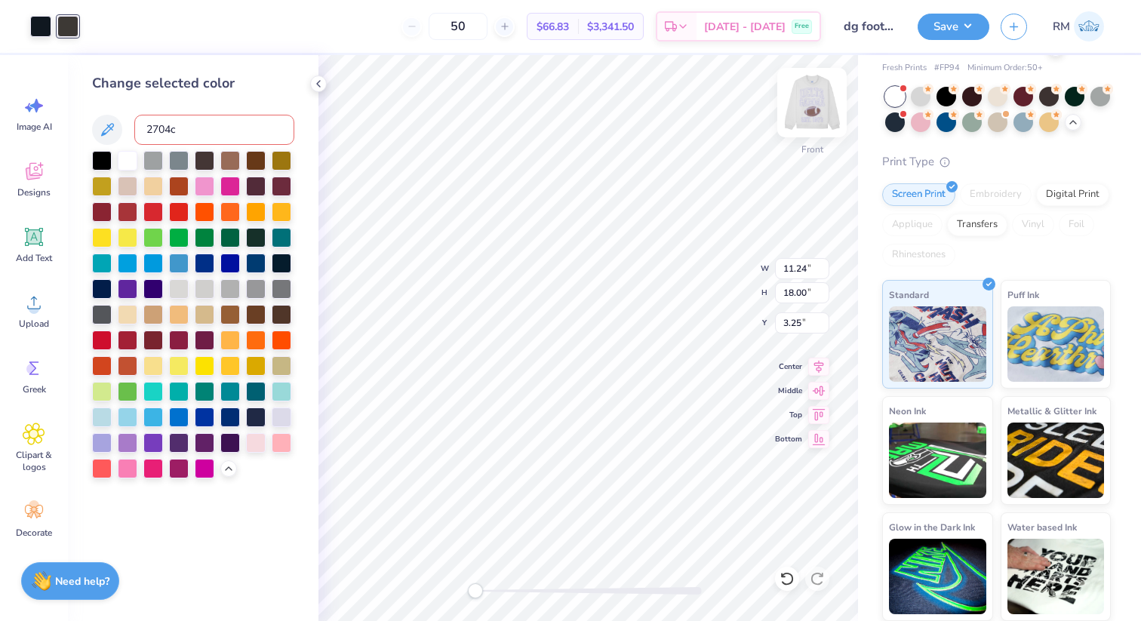
type input "2704c"
click at [799, 103] on img at bounding box center [812, 102] width 60 height 60
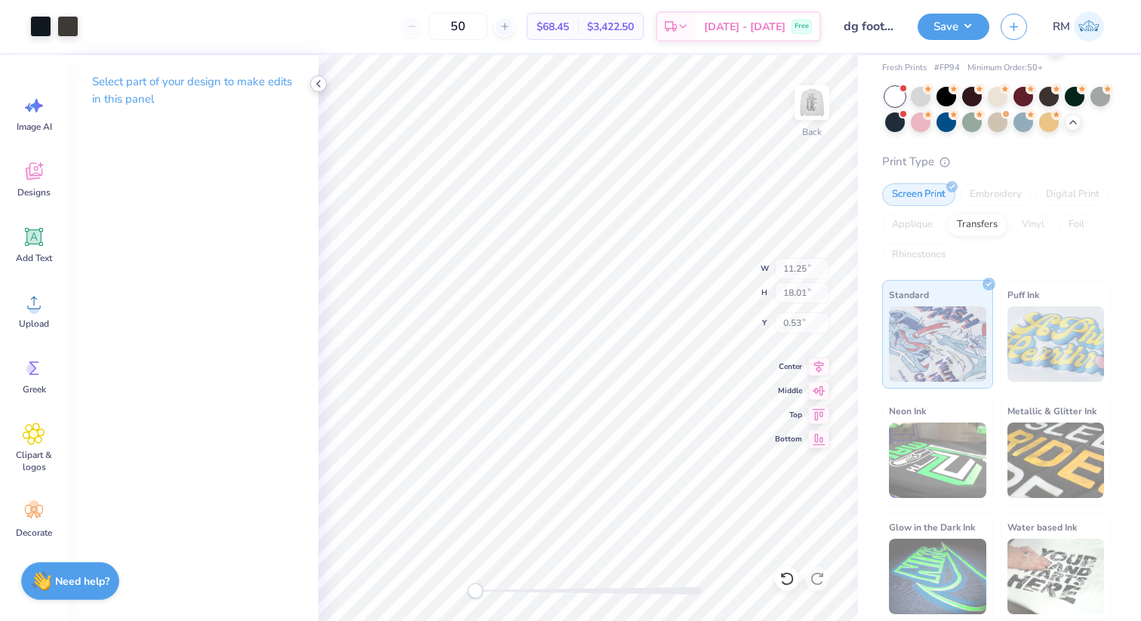
click at [310, 82] on div at bounding box center [318, 83] width 17 height 17
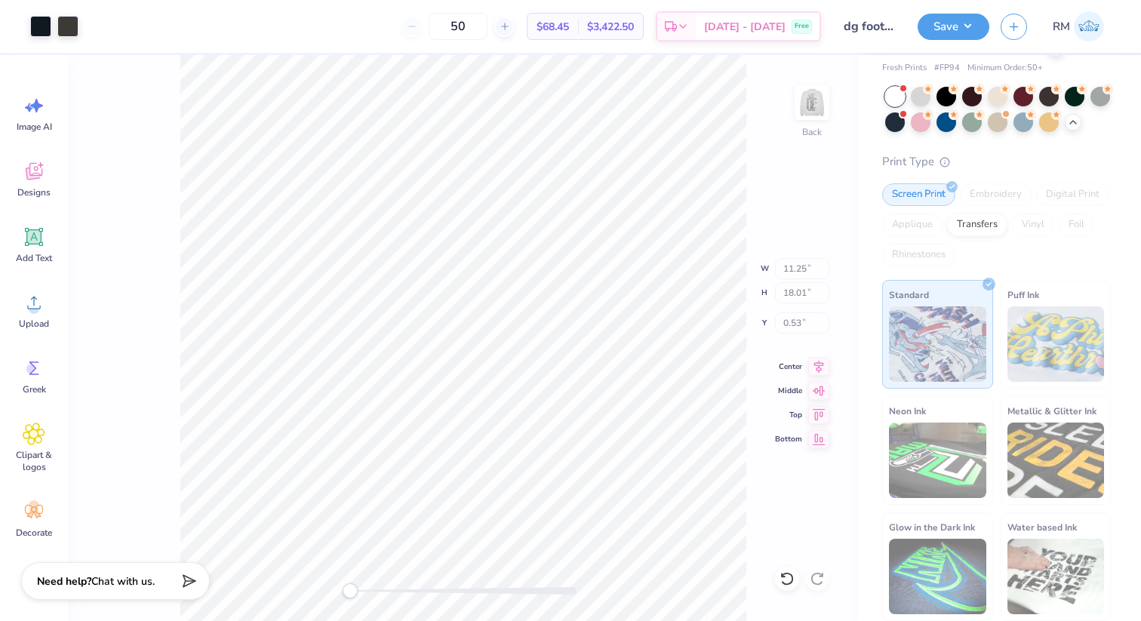
type input "13.24"
type input "18.00"
type input "0.50"
click at [821, 101] on img at bounding box center [812, 102] width 60 height 60
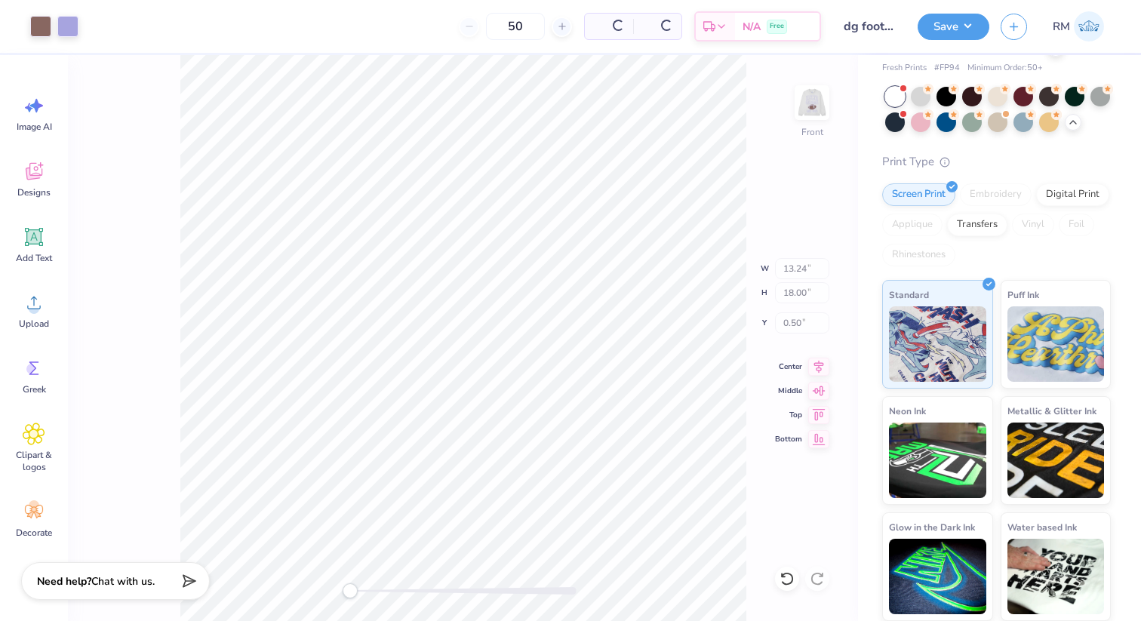
type input "13.23"
type input "17.99"
type input "5.04"
click at [82, 30] on div "Art colors 50 $68.45 Per Item $3,422.50 Total Est. Delivery Sep 22 - 25 Free De…" at bounding box center [570, 26] width 1141 height 53
click at [74, 28] on div at bounding box center [67, 24] width 21 height 21
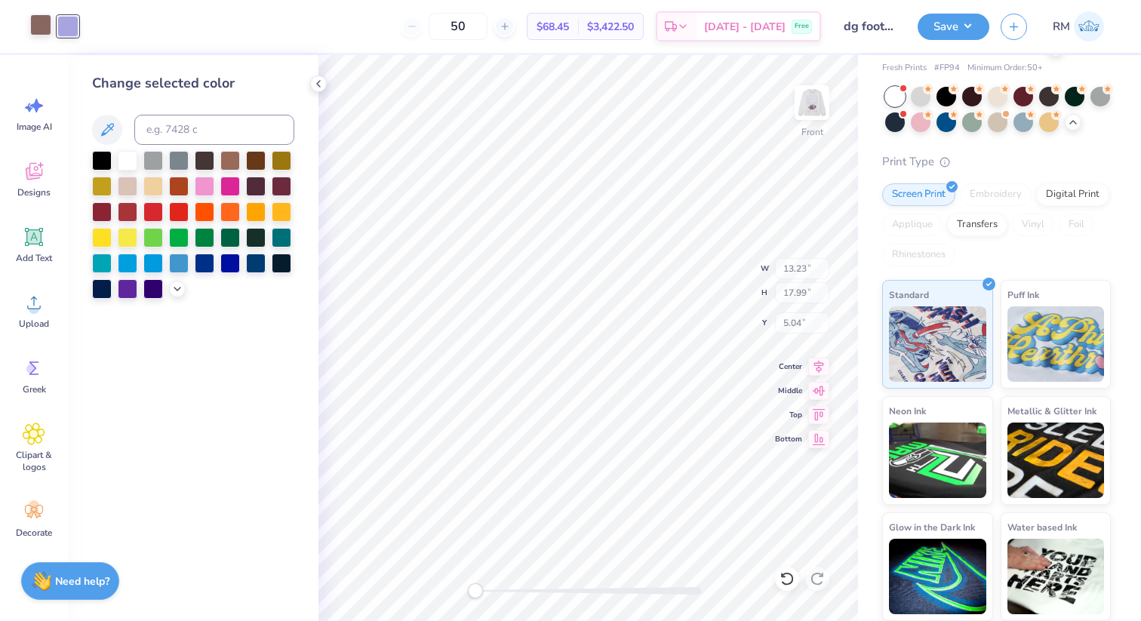
click at [32, 32] on div at bounding box center [40, 24] width 21 height 21
click at [192, 123] on input at bounding box center [214, 130] width 160 height 30
click at [68, 27] on div at bounding box center [67, 24] width 21 height 21
click at [257, 163] on div at bounding box center [256, 159] width 20 height 20
click at [41, 32] on div at bounding box center [40, 24] width 21 height 21
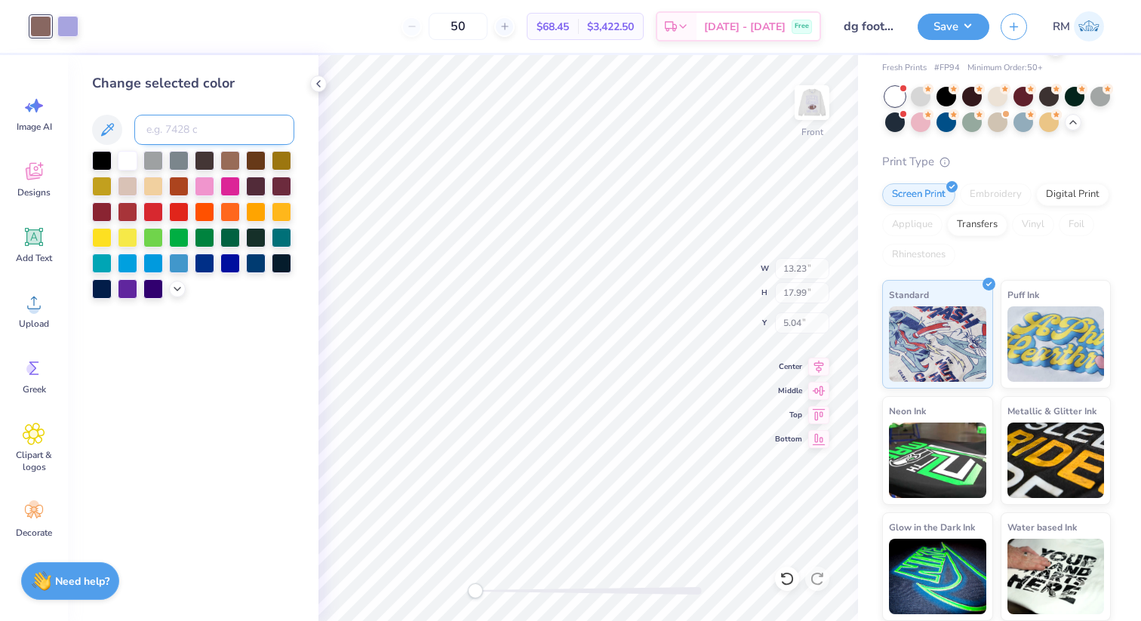
click at [196, 128] on input at bounding box center [214, 130] width 160 height 30
type input "2705"
click at [236, 159] on div at bounding box center [230, 159] width 20 height 20
click at [48, 26] on div at bounding box center [40, 24] width 21 height 21
click at [177, 137] on input at bounding box center [214, 130] width 160 height 30
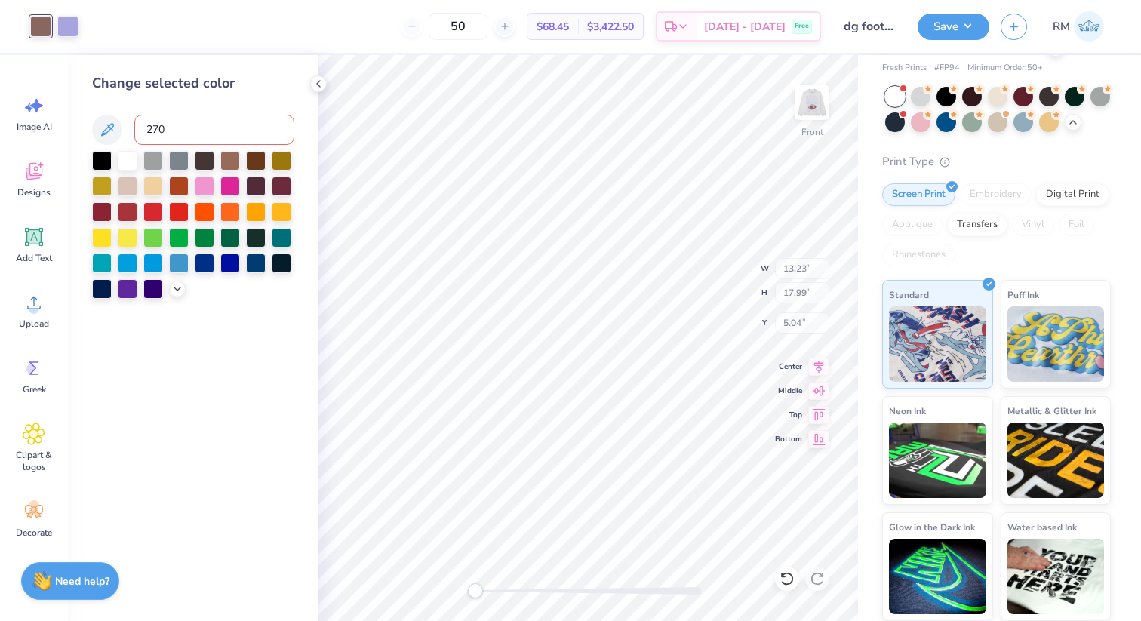
type input "2705"
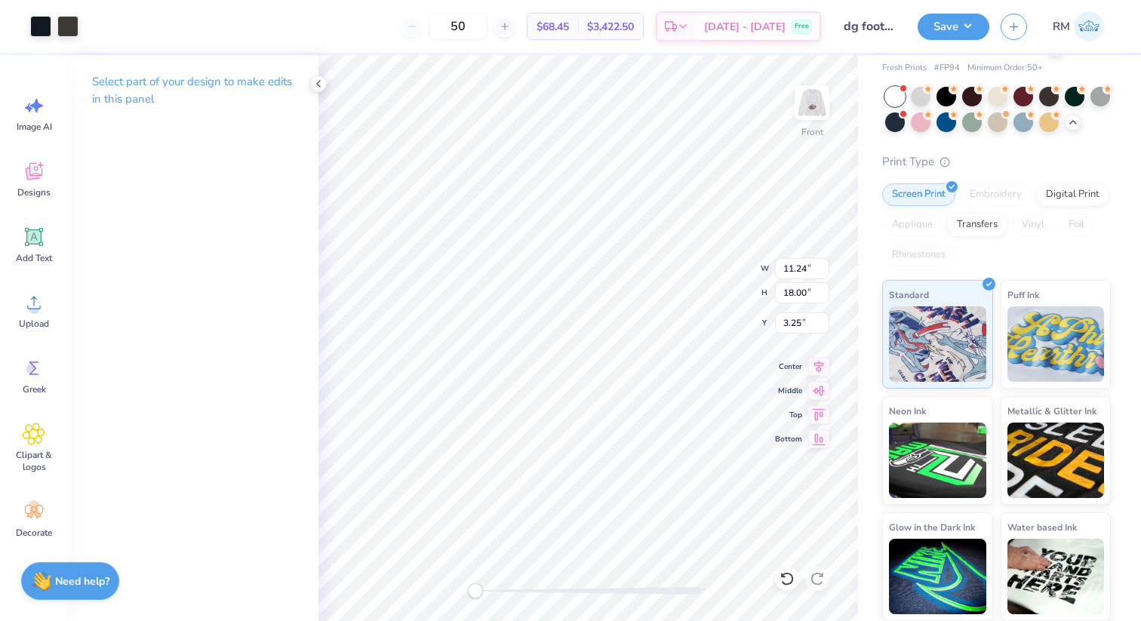
click at [27, 26] on div "Art colors" at bounding box center [39, 26] width 79 height 53
click at [44, 18] on div at bounding box center [40, 24] width 21 height 21
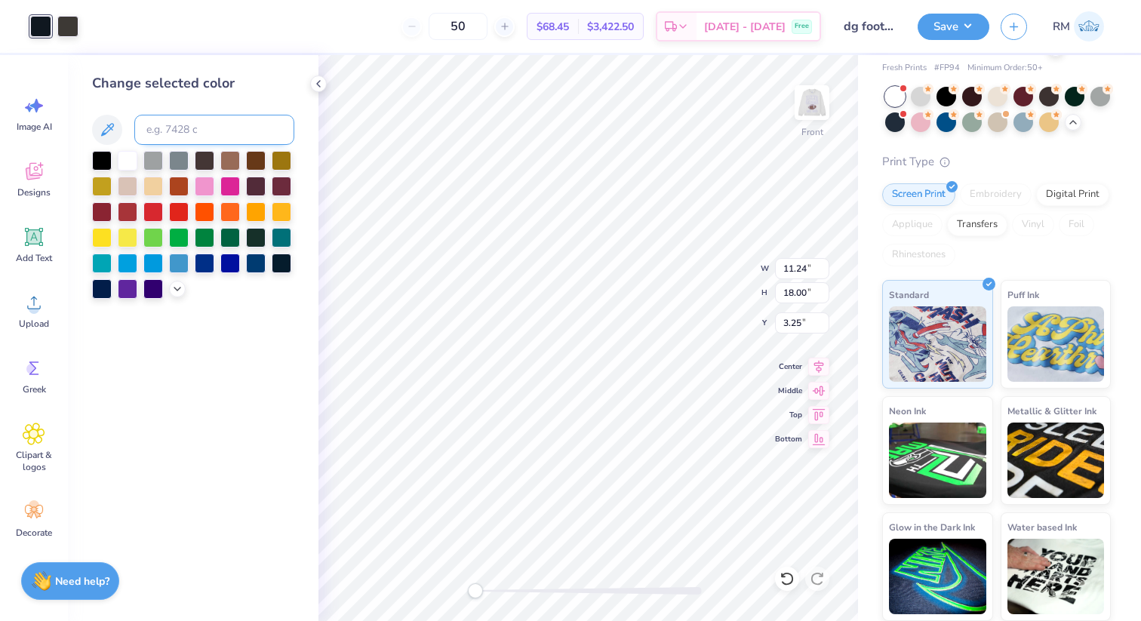
click at [179, 129] on input at bounding box center [214, 130] width 160 height 30
type input "2705"
click at [67, 29] on div at bounding box center [67, 24] width 21 height 21
click at [189, 125] on input at bounding box center [214, 130] width 160 height 30
click at [71, 20] on div at bounding box center [67, 26] width 21 height 21
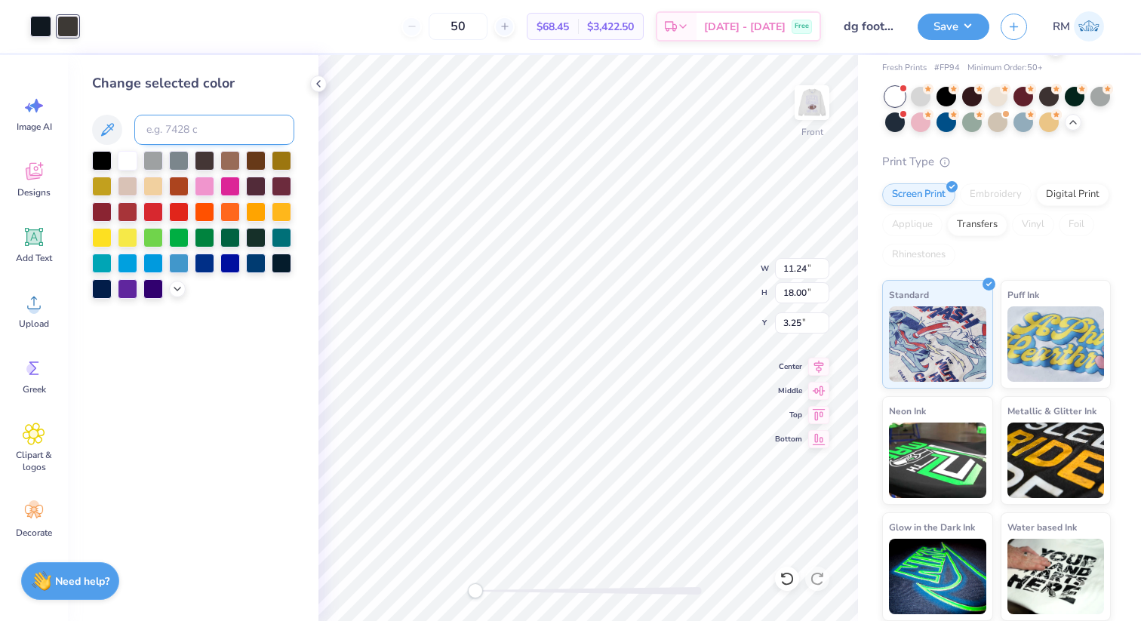
click at [180, 137] on input at bounding box center [214, 130] width 160 height 30
type input "2705"
click at [171, 291] on icon at bounding box center [177, 288] width 12 height 12
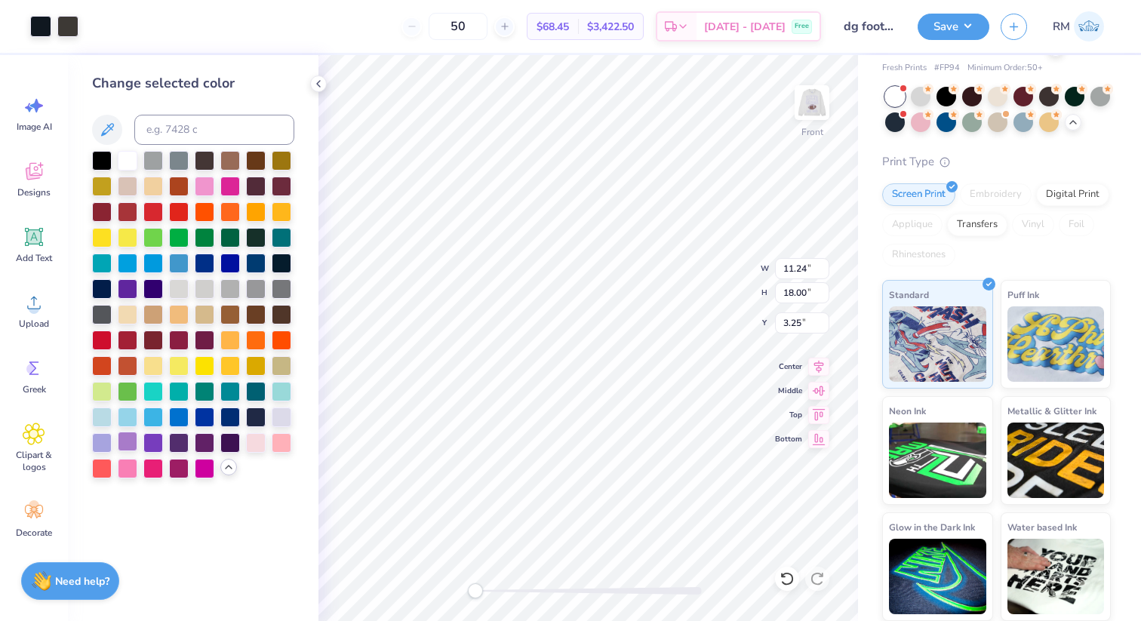
click at [126, 449] on div at bounding box center [128, 442] width 20 height 20
click at [156, 448] on div at bounding box center [153, 442] width 20 height 20
click at [39, 35] on div at bounding box center [40, 24] width 21 height 21
click at [148, 442] on div at bounding box center [153, 442] width 20 height 20
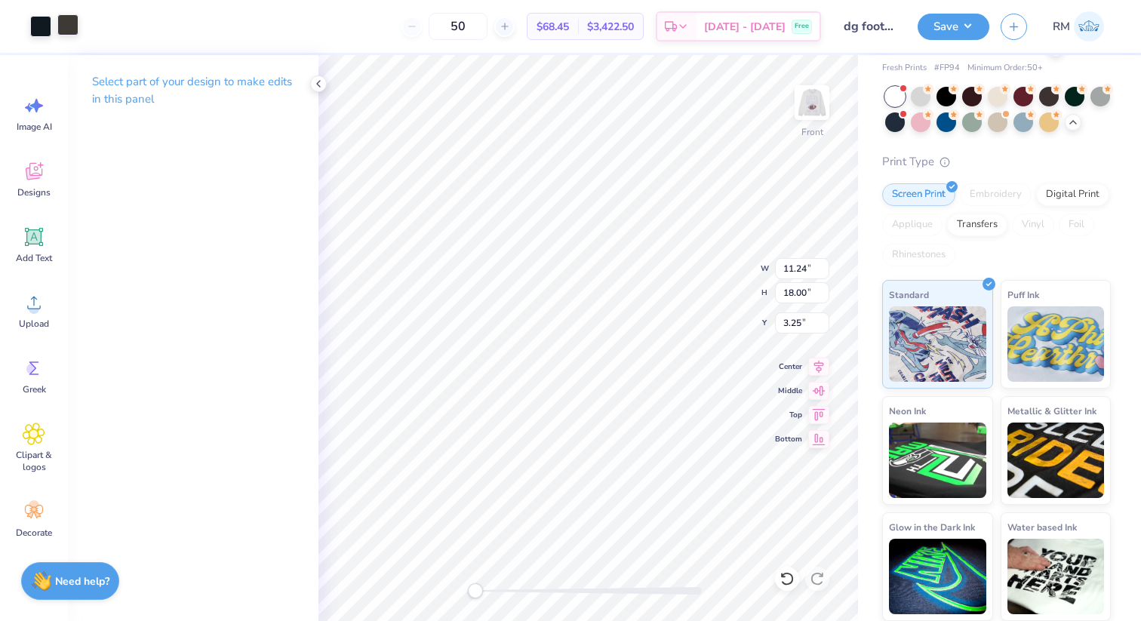
click at [79, 21] on div at bounding box center [67, 24] width 21 height 21
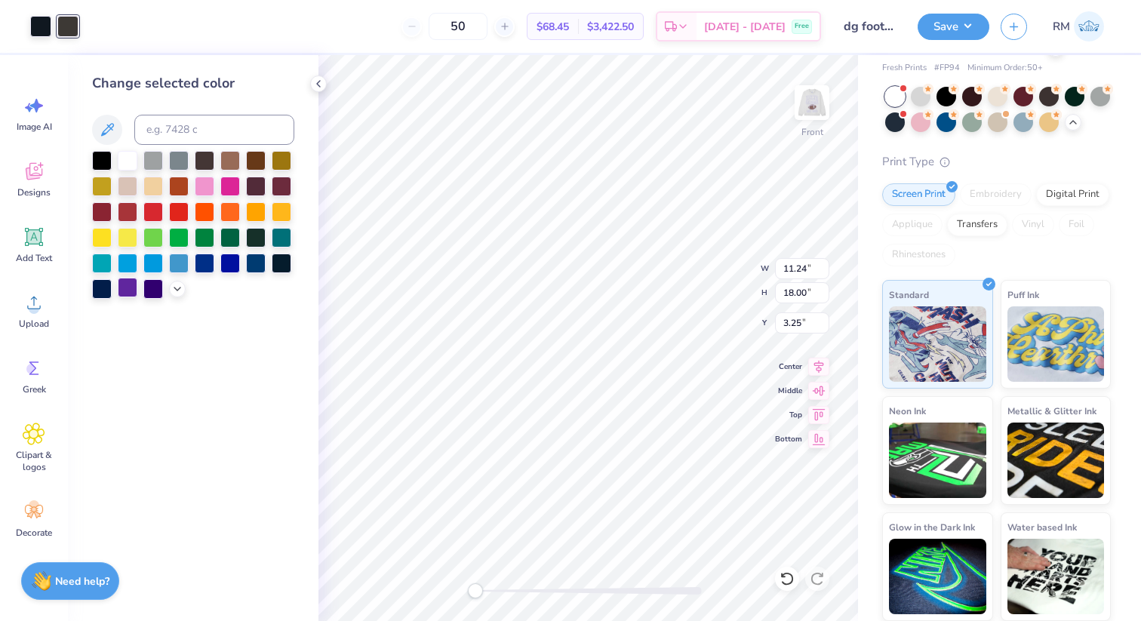
click at [135, 289] on div at bounding box center [128, 288] width 20 height 20
click at [43, 24] on div at bounding box center [40, 24] width 21 height 21
click at [313, 85] on icon at bounding box center [319, 84] width 12 height 12
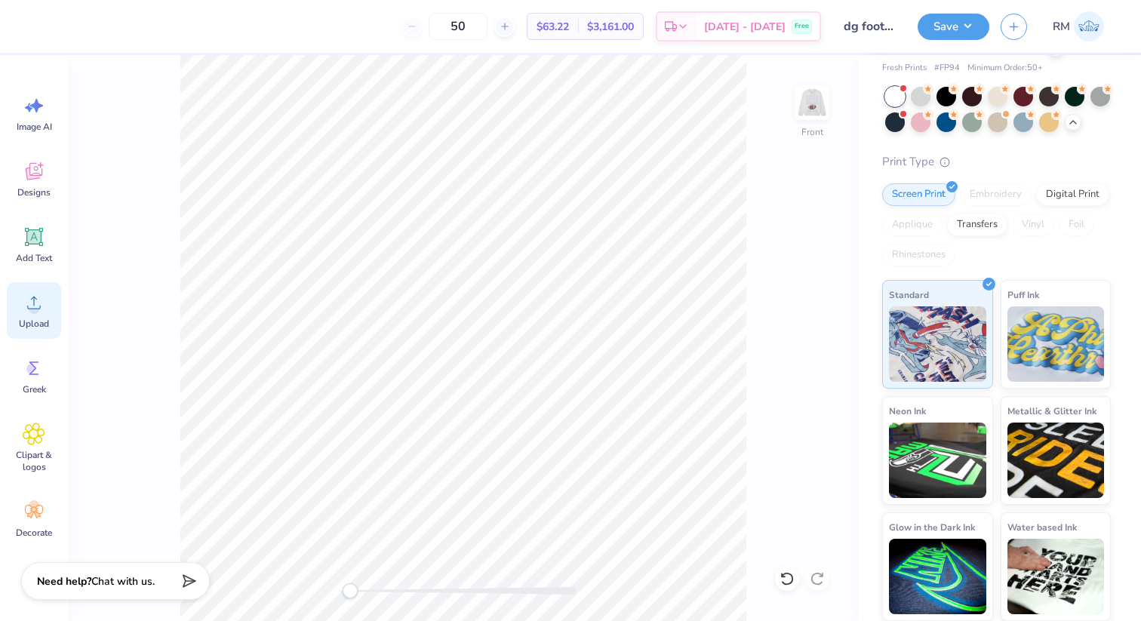
click at [36, 315] on div "Upload" at bounding box center [34, 310] width 54 height 57
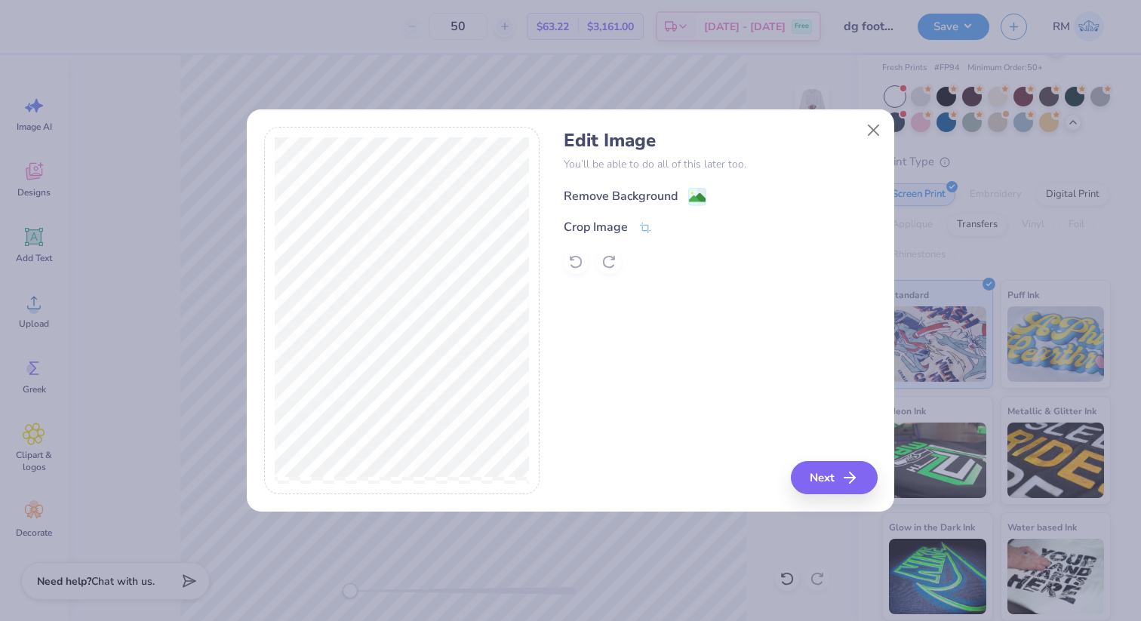
click at [685, 193] on div "Remove Background" at bounding box center [635, 196] width 143 height 19
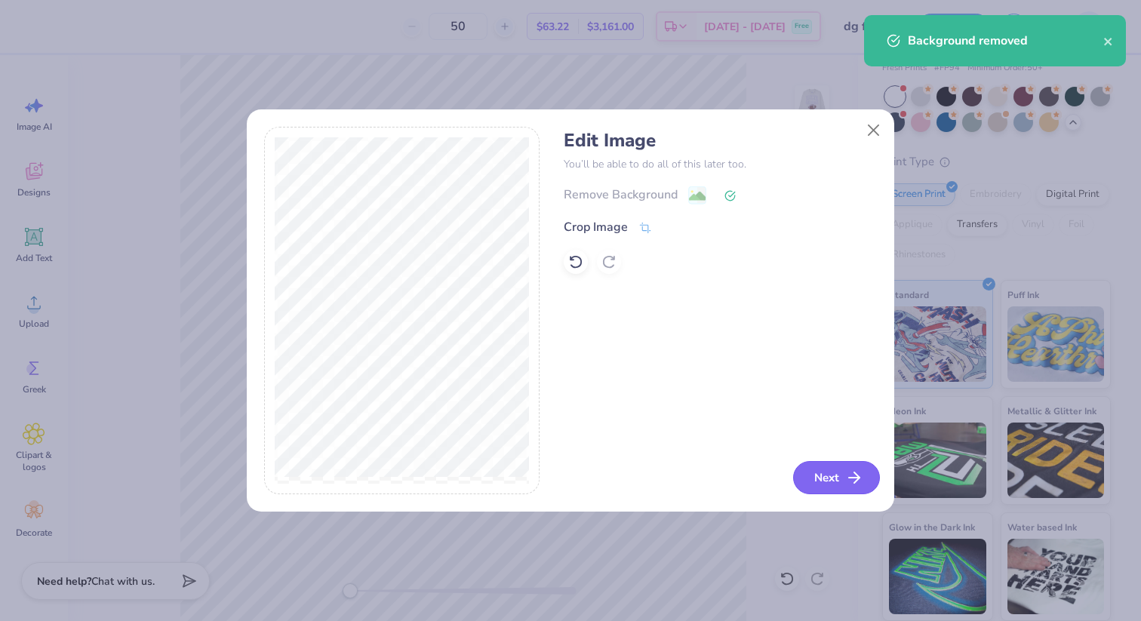
click at [852, 473] on icon "button" at bounding box center [855, 478] width 18 height 18
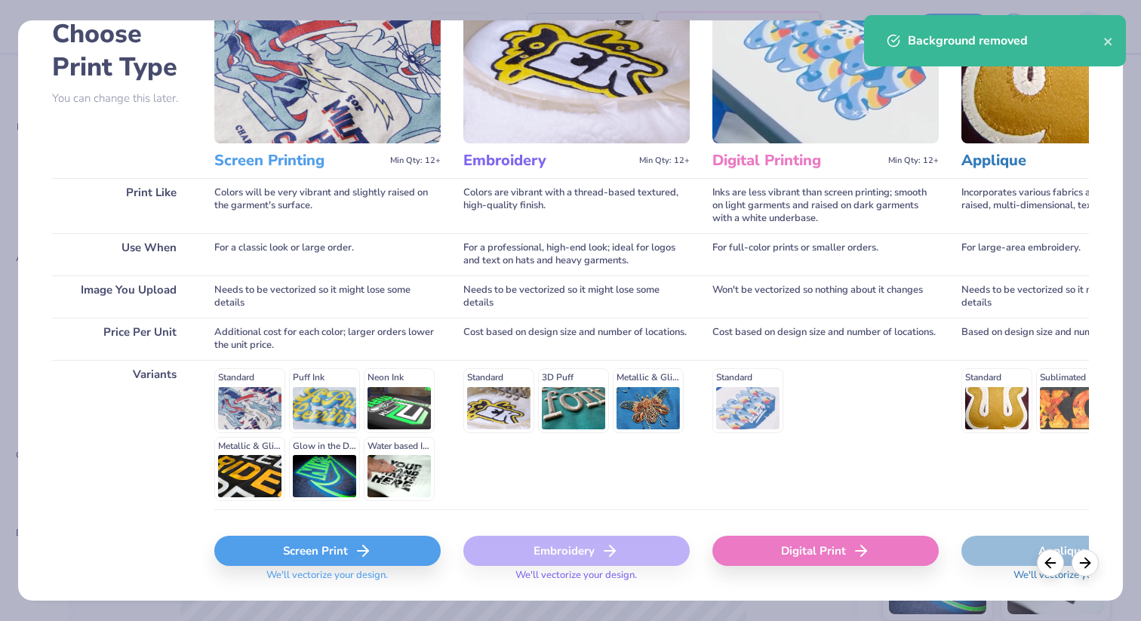
scroll to position [131, 0]
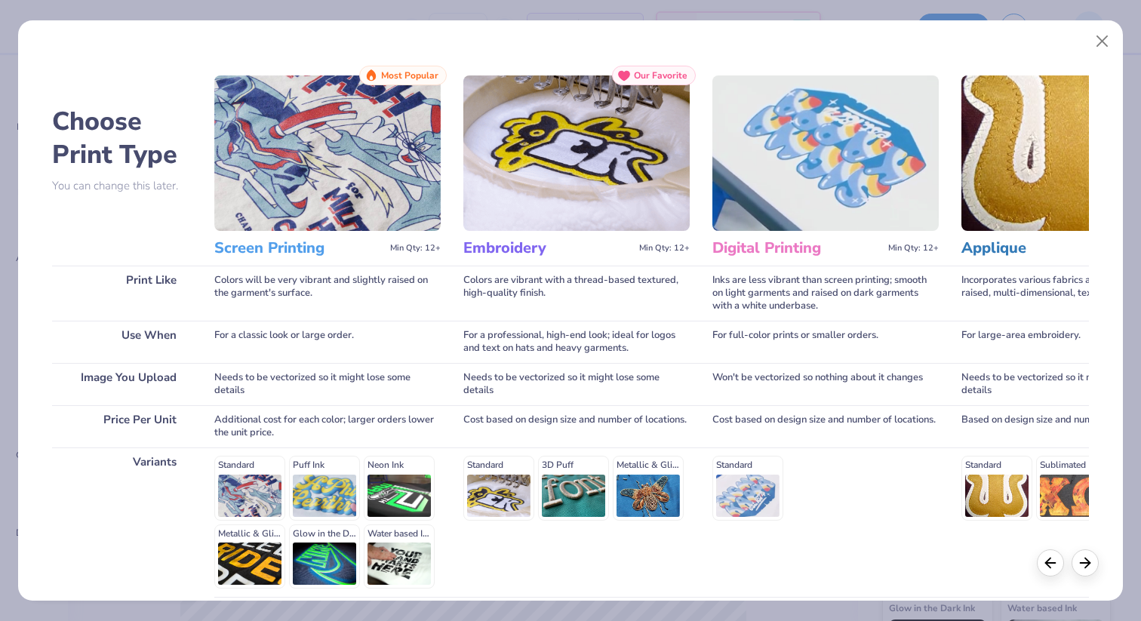
scroll to position [131, 0]
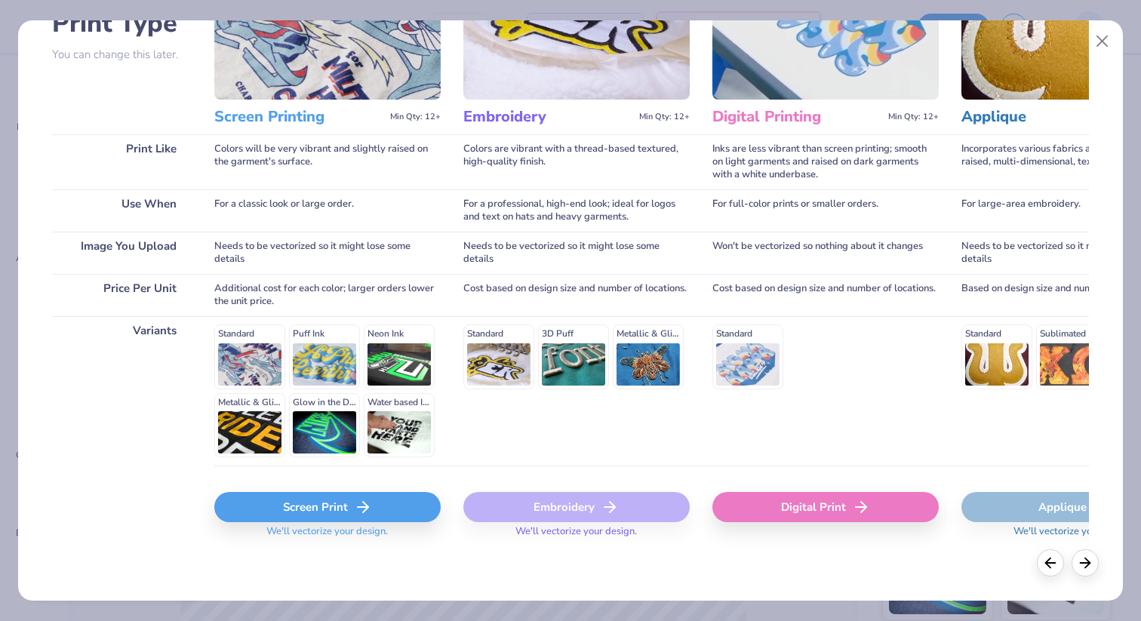
click at [371, 505] on icon at bounding box center [363, 507] width 18 height 18
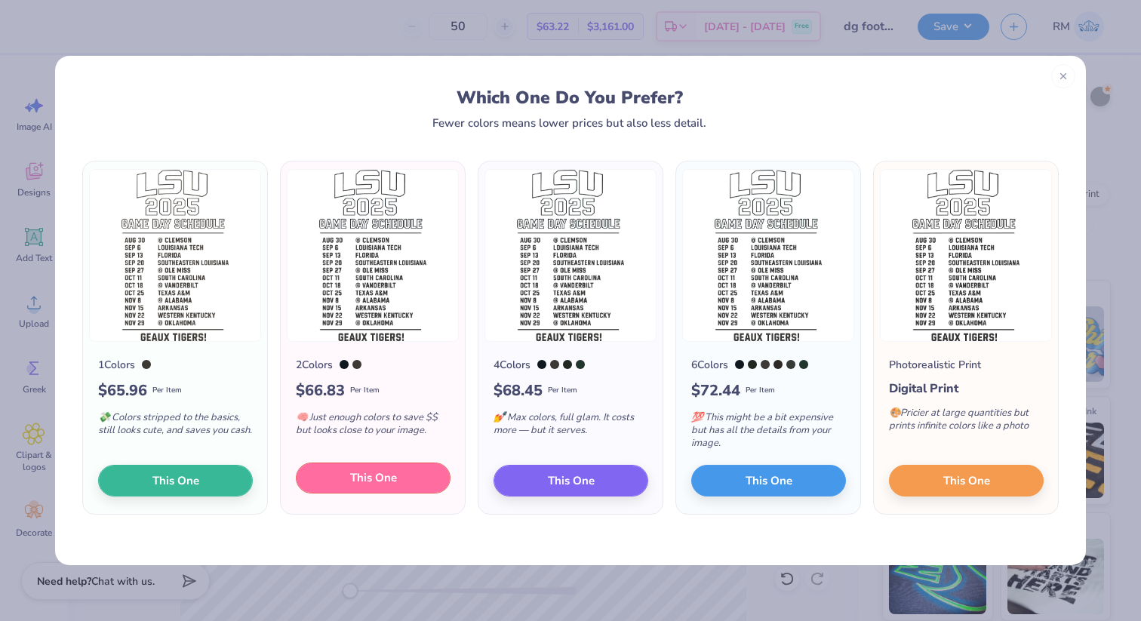
click at [429, 470] on button "This One" at bounding box center [373, 479] width 155 height 32
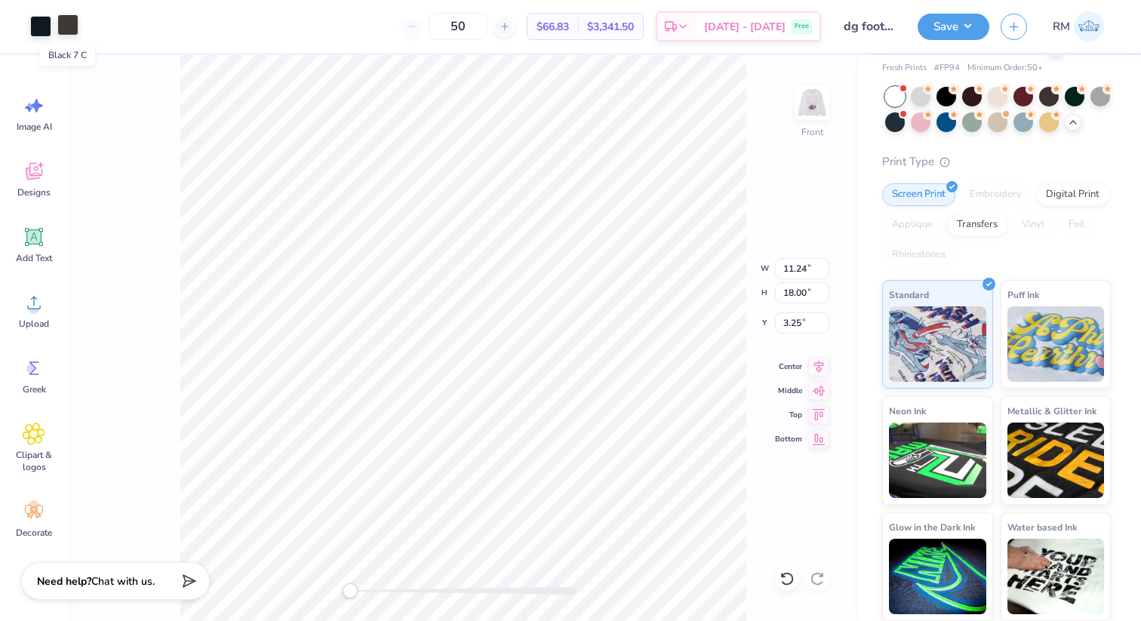
click at [66, 34] on div at bounding box center [67, 24] width 21 height 21
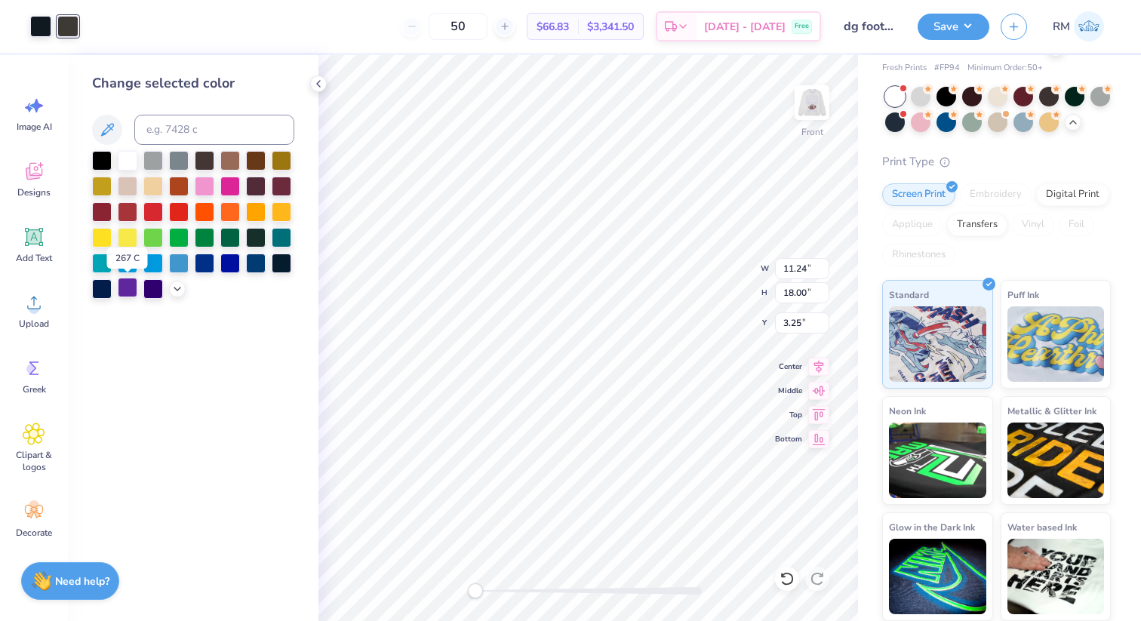
click at [131, 293] on div at bounding box center [128, 288] width 20 height 20
click at [71, 30] on div at bounding box center [67, 24] width 21 height 21
click at [123, 292] on div at bounding box center [128, 288] width 20 height 20
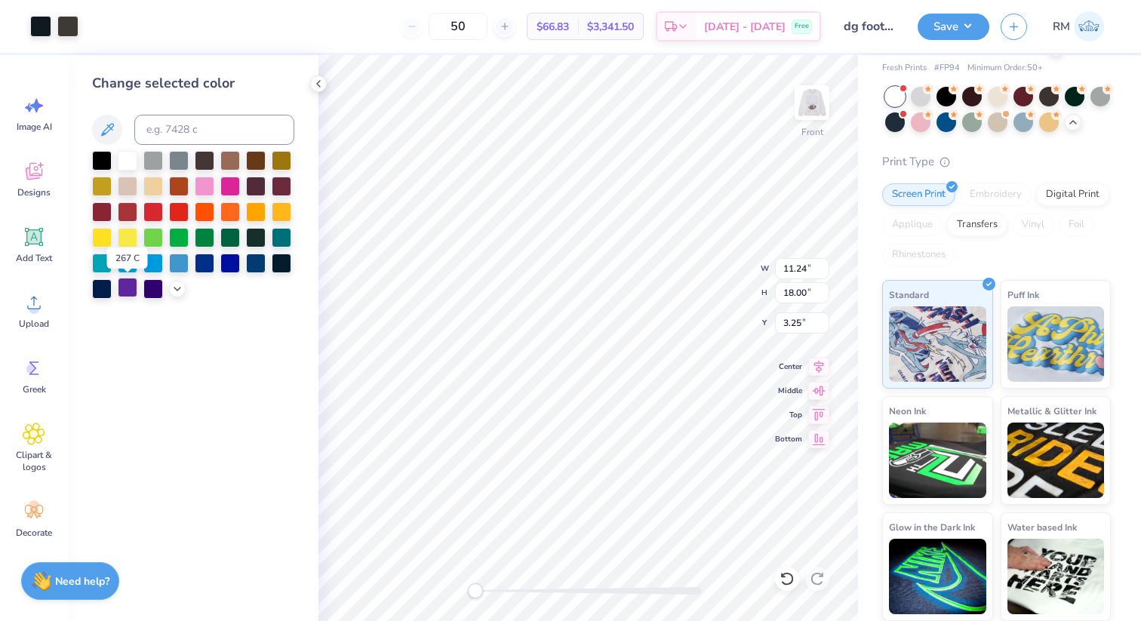
click at [123, 292] on div at bounding box center [128, 288] width 20 height 20
click at [169, 287] on div at bounding box center [177, 287] width 17 height 17
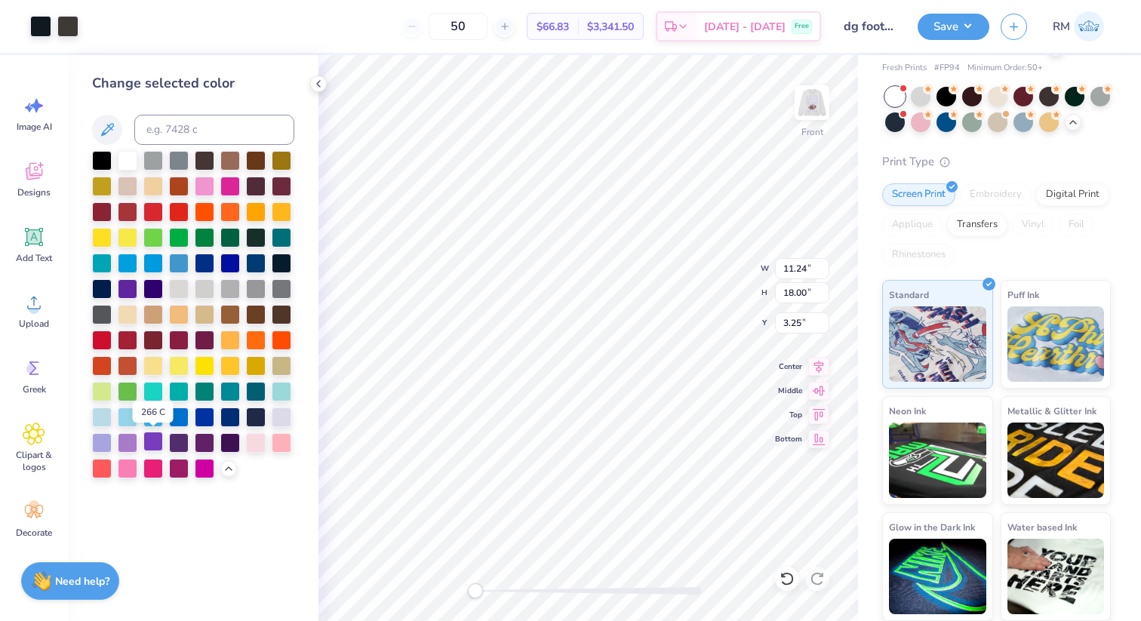
click at [153, 439] on div at bounding box center [153, 442] width 20 height 20
click at [34, 29] on div at bounding box center [40, 24] width 21 height 21
click at [211, 443] on div at bounding box center [205, 442] width 20 height 20
click at [258, 445] on div at bounding box center [256, 442] width 20 height 20
click at [289, 444] on div at bounding box center [282, 442] width 20 height 20
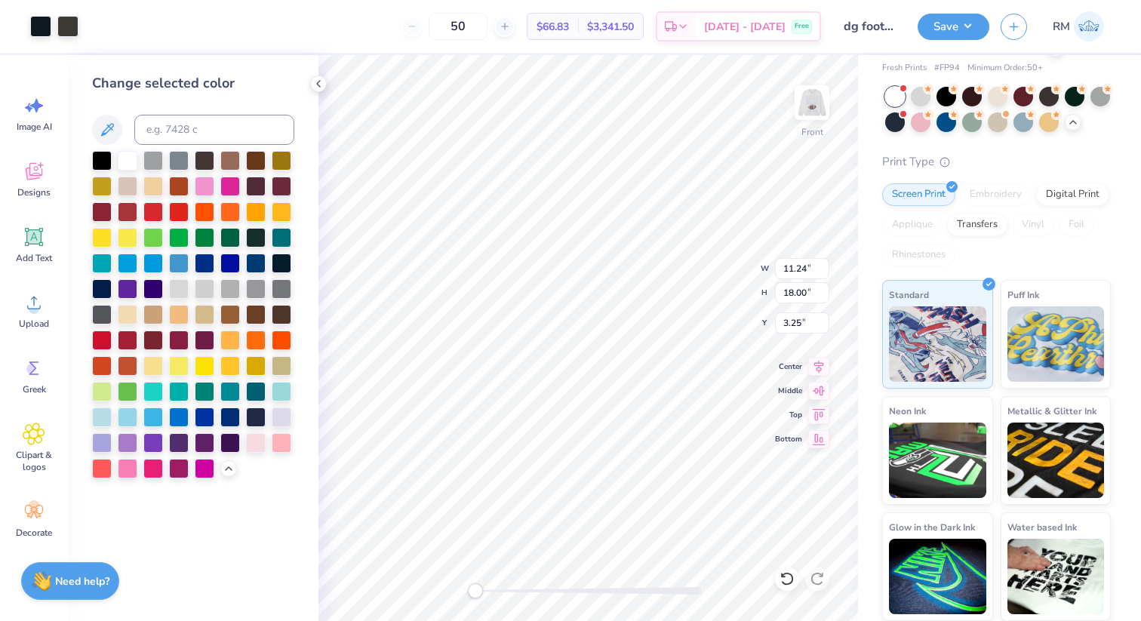
click at [304, 100] on div "Change selected color" at bounding box center [193, 338] width 251 height 566
click at [309, 93] on div "Change selected color" at bounding box center [193, 338] width 251 height 566
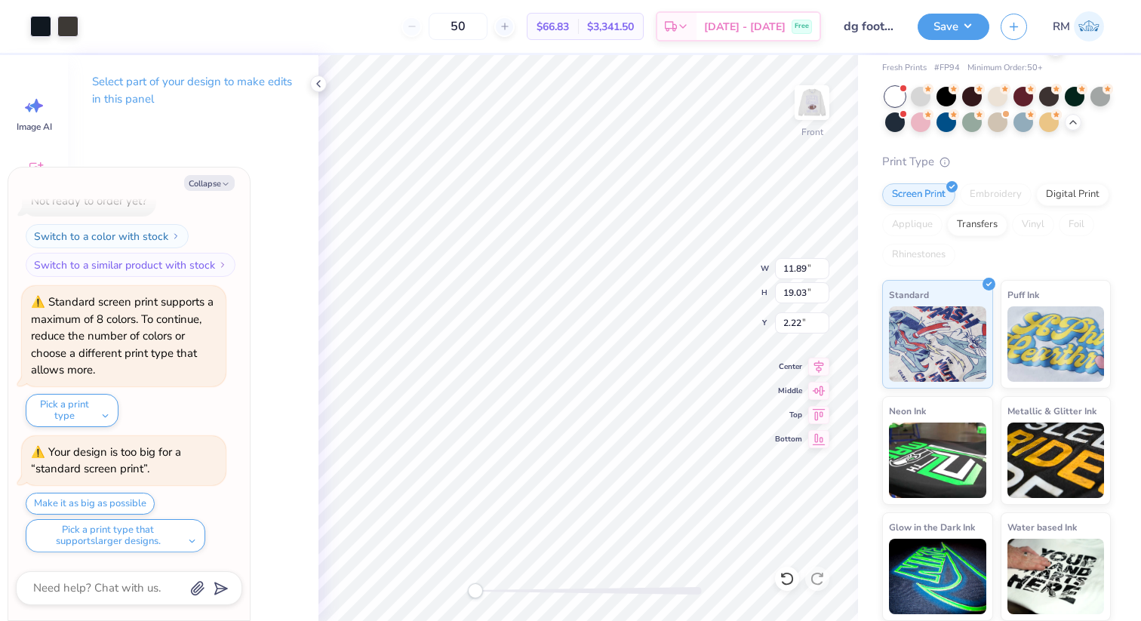
scroll to position [363, 0]
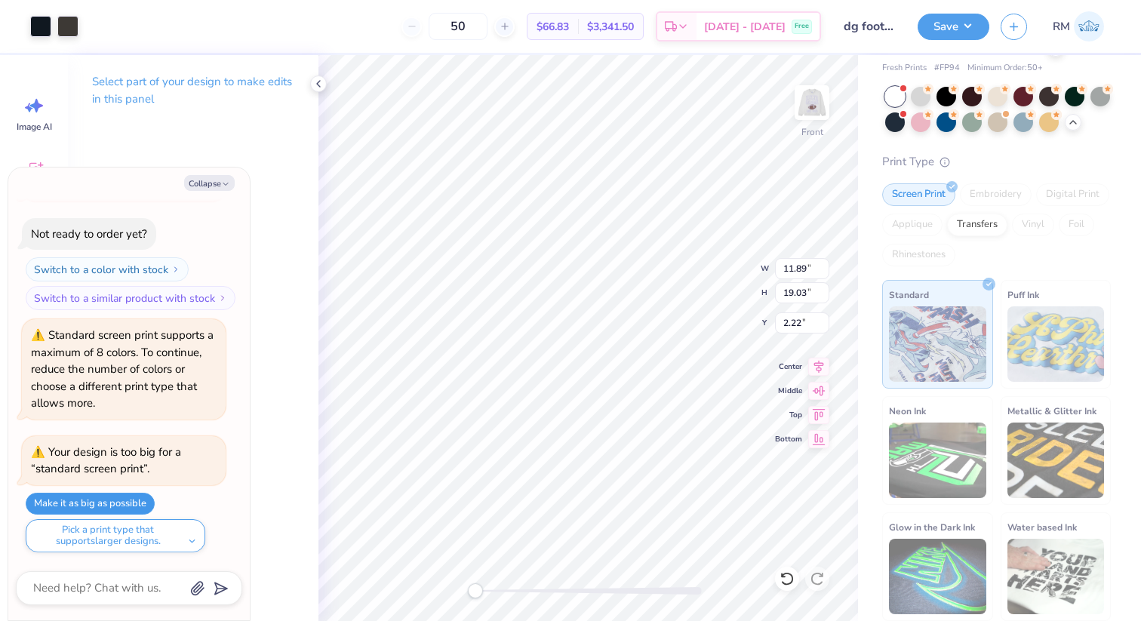
click at [64, 497] on button "Make it as big as possible" at bounding box center [90, 504] width 129 height 22
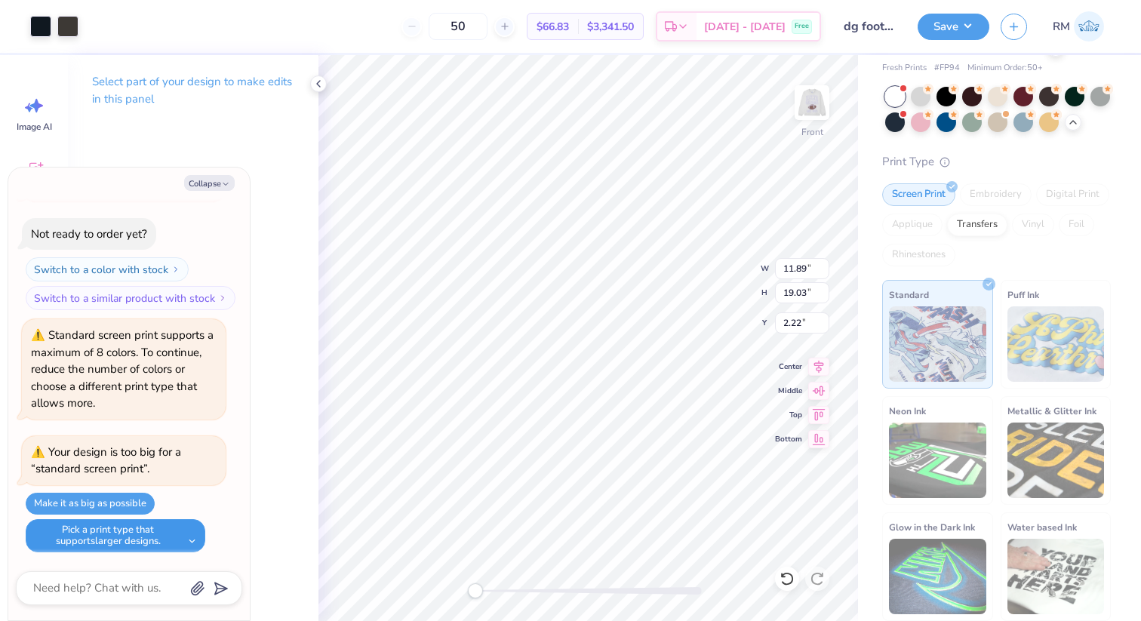
click at [164, 543] on button "Pick a print type that supports larger designs." at bounding box center [116, 535] width 180 height 33
click at [193, 522] on button "Pick a print type that supports larger designs." at bounding box center [116, 535] width 180 height 33
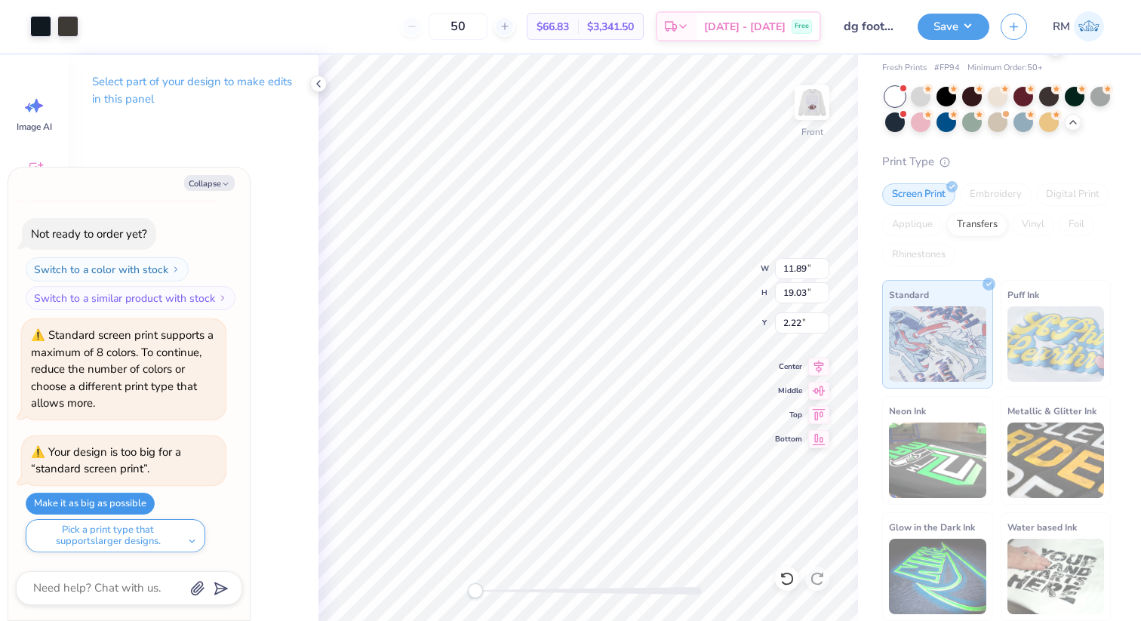
click at [134, 503] on button "Make it as big as possible" at bounding box center [90, 504] width 129 height 22
type textarea "x"
type input "11.24"
type input "18.00"
type input "4.58"
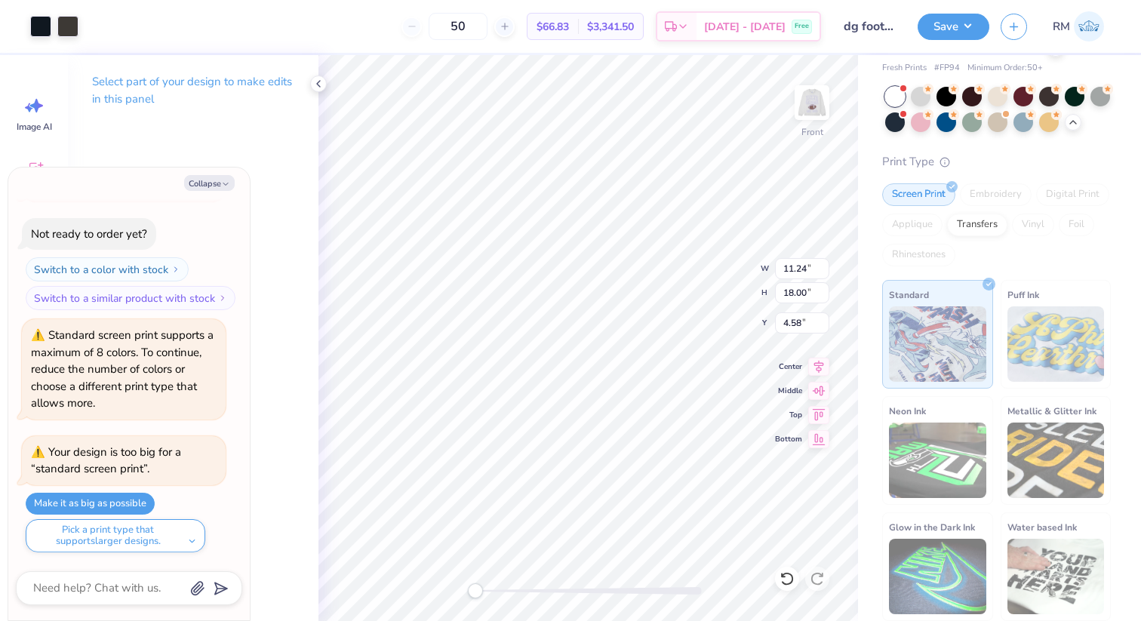
type textarea "x"
type input "4.14"
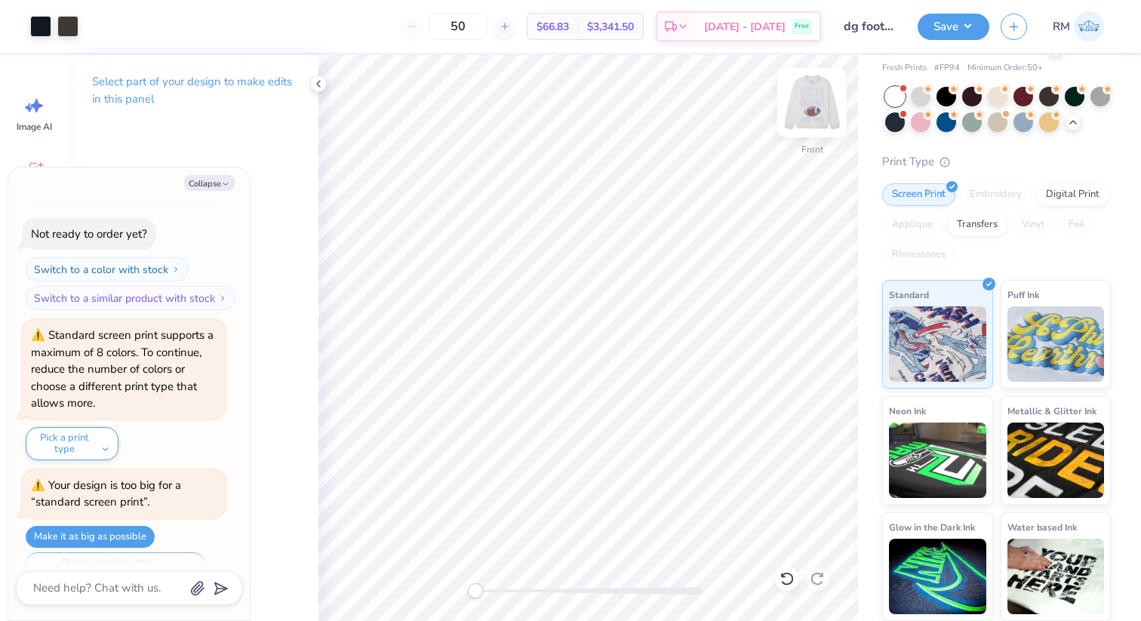
click at [814, 115] on img at bounding box center [812, 102] width 60 height 60
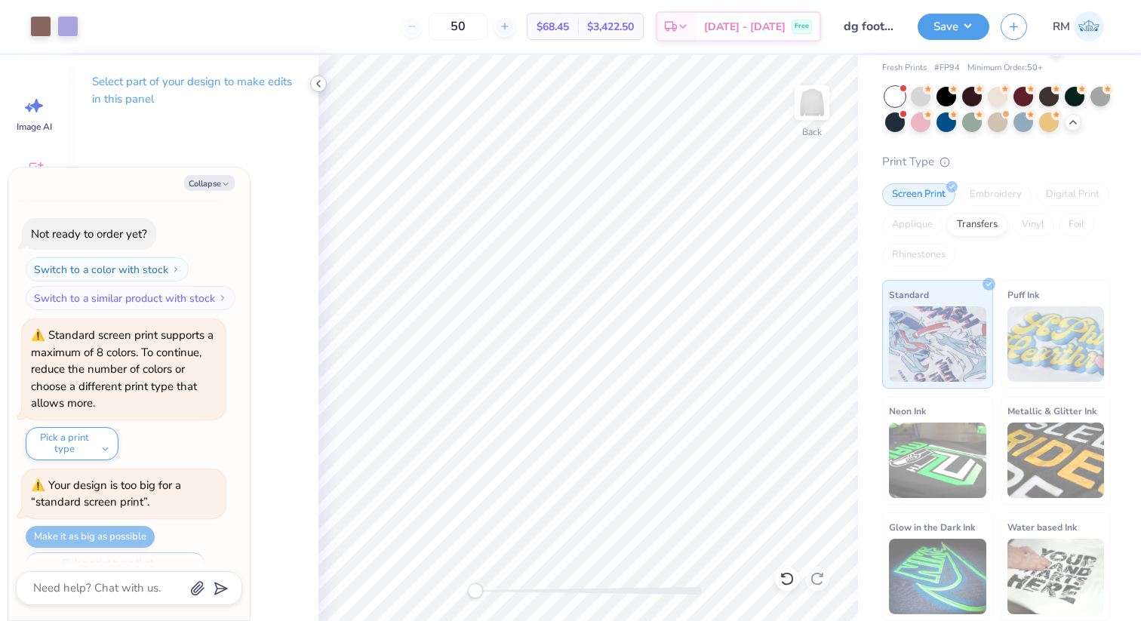
click at [319, 82] on icon at bounding box center [319, 84] width 12 height 12
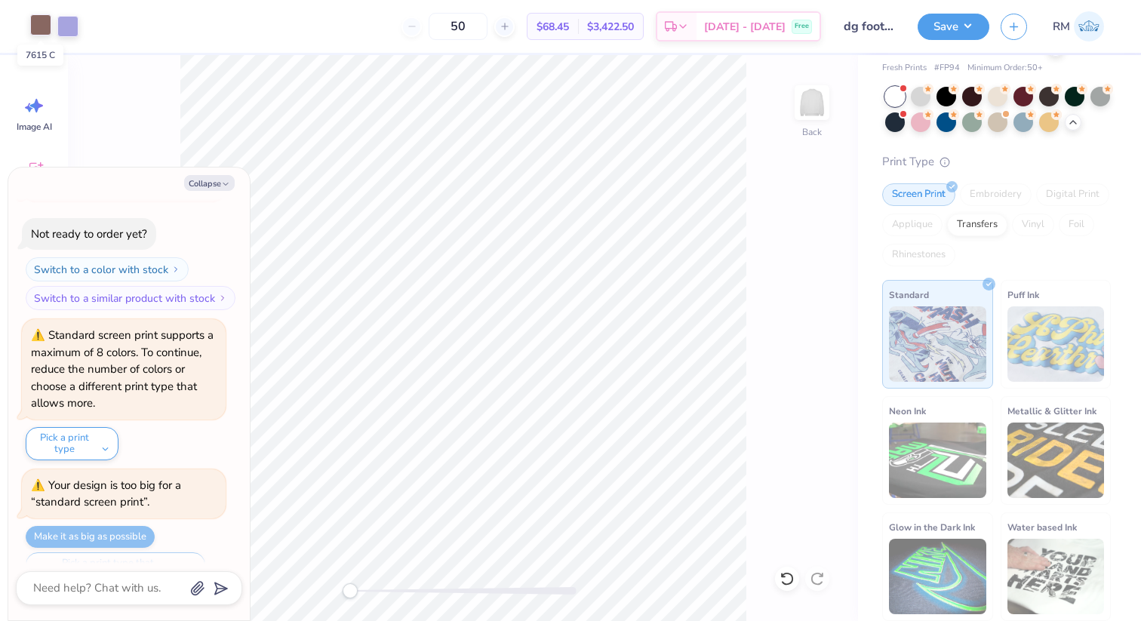
click at [42, 24] on div at bounding box center [40, 24] width 21 height 21
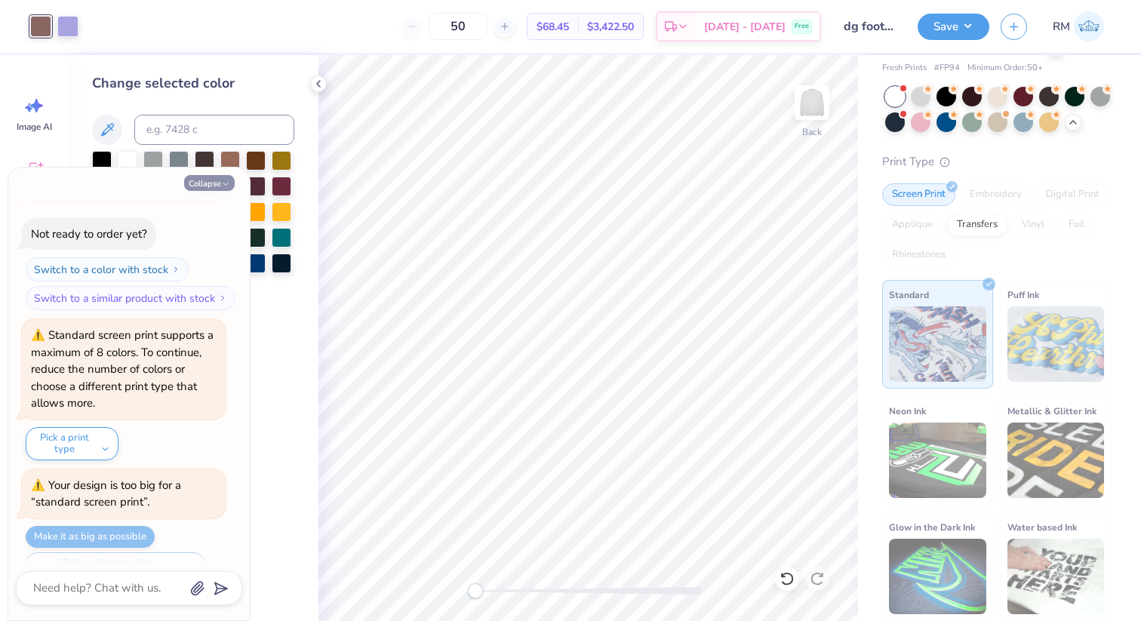
click at [212, 186] on button "Collapse" at bounding box center [209, 183] width 51 height 16
type textarea "x"
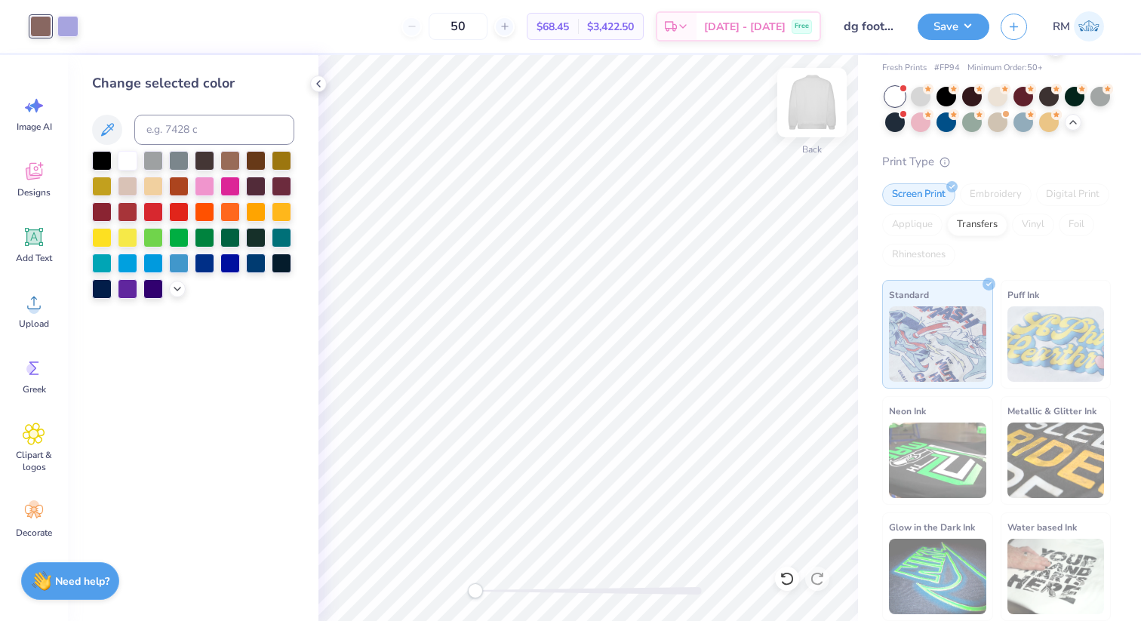
click at [805, 97] on img at bounding box center [812, 102] width 60 height 60
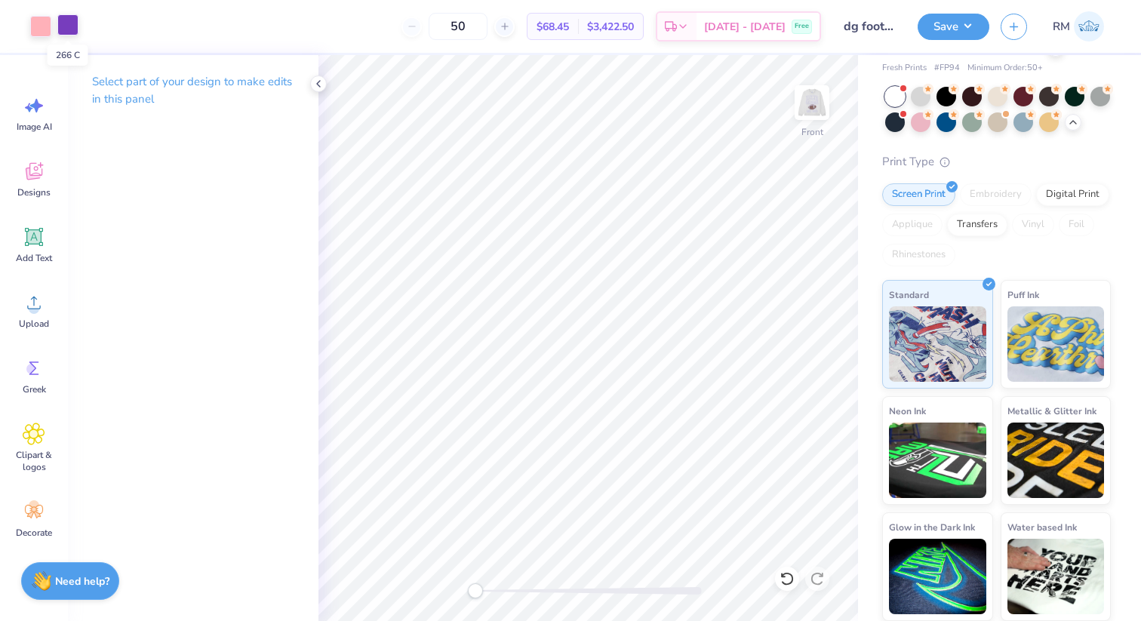
click at [69, 23] on div at bounding box center [67, 24] width 21 height 21
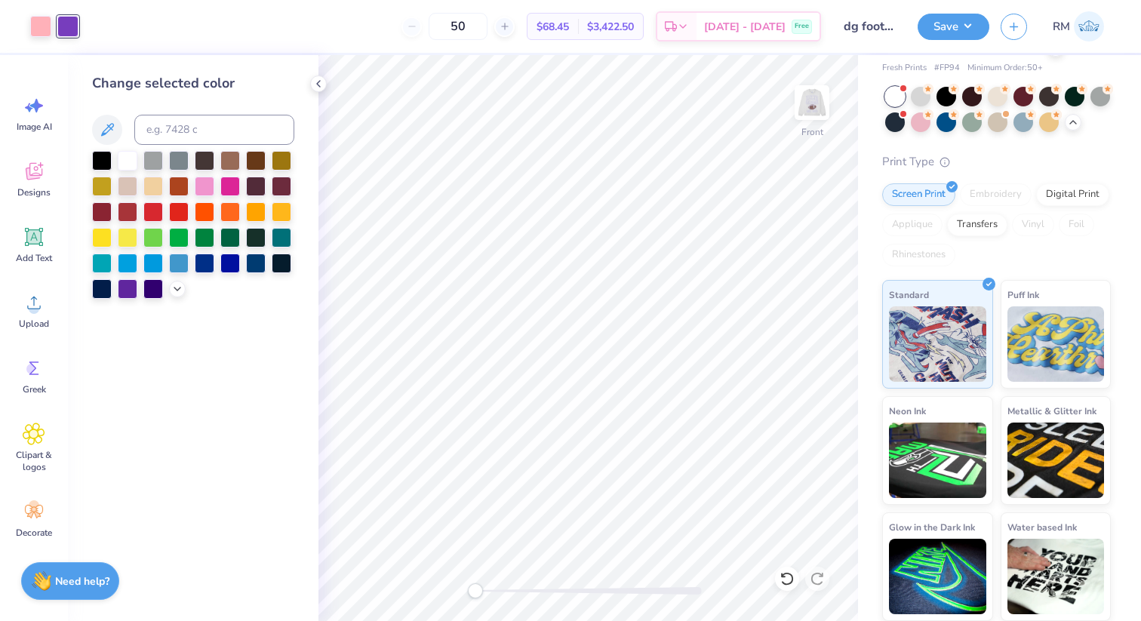
click at [186, 293] on div at bounding box center [193, 225] width 202 height 148
click at [174, 294] on div at bounding box center [177, 287] width 17 height 17
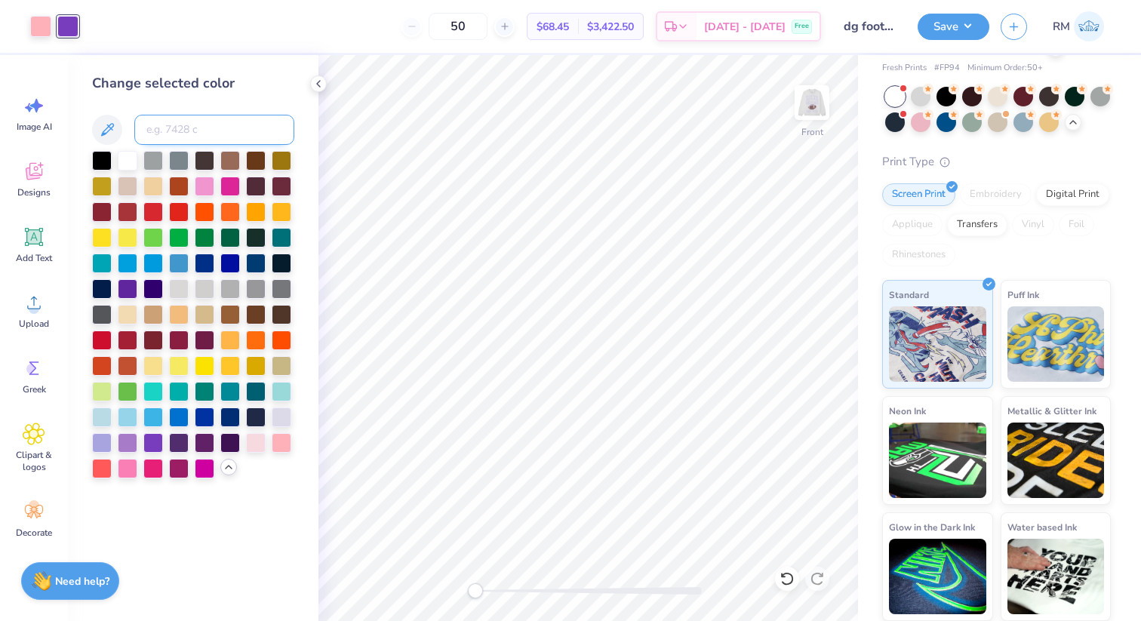
click at [190, 128] on input at bounding box center [214, 130] width 160 height 30
type input "2705"
click at [820, 92] on img at bounding box center [812, 102] width 60 height 60
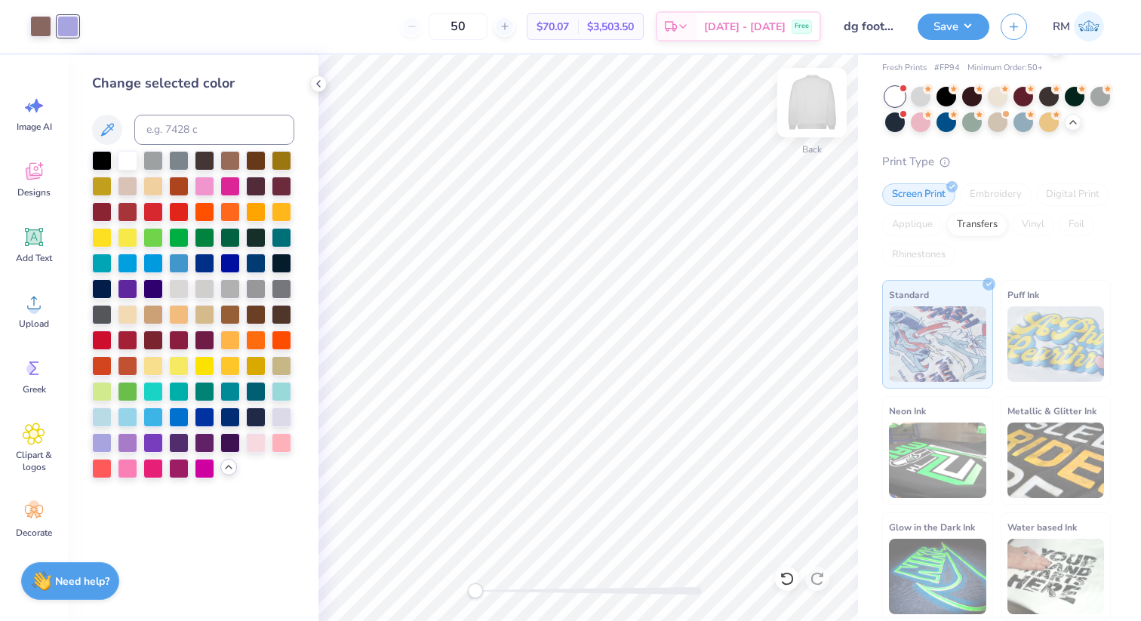
click at [805, 107] on img at bounding box center [812, 102] width 60 height 60
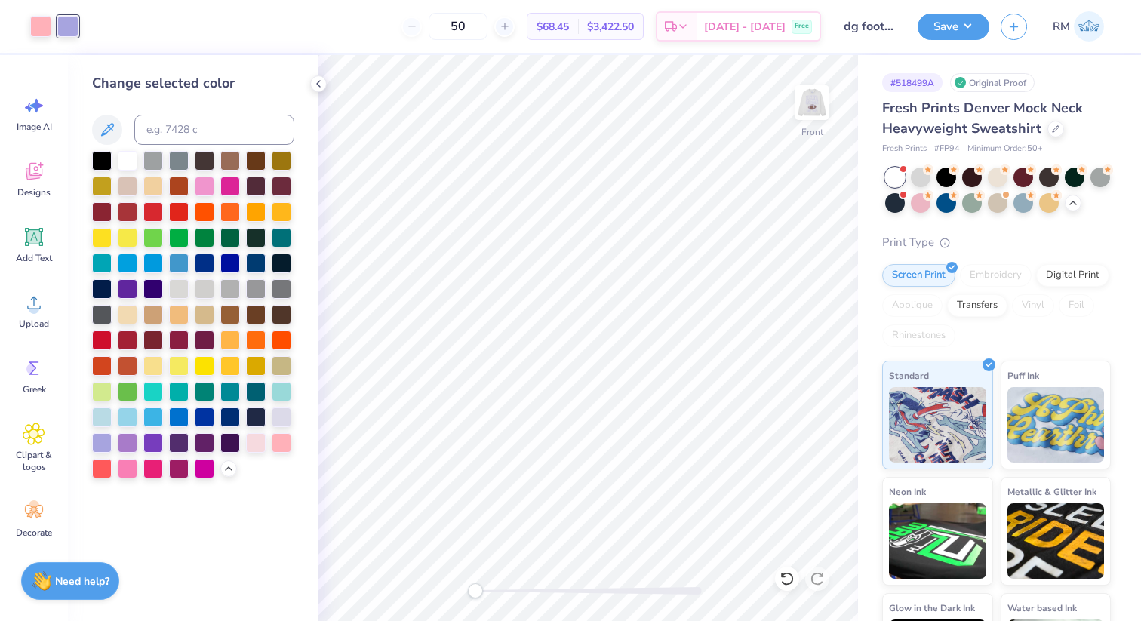
scroll to position [81, 0]
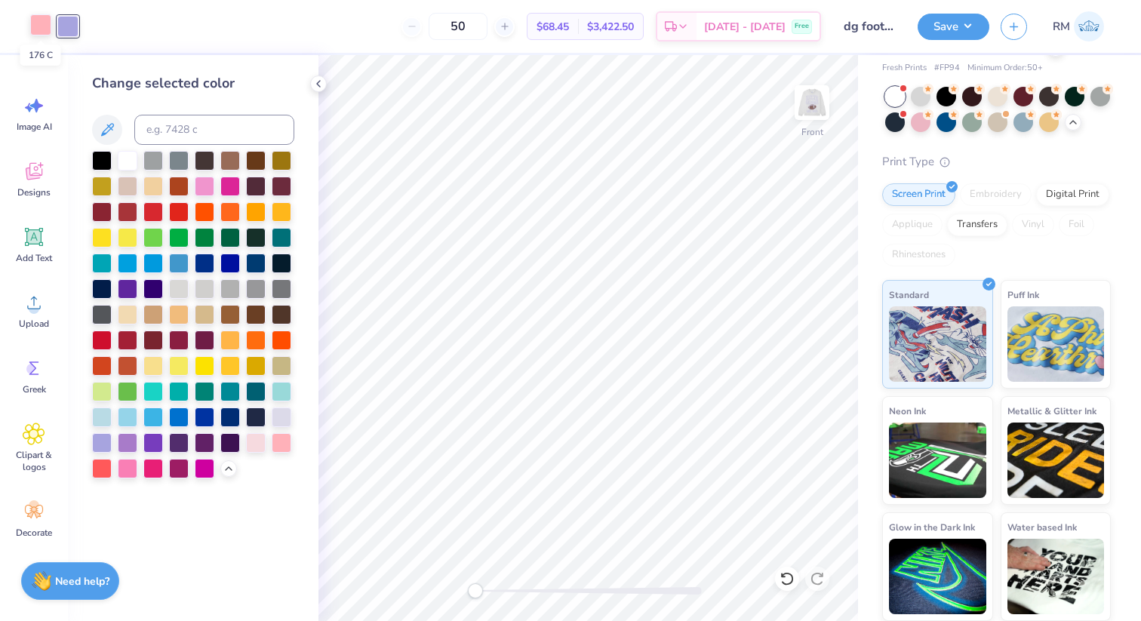
click at [34, 29] on div at bounding box center [40, 24] width 21 height 21
click at [200, 163] on div at bounding box center [205, 159] width 20 height 20
click at [203, 160] on div at bounding box center [205, 159] width 20 height 20
click at [823, 101] on img at bounding box center [812, 102] width 60 height 60
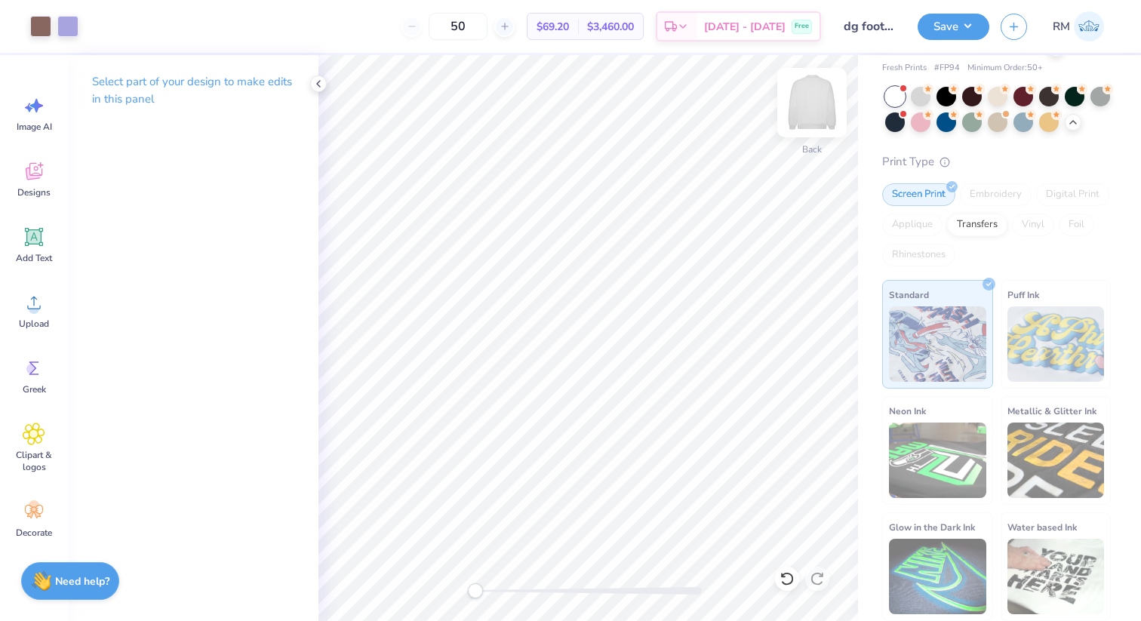
click at [816, 101] on img at bounding box center [812, 102] width 60 height 60
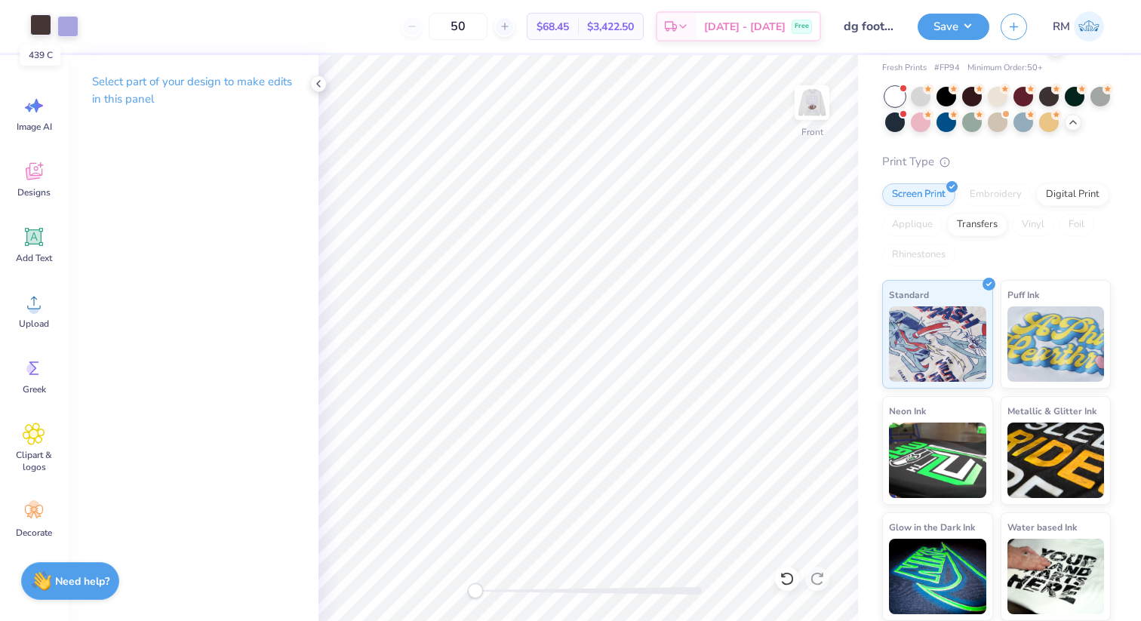
click at [45, 26] on div at bounding box center [40, 24] width 21 height 21
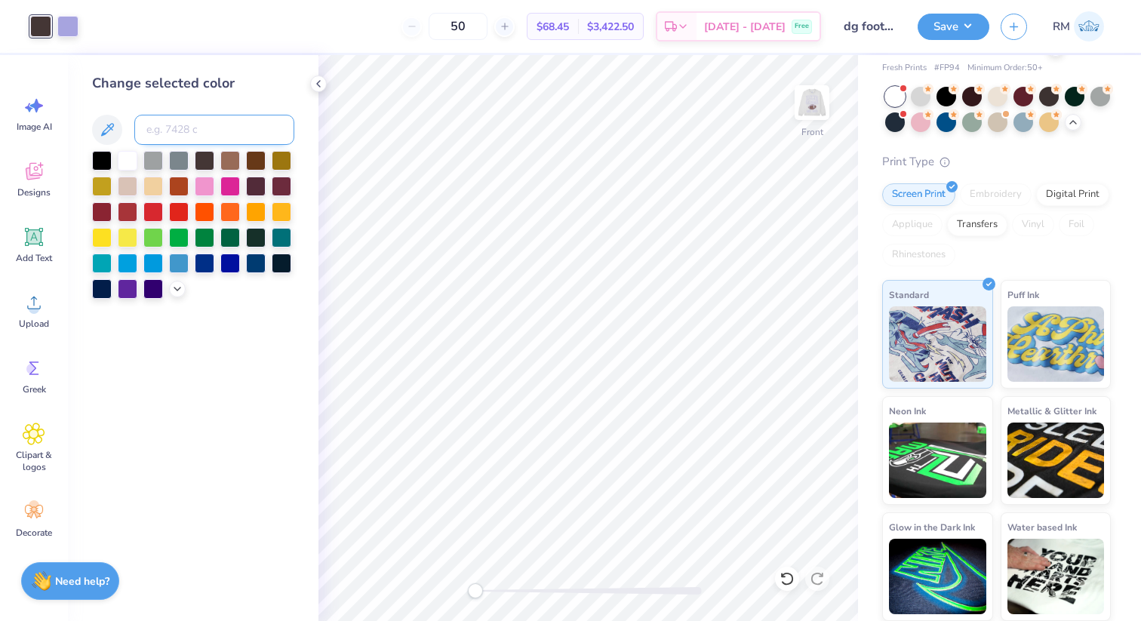
click at [182, 135] on input at bounding box center [214, 130] width 160 height 30
type input "2705"
click at [824, 116] on img at bounding box center [812, 102] width 60 height 60
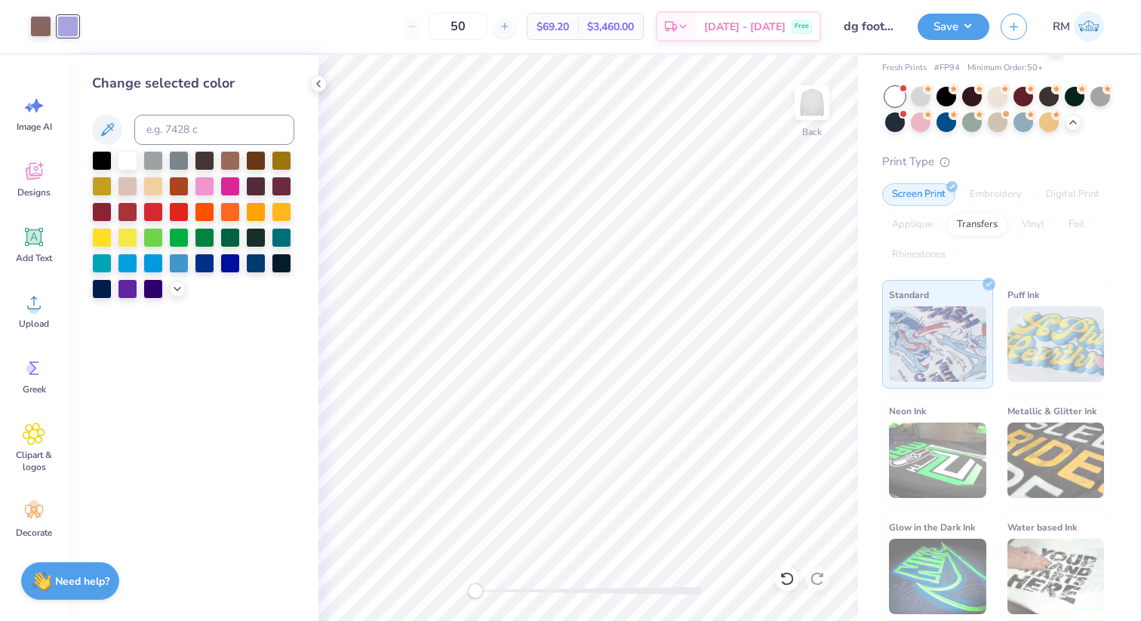
click at [824, 116] on img at bounding box center [812, 103] width 30 height 30
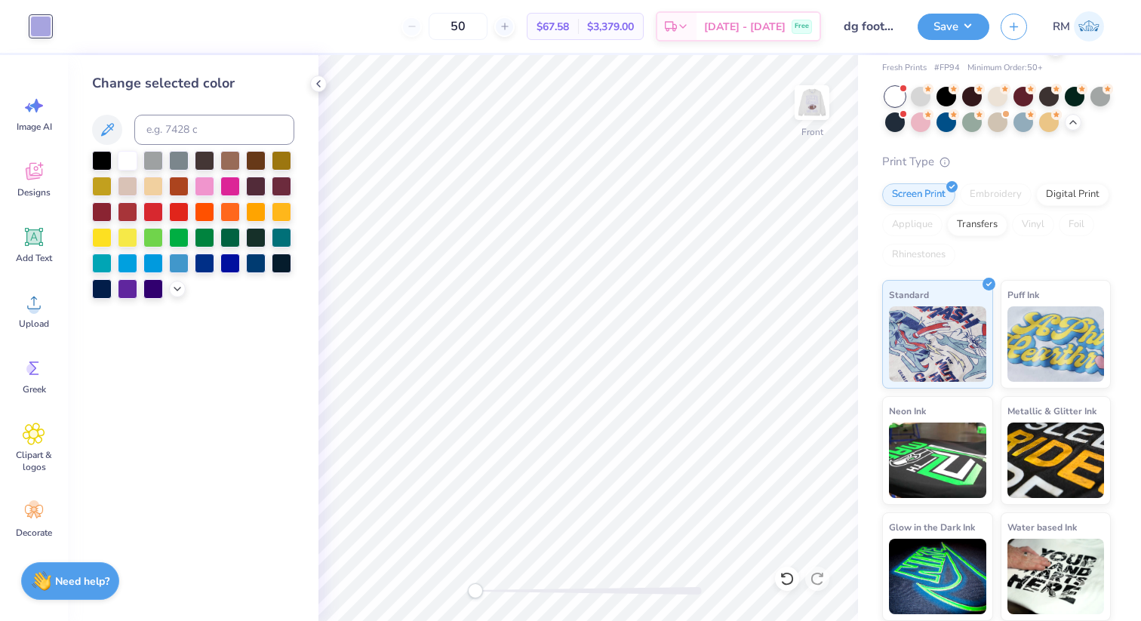
click at [824, 116] on img at bounding box center [812, 103] width 30 height 30
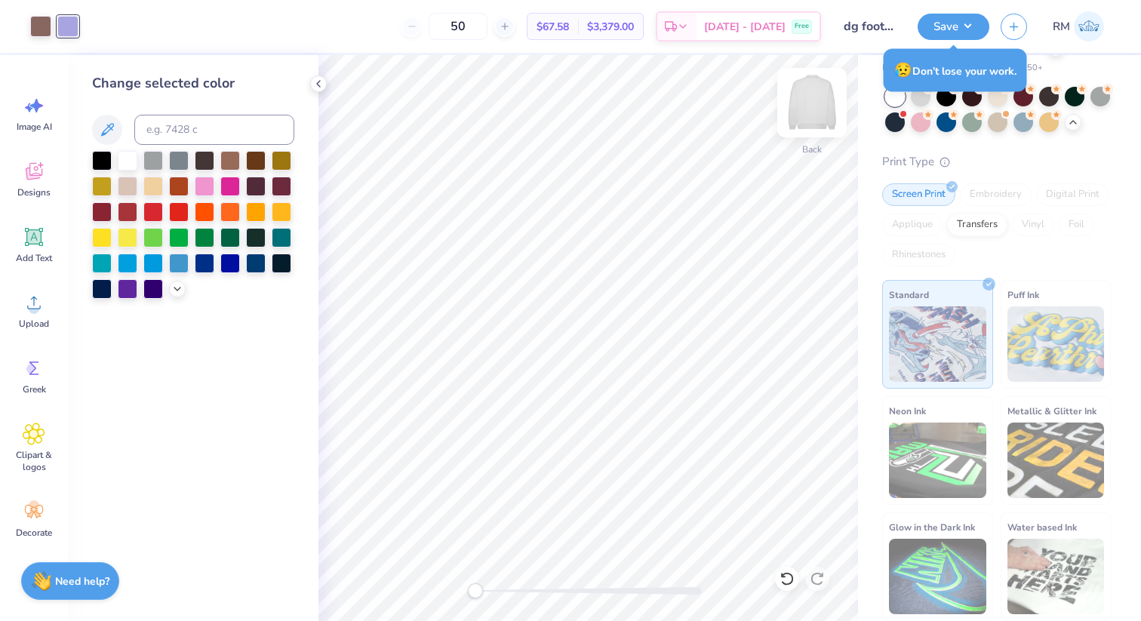
click at [806, 119] on img at bounding box center [812, 102] width 60 height 60
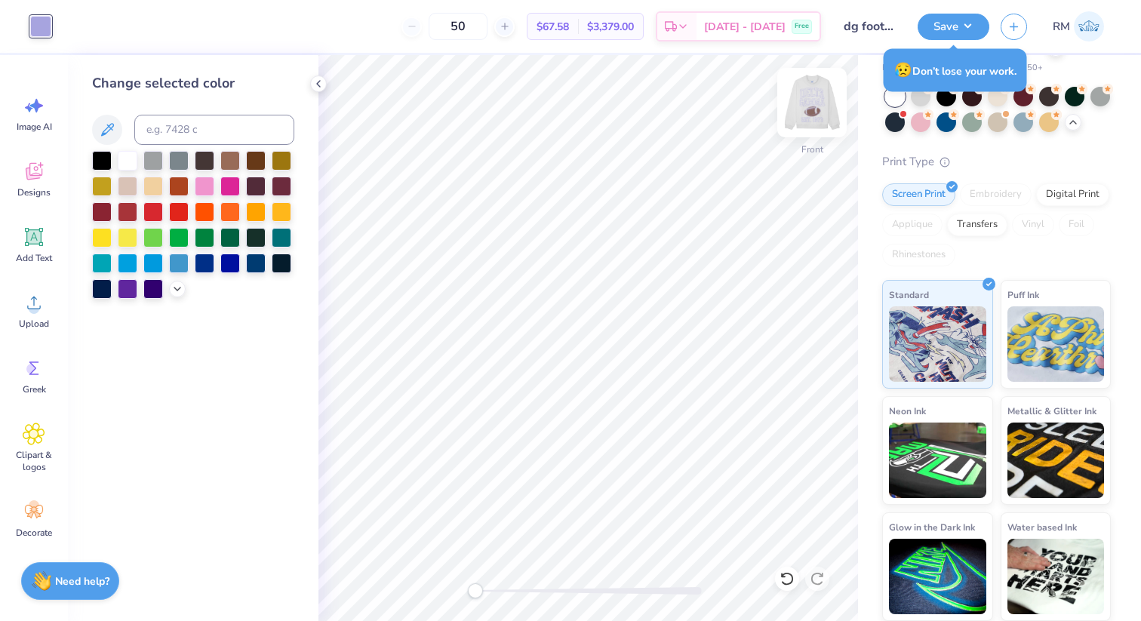
click at [808, 106] on img at bounding box center [812, 102] width 60 height 60
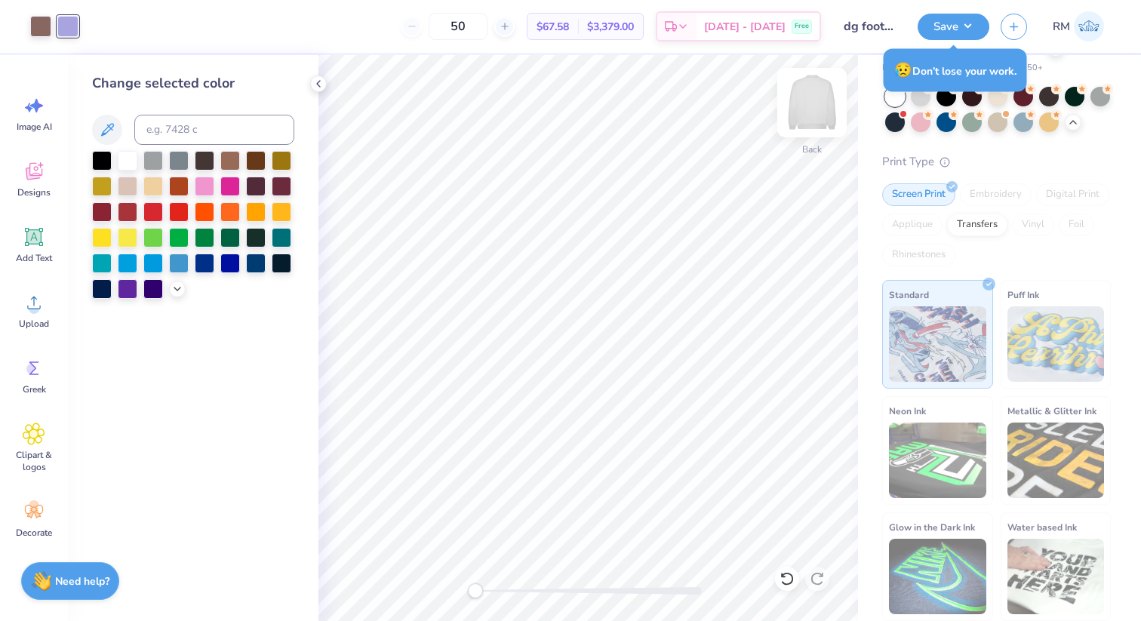
click at [808, 106] on img at bounding box center [812, 102] width 60 height 60
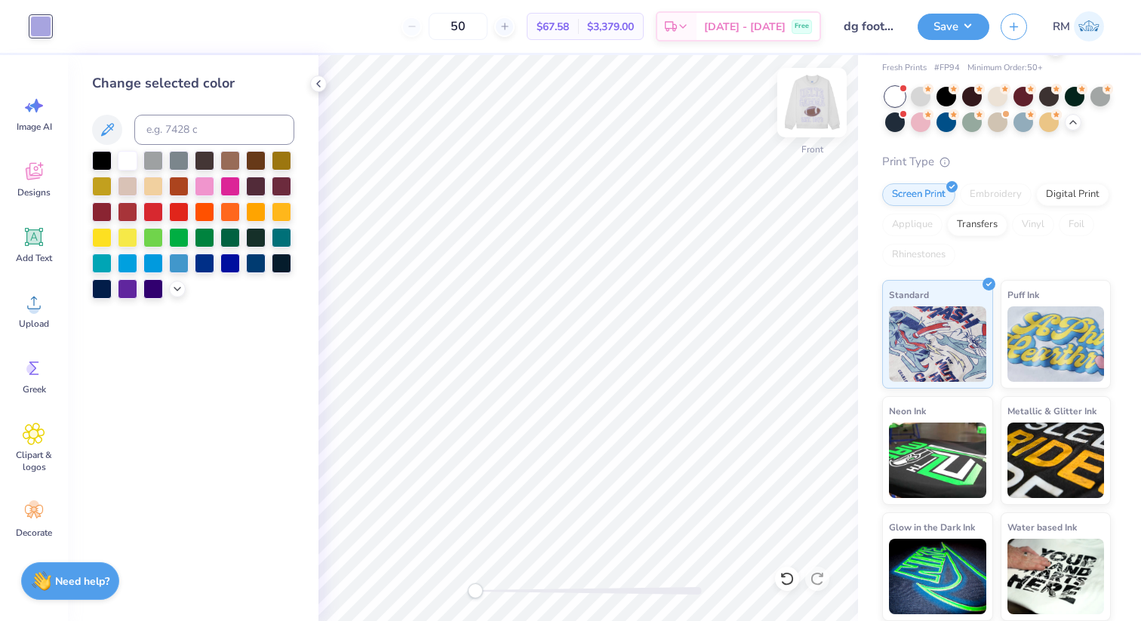
click at [829, 88] on div at bounding box center [812, 102] width 69 height 69
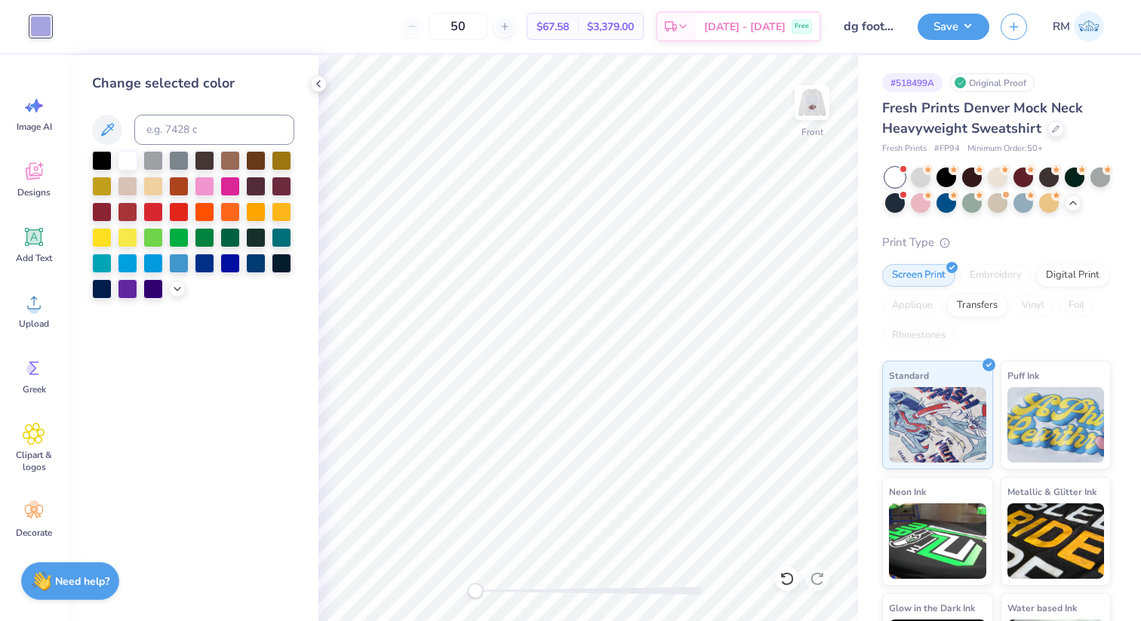
scroll to position [81, 0]
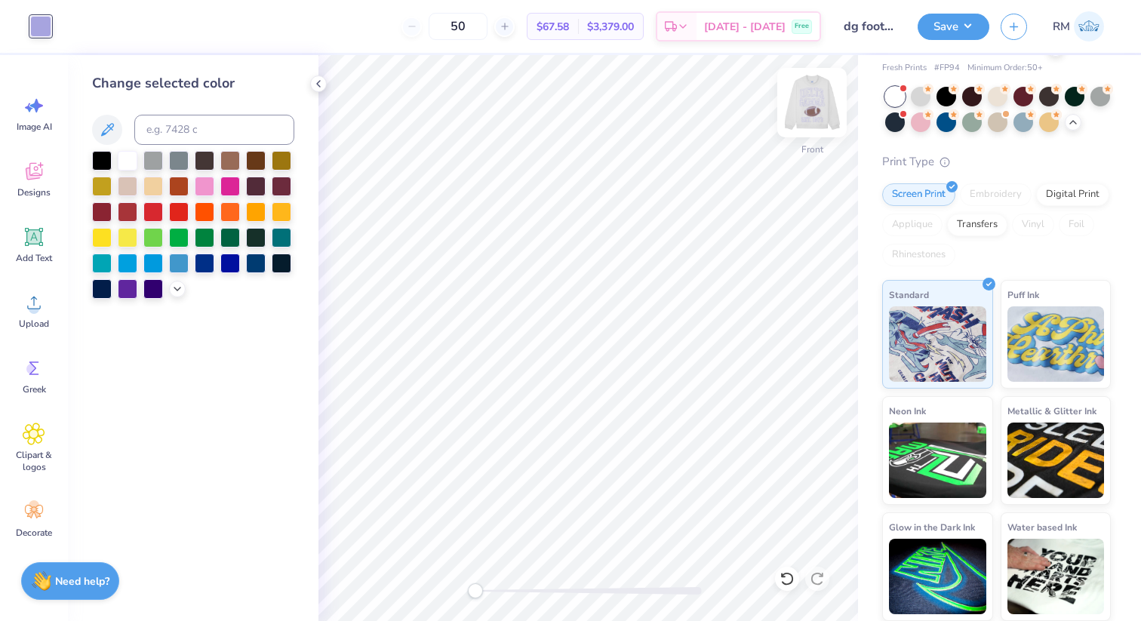
click at [823, 112] on img at bounding box center [812, 102] width 60 height 60
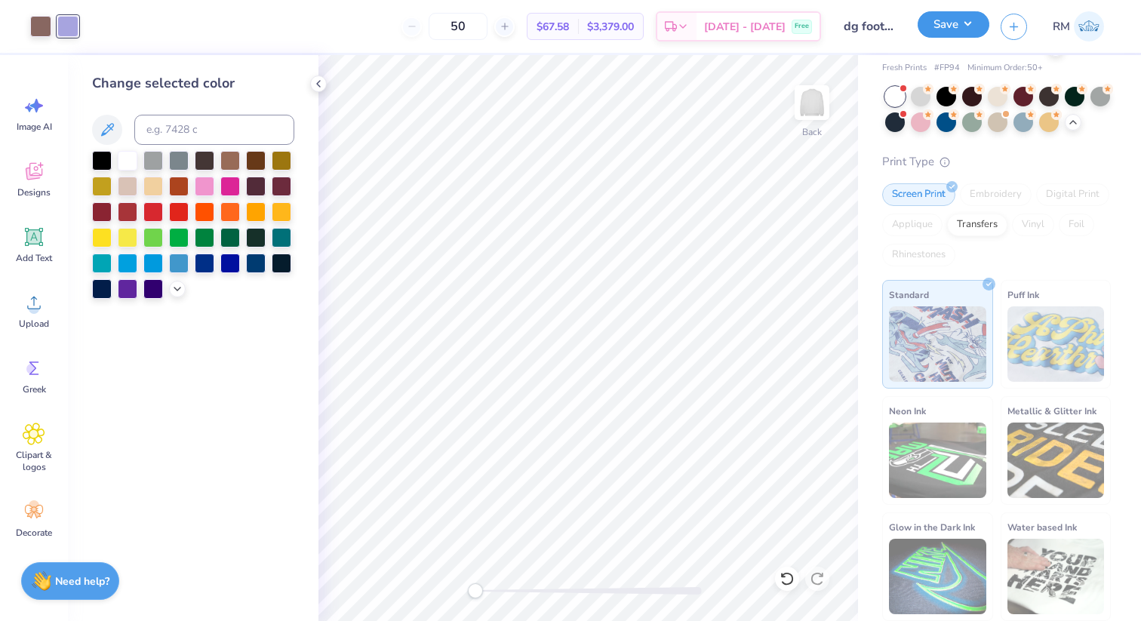
click at [923, 26] on button "Save" at bounding box center [954, 24] width 72 height 26
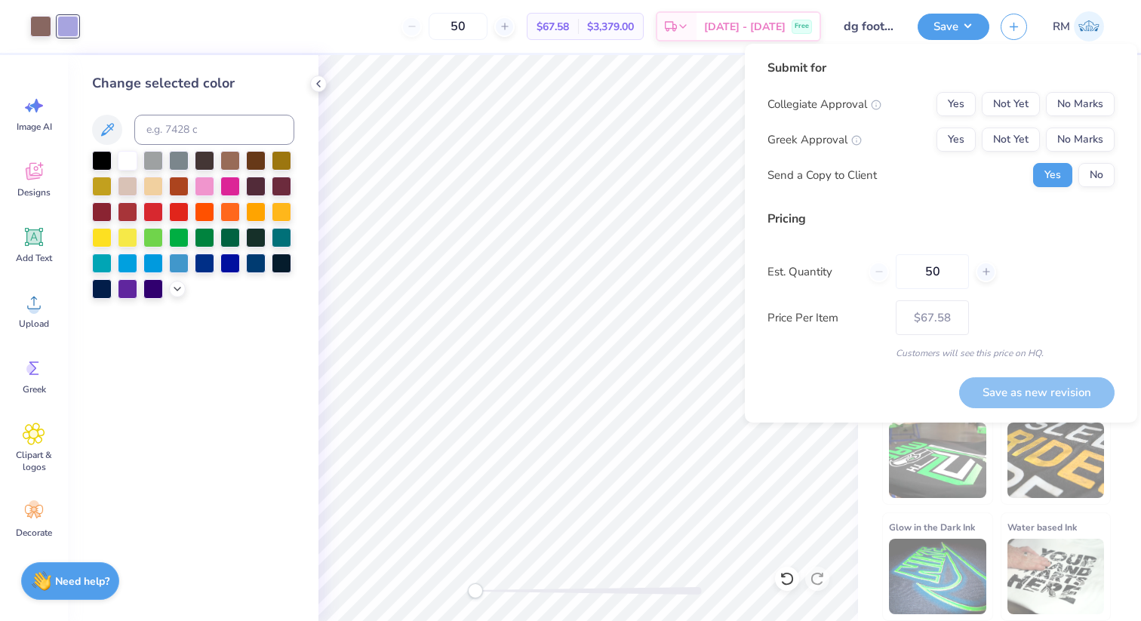
click at [1088, 188] on div "Submit for Collegiate Approval Yes Not Yet No Marks Greek Approval Yes Not Yet …" at bounding box center [941, 129] width 347 height 140
click at [1088, 168] on button "No" at bounding box center [1097, 175] width 36 height 24
click at [1011, 145] on button "Not Yet" at bounding box center [1011, 140] width 58 height 24
click at [1077, 106] on button "No Marks" at bounding box center [1080, 104] width 69 height 24
click at [940, 277] on input "50" at bounding box center [932, 271] width 73 height 35
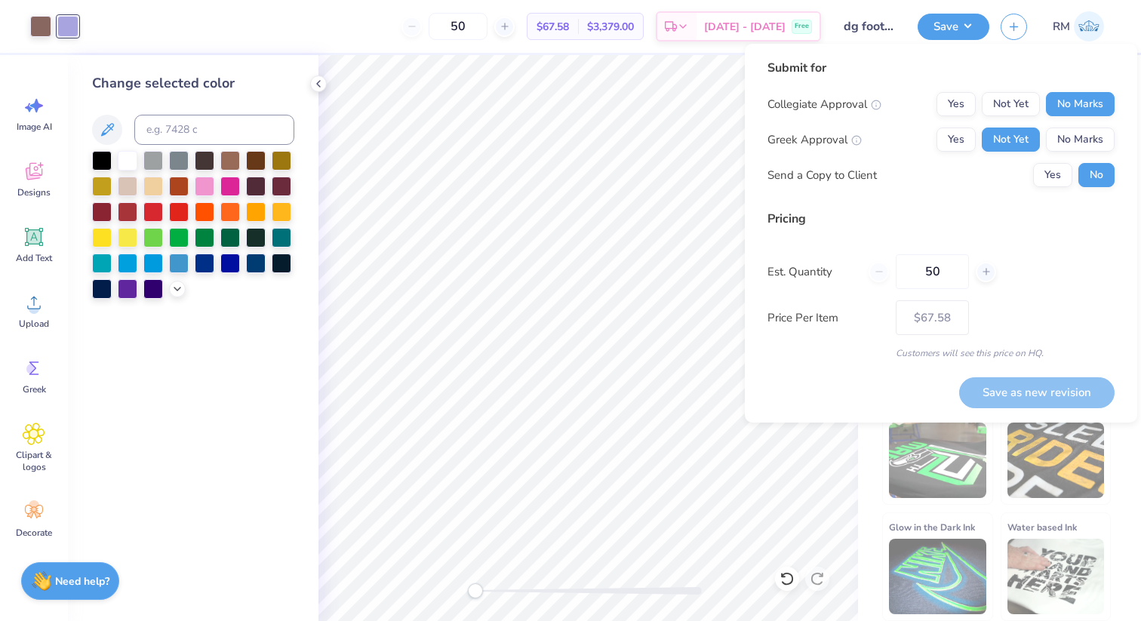
click at [1042, 270] on div "Est. Quantity 50" at bounding box center [941, 271] width 347 height 35
click at [960, 106] on button "Yes" at bounding box center [956, 104] width 39 height 24
click at [1014, 93] on button "Not Yet" at bounding box center [1011, 104] width 58 height 24
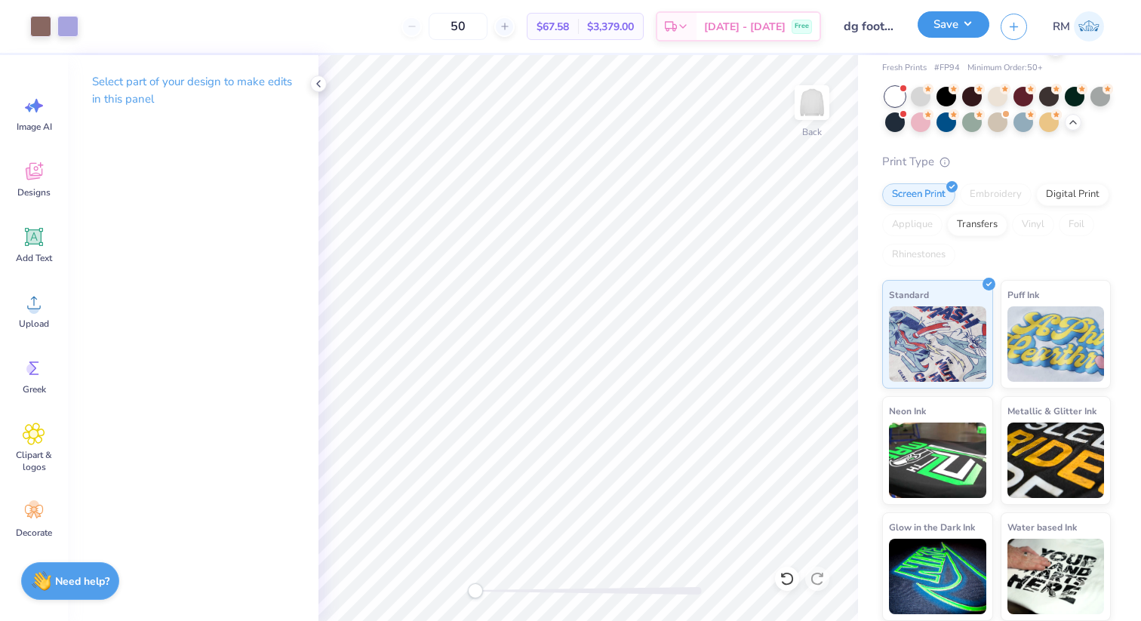
click at [956, 15] on button "Save" at bounding box center [954, 24] width 72 height 26
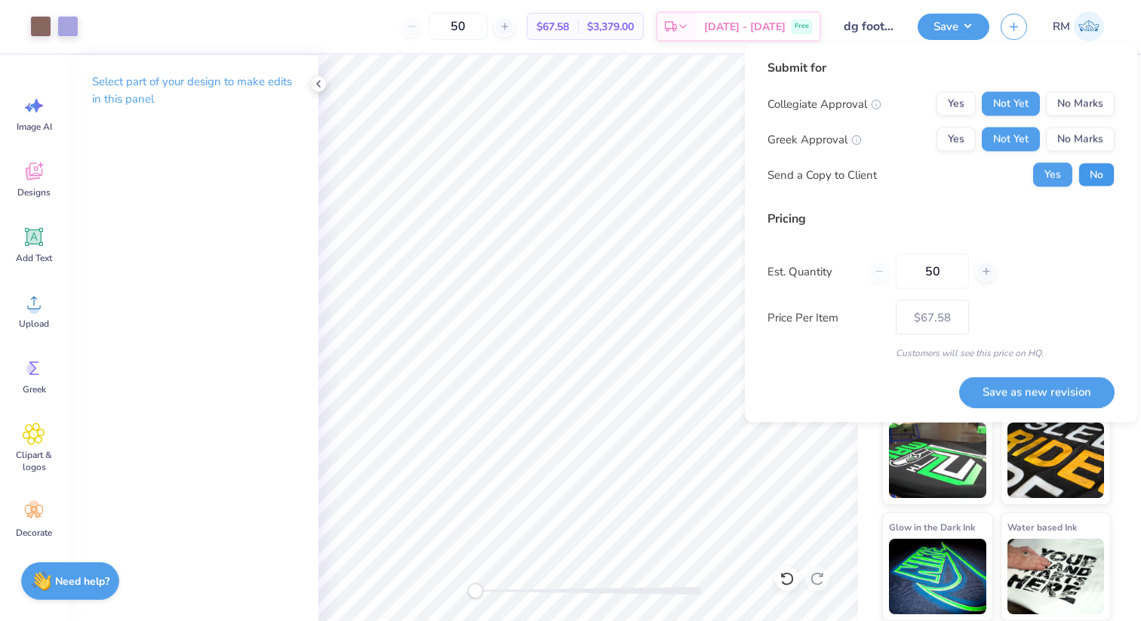
click at [1105, 184] on button "No" at bounding box center [1097, 175] width 36 height 24
click at [1025, 391] on button "Save as new revision" at bounding box center [1038, 392] width 156 height 31
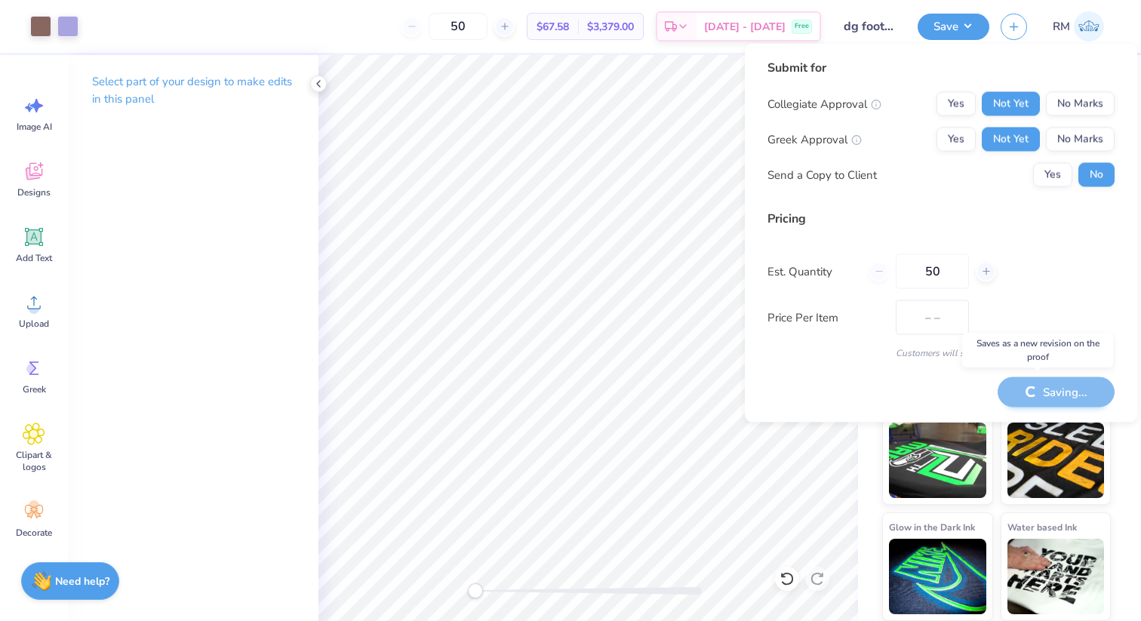
type input "$67.58"
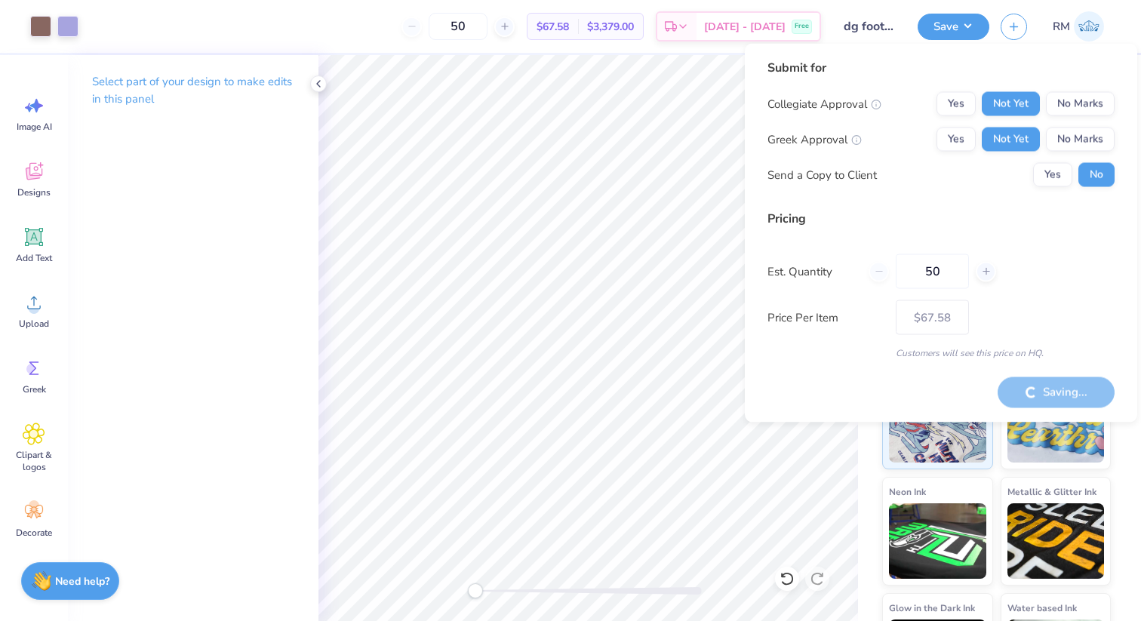
scroll to position [81, 0]
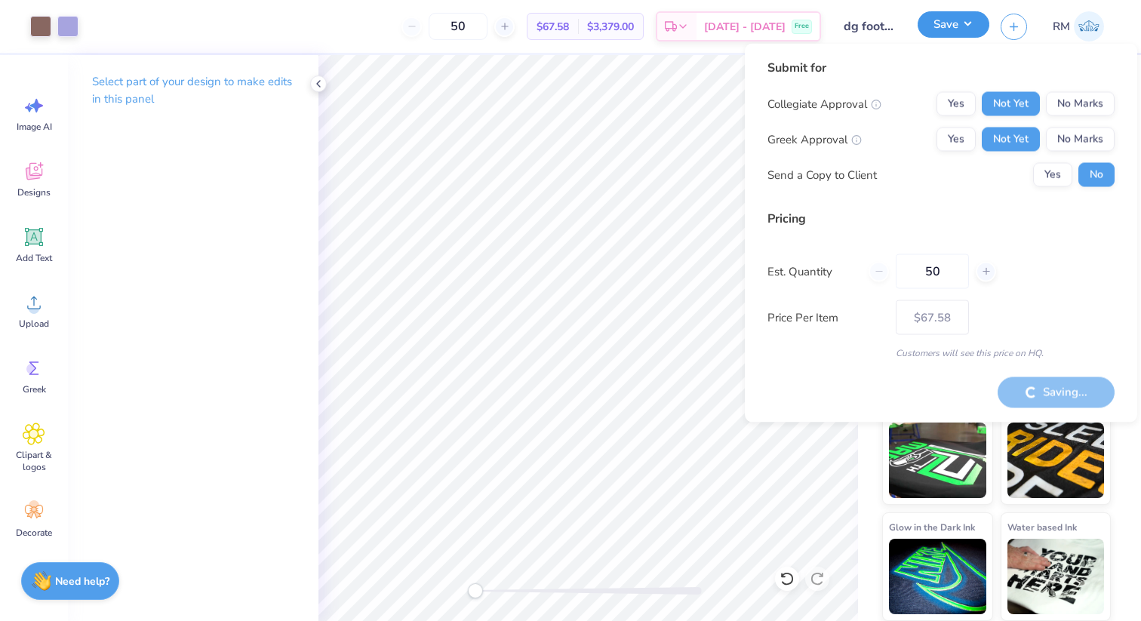
click at [955, 21] on button "Save" at bounding box center [954, 24] width 72 height 26
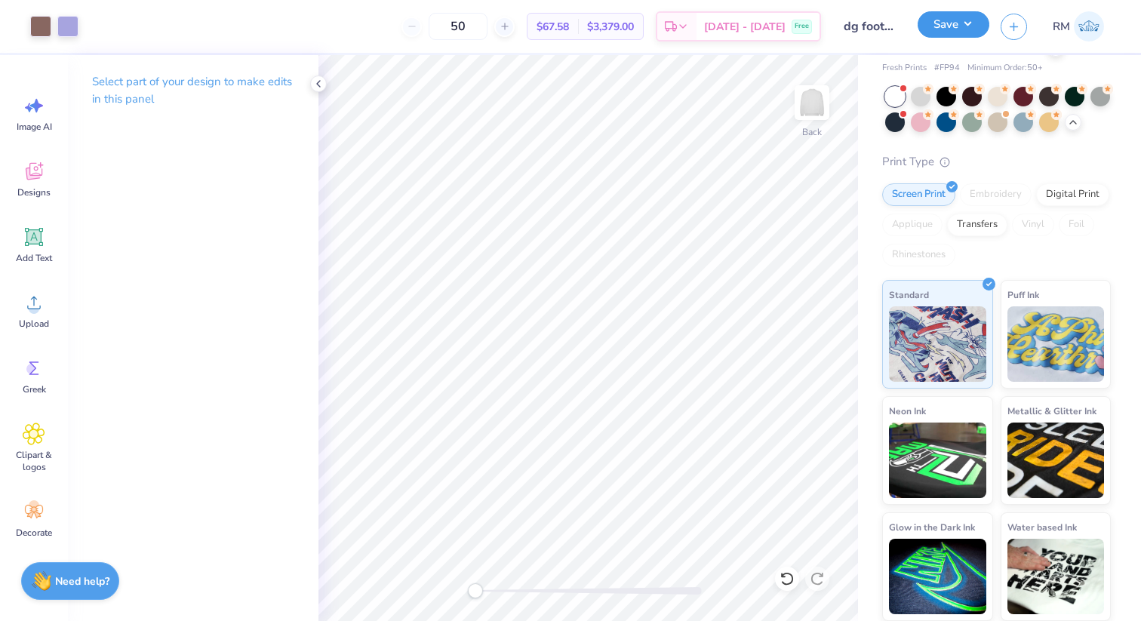
click at [955, 21] on button "Save" at bounding box center [954, 24] width 72 height 26
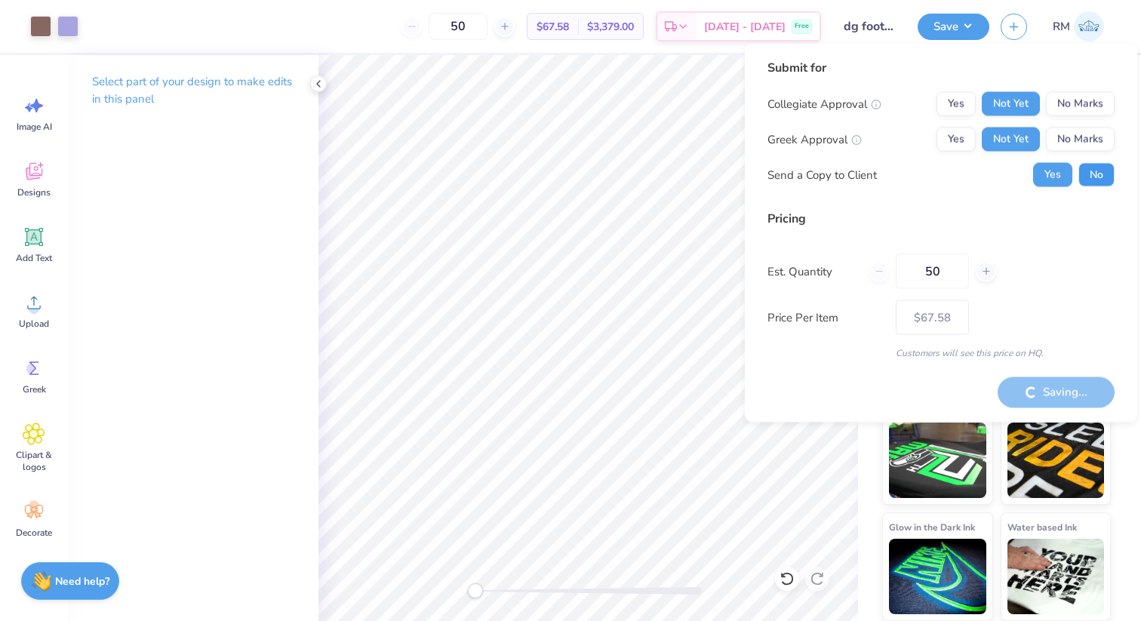
click at [1082, 167] on button "No" at bounding box center [1097, 175] width 36 height 24
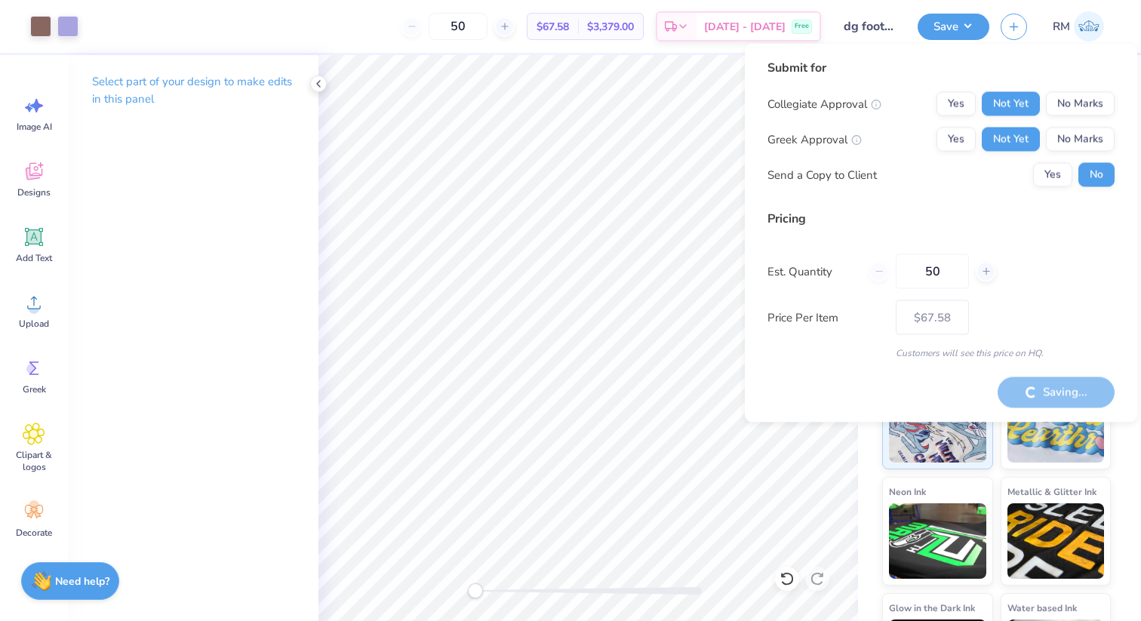
scroll to position [81, 0]
